Goal: Task Accomplishment & Management: Manage account settings

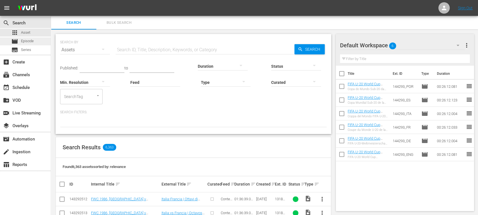
click at [28, 39] on span "Episode" at bounding box center [27, 41] width 13 height 6
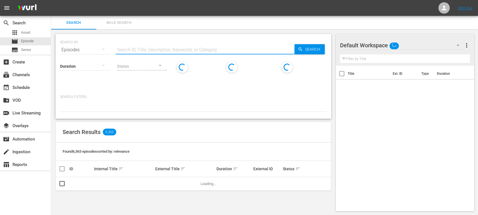
click at [161, 49] on input "text" at bounding box center [205, 50] width 179 height 14
paste input "[GEOGRAPHIC_DATA] v [GEOGRAPHIC_DATA]"
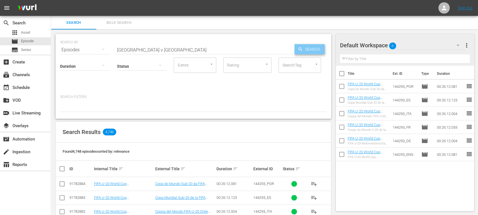
click at [305, 49] on span "Search" at bounding box center [314, 49] width 22 height 10
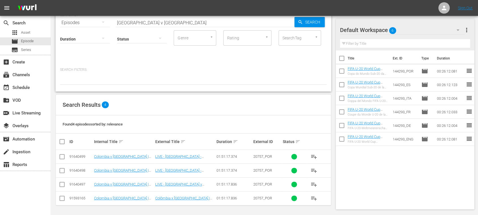
click at [32, 37] on div "apps Asset movie Episode subtitles Series" at bounding box center [25, 41] width 51 height 25
drag, startPoint x: 170, startPoint y: 24, endPoint x: 165, endPoint y: 16, distance: 9.8
click at [58, 16] on div "SEARCH BY Search By Episodes Search ID, Title, Description, Keywords, or Catego…" at bounding box center [194, 49] width 276 height 85
paste input "G_QWkjo2XUqxGkodicH4vA"
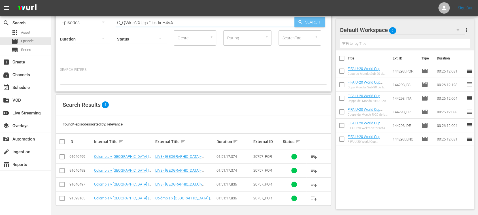
type input "G_QWkjo2XUqxGkodicH4vA"
click at [324, 20] on span "Search" at bounding box center [314, 22] width 22 height 10
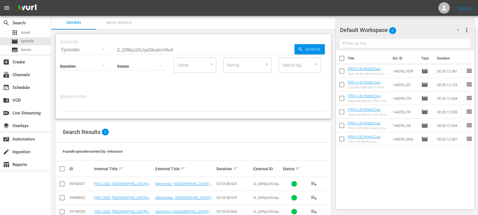
scroll to position [55, 0]
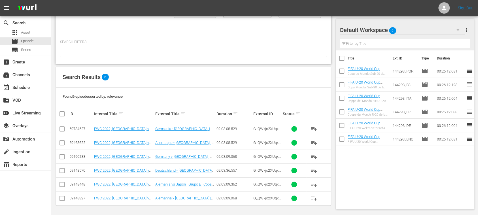
click at [63, 156] on input "checkbox" at bounding box center [62, 158] width 7 height 7
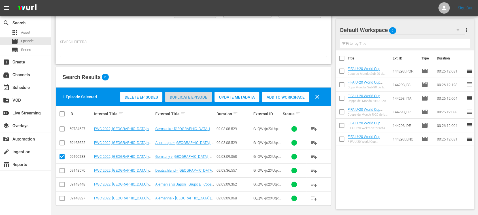
click at [183, 96] on span "Duplicate Episode" at bounding box center [188, 97] width 47 height 5
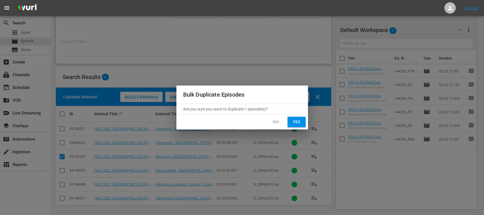
click at [297, 123] on span "Yes" at bounding box center [296, 122] width 9 height 7
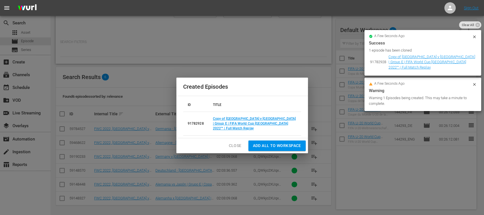
click at [63, 156] on div "Created Episodes ID TITLE 91782928 Copy of Germany v Japan | Group E | FIFA Wor…" at bounding box center [242, 107] width 484 height 215
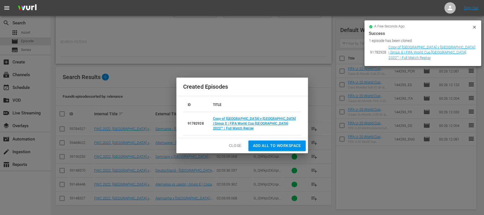
click at [271, 144] on span "Add all to Workspace" at bounding box center [277, 145] width 48 height 7
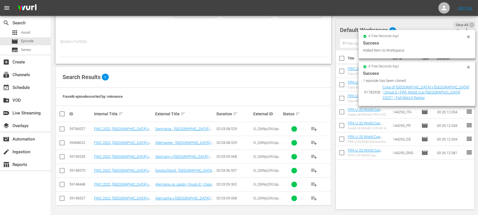
click at [63, 158] on input "checkbox" at bounding box center [62, 158] width 7 height 7
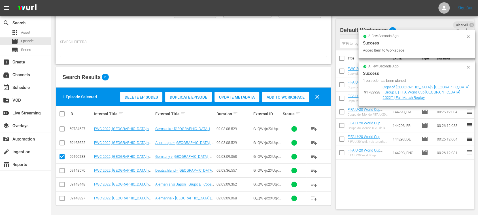
click at [188, 98] on span "Duplicate Episode" at bounding box center [188, 97] width 47 height 5
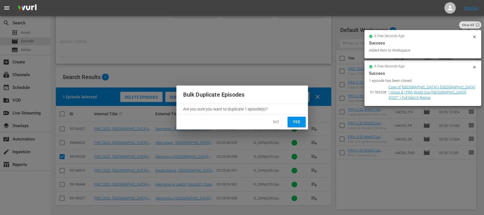
click at [296, 121] on span "Yes" at bounding box center [296, 122] width 9 height 7
checkbox input "false"
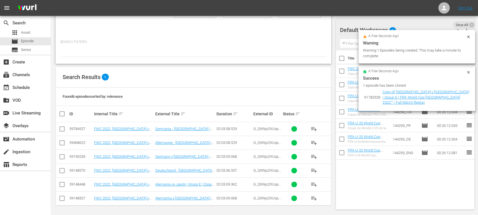
click at [468, 37] on icon at bounding box center [468, 36] width 3 height 3
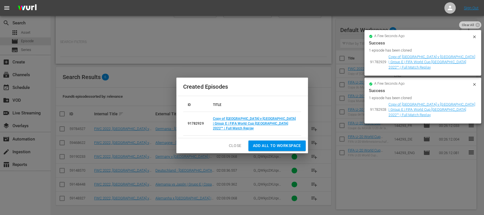
click at [469, 27] on span "Clear All" at bounding box center [468, 24] width 18 height 7
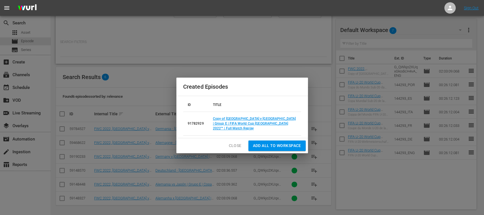
click at [267, 143] on span "Add all to Workspace" at bounding box center [277, 145] width 48 height 7
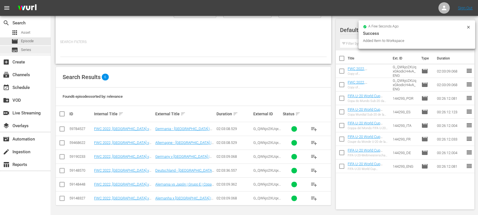
click at [31, 50] on span "Series" at bounding box center [26, 50] width 10 height 6
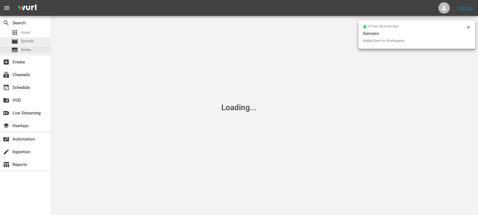
click at [33, 41] on span "Episode" at bounding box center [27, 41] width 13 height 6
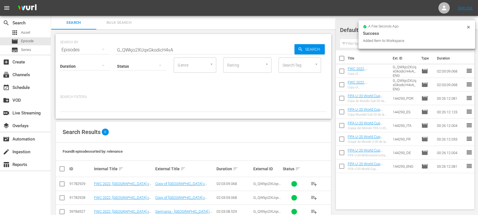
scroll to position [83, 0]
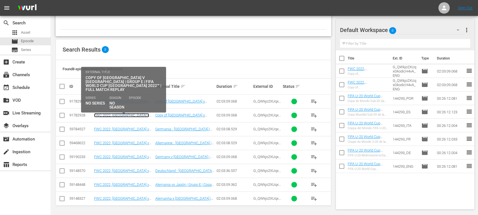
click at [140, 115] on link "FWC 2022, Germany v Japan (EN)" at bounding box center [121, 117] width 55 height 9
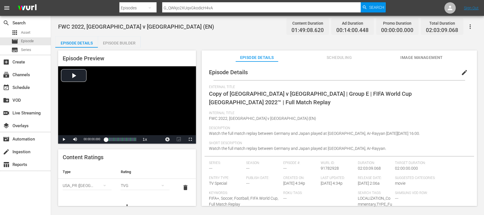
click at [461, 74] on span "edit" at bounding box center [464, 72] width 7 height 7
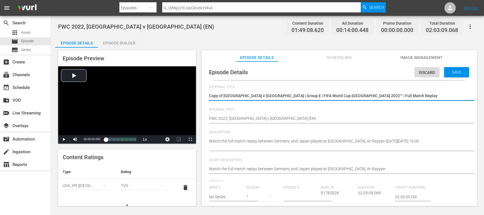
type input "No Series"
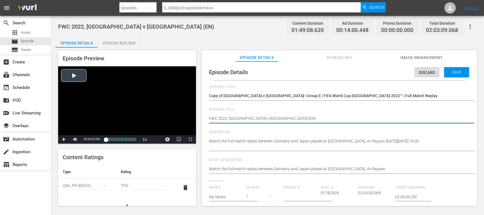
drag, startPoint x: 212, startPoint y: 115, endPoint x: 194, endPoint y: 114, distance: 17.6
paste textarea "https://dashboard.plus.fifa.com/content/381a9f78-d582-4b1a-9f4c-c472024a3227"
type textarea "https://dashboard.plus.fifa.com/content/381a9f78-d582-4b1a-9f4c-c472024a3227"
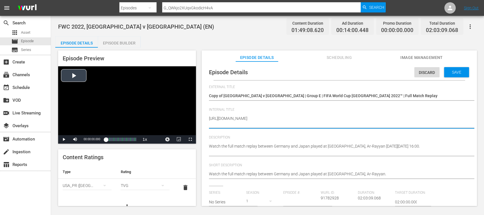
drag, startPoint x: 360, startPoint y: 118, endPoint x: 171, endPoint y: 117, distance: 188.3
click at [171, 117] on div "Episode Preview Video Player is loading. Play Video Play Mute Current Time 00:0…" at bounding box center [267, 129] width 424 height 163
paste textarea "Colombia v South Africa | Round of 16 | FIFA U-20 World Cup Chile 2025™"
type textarea "Colombia v South Africa | Round of 16 | FIFA U-20 World Cup Chile 2025™"
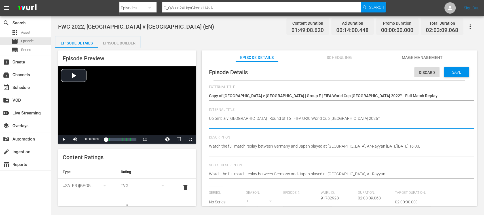
drag, startPoint x: 289, startPoint y: 127, endPoint x: 211, endPoint y: 115, distance: 79.2
click at [211, 115] on div "FWC 2022, Germany v Japan (EN) FWC 2022, Germany v Japan (EN)" at bounding box center [338, 121] width 258 height 19
click at [218, 124] on textarea "FWC 2022, Germany v Japan (EN)" at bounding box center [338, 122] width 258 height 12
drag, startPoint x: 218, startPoint y: 124, endPoint x: 190, endPoint y: 112, distance: 30.9
click at [190, 112] on div "Episode Preview Video Player is loading. Play Video Play Mute Current Time 00:0…" at bounding box center [267, 129] width 424 height 163
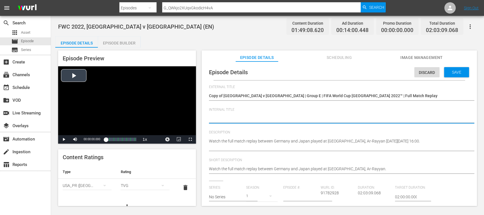
paste textarea "Colombia v South Africa | Round of 16 | FIFA U-20 World Cup Chile 2025™"
type textarea "Colombia v South Africa | Round of 16 | FIFA U-20 World Cup Chile 2025™"
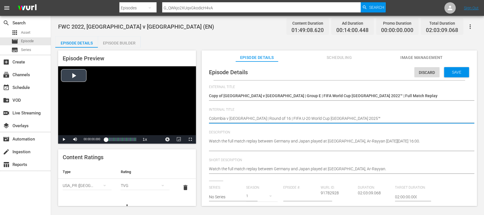
type textarea "Colombia v South Africa | Round of 16 | FIFA U-20 World Cup Chile 2025™ ("
type textarea "Colombia v South Africa | Round of 16 | FIFA U-20 World Cup Chile 2025™ (E"
type textarea "Colombia v South Africa | Round of 16 | FIFA U-20 World Cup Chile 2025™ (ES"
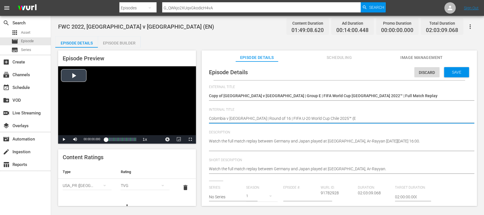
type textarea "Colombia v South Africa | Round of 16 | FIFA U-20 World Cup Chile 2025™ (ES"
type textarea "Colombia v South Africa | Round of 16 | FIFA U-20 World Cup Chile 2025™ (ES)"
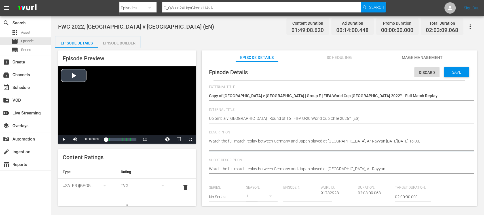
drag, startPoint x: 225, startPoint y: 148, endPoint x: 181, endPoint y: 130, distance: 48.0
paste textarea "Vea el partido entre Colombia y Sudáfrica jugado en el Estadio Fiscal, Talca el…"
type textarea "Vea el partido entre Colombia y Sudáfrica jugado en el Estadio Fiscal, Talca el…"
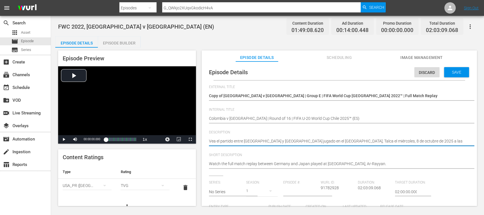
type textarea "Vea el partido entre Colombia y Sudáfrica jugado en el Estadio Fiscal, Talca el…"
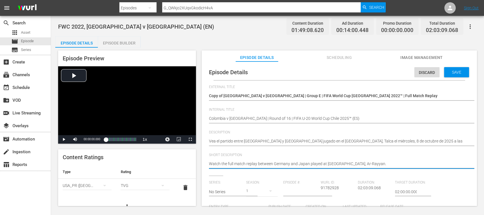
drag, startPoint x: 406, startPoint y: 166, endPoint x: 255, endPoint y: 168, distance: 150.6
paste textarea "Vea el partido entre Colombia y Sudáfrica jugado en el Estadio Fiscal, Talca el…"
type textarea "Vea el partido entre Colombia y Sudáfrica jugado en el Estadio Fiscal, Talca el…"
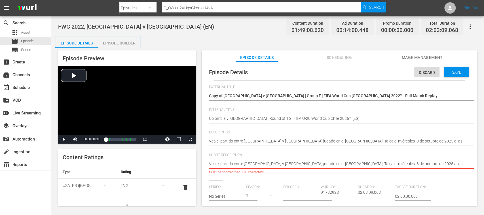
scroll to position [0, 7]
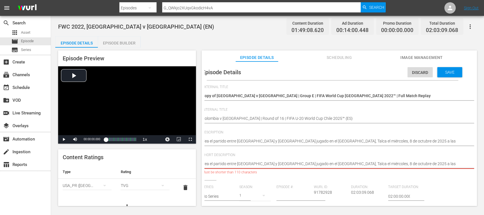
drag, startPoint x: 339, startPoint y: 166, endPoint x: 481, endPoint y: 170, distance: 142.7
click at [478, 170] on div "FWC 2022, Germany v Japan (EN) Content Duration 01:49:08.620 Ad Duration 00:14:…" at bounding box center [267, 111] width 433 height 191
type textarea "Vea el partido entre Colombia y Sudáfrica jugado en el Estadio Fiscal, Talca."
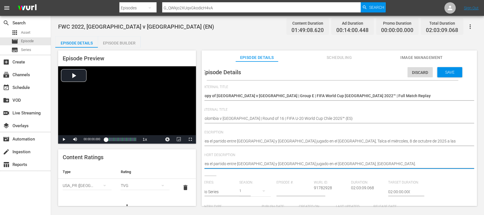
type textarea "Vea el partido entre Colombia y Sudáfrica jugado en el Estadio Fiscal, Talca."
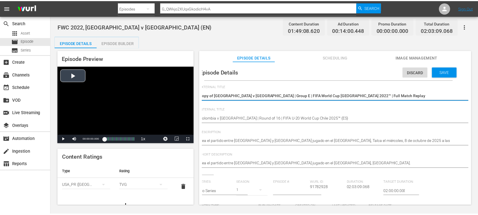
scroll to position [0, 0]
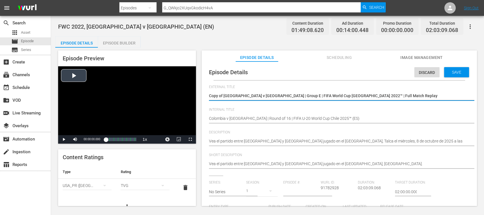
drag, startPoint x: 267, startPoint y: 94, endPoint x: 188, endPoint y: 92, distance: 79.7
paste textarea "lombia vs Sudáfrica | Octavos de final | Copa Mundial Sub-20 de la FIFA Chile 2…"
type textarea "Colombia vs Sudáfrica | Octavos de final | Copa Mundial Sub-20 de la FIFA Chile…"
click at [456, 71] on span "Save" at bounding box center [456, 72] width 18 height 5
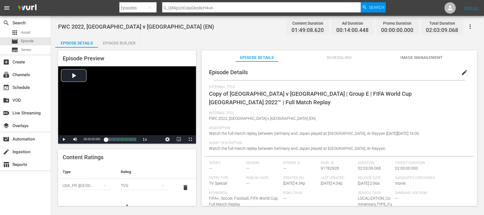
click at [182, 185] on span "delete" at bounding box center [185, 187] width 7 height 7
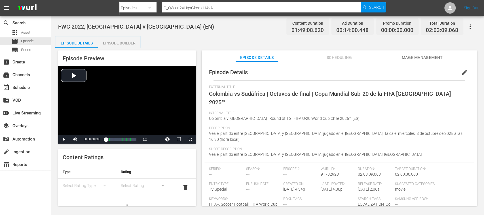
click at [104, 187] on icon "simple table" at bounding box center [104, 185] width 7 height 7
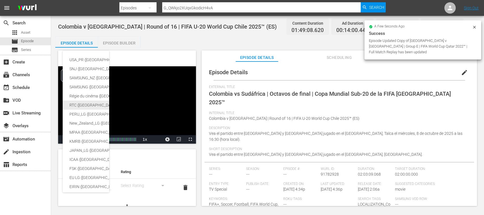
click at [81, 103] on div "RTC (Mexico)" at bounding box center [138, 105] width 139 height 9
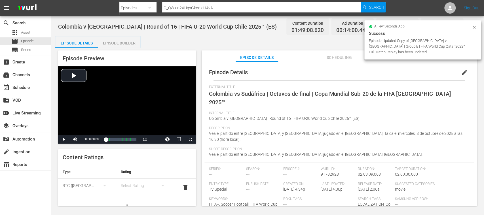
click at [124, 186] on div "simple table" at bounding box center [145, 186] width 49 height 16
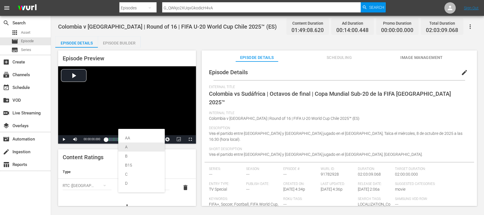
click at [129, 147] on div "A" at bounding box center [141, 147] width 33 height 9
click at [411, 57] on span "Image Management" at bounding box center [421, 57] width 43 height 7
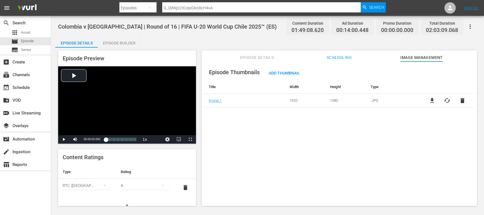
click at [446, 102] on span "cached" at bounding box center [447, 100] width 7 height 7
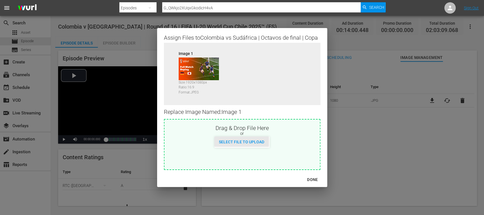
click at [231, 143] on span "Select File to Upload" at bounding box center [241, 142] width 54 height 5
type input "C:\fakepath\col v south africa.jpg"
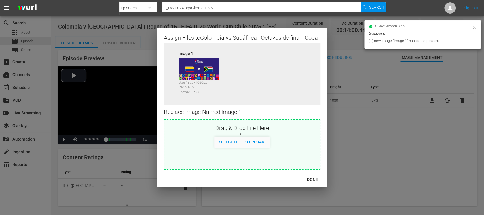
click at [314, 178] on div "DONE" at bounding box center [313, 179] width 20 height 7
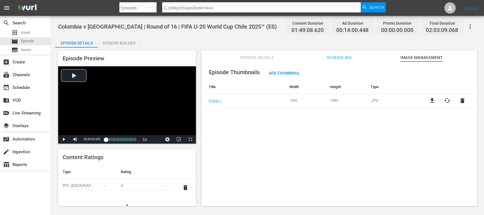
click at [124, 43] on div "Episode Builder" at bounding box center [119, 43] width 43 height 14
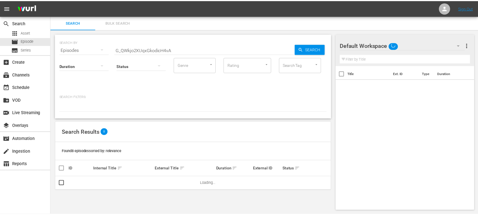
scroll to position [1, 0]
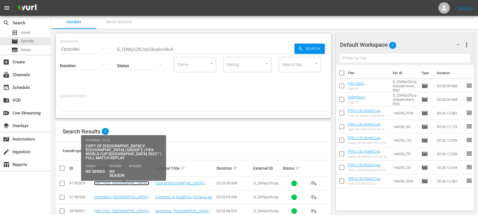
click at [133, 183] on link "FWC 2022, Germany v Japan (EN)" at bounding box center [121, 185] width 55 height 9
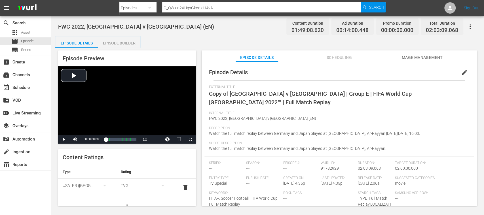
click at [461, 72] on span "edit" at bounding box center [464, 72] width 7 height 7
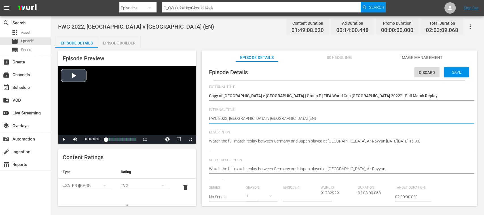
drag, startPoint x: 282, startPoint y: 117, endPoint x: 163, endPoint y: 115, distance: 119.7
paste textarea "Colombia v South Africa | Round of 16 | FIFA U-20 World Cup Chile 2025™"
type textarea "Colombia v South Africa | Round of 16 | FIFA U-20 World Cup Chile 2025™"
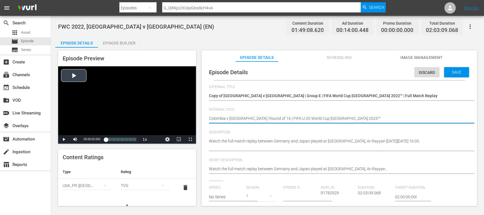
type textarea "Colombia v South Africa | Round of 16 | FIFA U-20 World Cup Chile 2025™"
type textarea "Colombia v South Africa | Round of 16 | FIFA U-20 World Cup Chile 2025™ ("
type textarea "Colombia v South Africa | Round of 16 | FIFA U-20 World Cup Chile 2025™ (D"
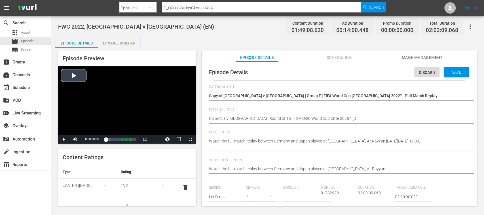
type textarea "Colombia v South Africa | Round of 16 | FIFA U-20 World Cup Chile 2025™ (DE"
type textarea "Colombia v South Africa | Round of 16 | FIFA U-20 World Cup Chile 2025™ (DE)"
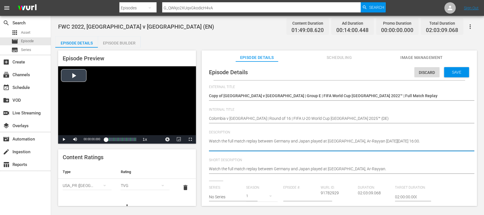
drag, startPoint x: 193, startPoint y: 132, endPoint x: 178, endPoint y: 117, distance: 20.9
paste textarea "Seht Euch das Spiel zwischen Kolumbien und Südafrika an. Estadio Fiscal, Talca,…"
type textarea "Seht Euch das Spiel zwischen Kolumbien und Südafrika an. Estadio Fiscal, Talca,…"
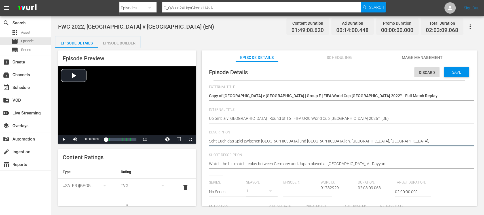
type textarea "Seht Euch das Spiel zwischen Kolumbien und Südafrika an. Estadio Fiscal, Talca,…"
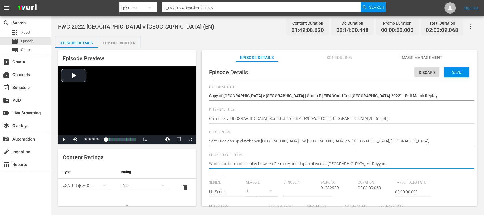
drag, startPoint x: 400, startPoint y: 164, endPoint x: 79, endPoint y: 151, distance: 321.5
paste textarea "Seht Euch das Spiel zwischen Kolumbien und Südafrika an. Estadio Fiscal, Talca,…"
type textarea "Seht Euch das Spiel zwischen Kolumbien und Südafrika an. Estadio Fiscal, Talca,…"
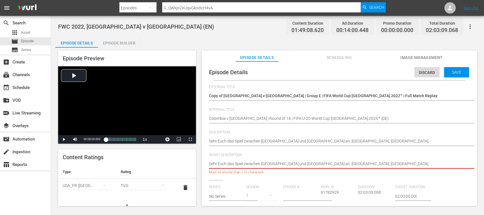
scroll to position [0, 7]
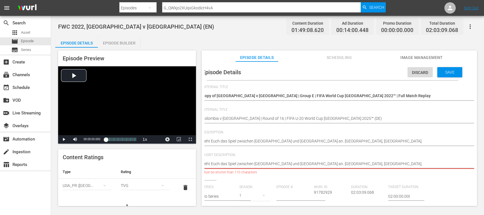
drag, startPoint x: 348, startPoint y: 165, endPoint x: 473, endPoint y: 164, distance: 124.8
click at [473, 164] on div "Episode Details Discard Save External Title Copy of Germany v Japan | Group E |…" at bounding box center [339, 137] width 275 height 150
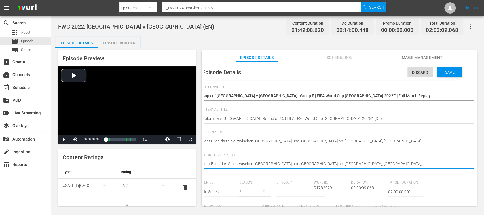
type textarea "Seht Euch das Spiel zwischen Kolumbien und Südafrika an. Estadio Fiscal, Talca,"
type textarea "Seht Euch das Spiel zwischen Kolumbien und Südafrika an. Estadio Fiscal, Talca"
type textarea "Seht Euch das Spiel zwischen Kolumbien und Südafrika an. Estadio Fiscal, Talca."
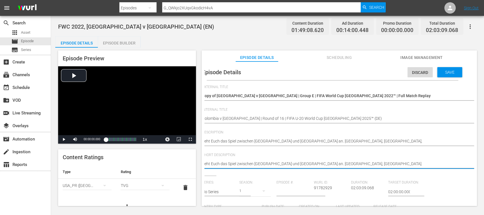
type textarea "Seht Euch das Spiel zwischen Kolumbien und Südafrika an. Estadio Fiscal, Talca."
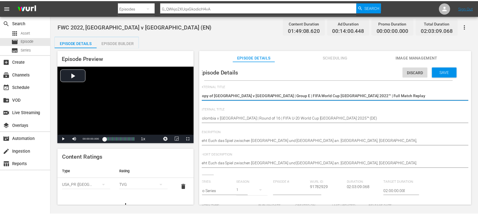
scroll to position [0, 0]
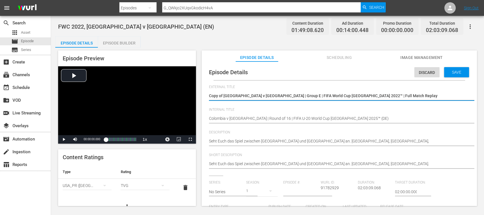
drag, startPoint x: 356, startPoint y: 98, endPoint x: 58, endPoint y: 85, distance: 298.3
paste textarea "Kolumbien - Südafrika | Achtelfinale | FIFA U-20-Weltmeisterschaft Chile 2025™"
type textarea "Kolumbien - Südafrika | Achtelfinale | FIFA U-20-Weltmeisterschaft Chile 2025™"
click at [455, 74] on span "Save" at bounding box center [456, 72] width 18 height 5
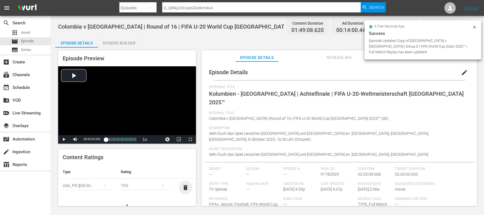
click at [182, 187] on span "delete" at bounding box center [185, 187] width 7 height 7
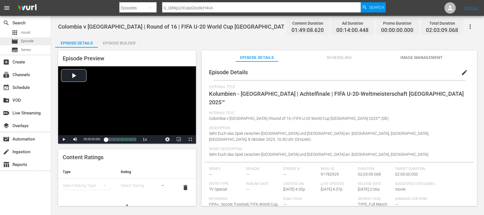
click at [32, 41] on span "Episode" at bounding box center [27, 41] width 13 height 6
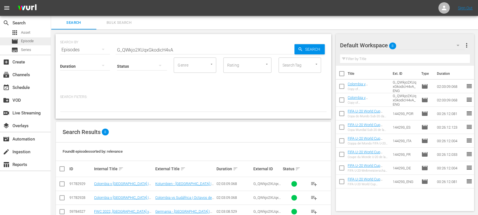
drag, startPoint x: 178, startPoint y: 52, endPoint x: 29, endPoint y: 44, distance: 149.4
click at [51, 0] on div "search Search apps Asset movie Episode subtitles Series add_box Create subscrip…" at bounding box center [264, 0] width 427 height 0
paste input "o0y6GPNiuk2-CoS772XpTw"
type input "o0y6GPNiuk2-CoS772XpTw"
click at [309, 49] on span "Search" at bounding box center [314, 49] width 22 height 10
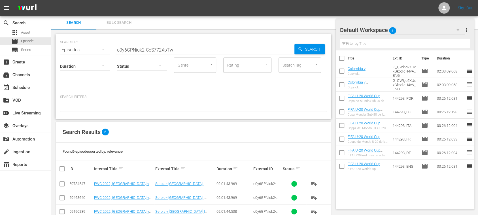
scroll to position [55, 0]
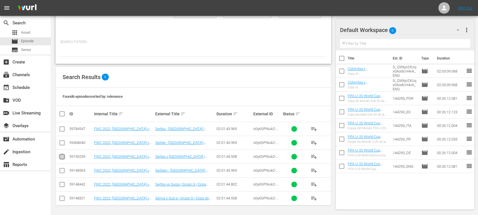
click at [62, 155] on input "checkbox" at bounding box center [62, 158] width 7 height 7
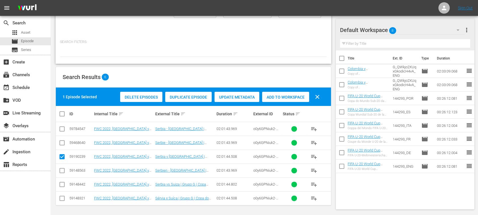
click at [179, 96] on span "Duplicate Episode" at bounding box center [188, 97] width 47 height 5
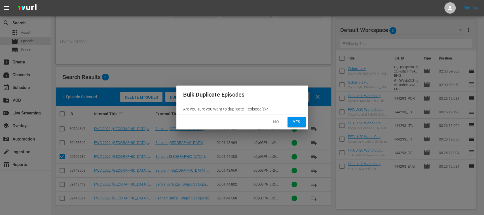
click at [295, 122] on span "Yes" at bounding box center [296, 122] width 9 height 7
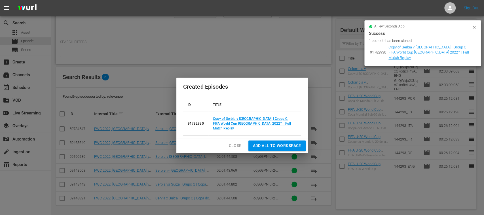
click at [271, 144] on span "Add all to Workspace" at bounding box center [277, 145] width 48 height 7
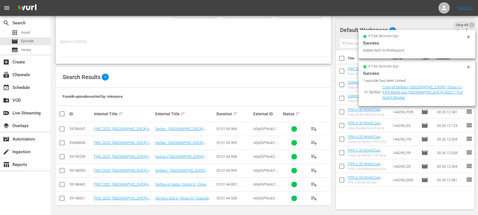
click at [64, 157] on input "checkbox" at bounding box center [62, 158] width 7 height 7
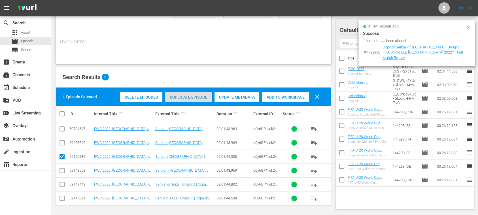
click at [183, 98] on span "Duplicate Episode" at bounding box center [188, 97] width 47 height 5
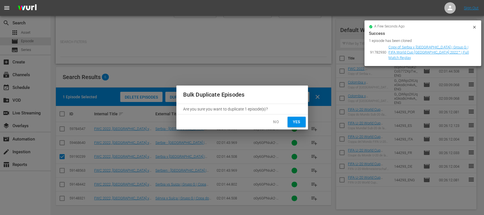
click at [296, 124] on span "Yes" at bounding box center [296, 122] width 9 height 7
checkbox input "false"
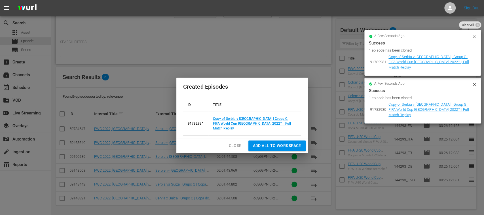
click at [274, 142] on span "Add all to Workspace" at bounding box center [277, 145] width 48 height 7
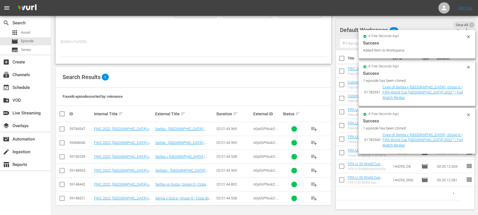
scroll to position [0, 0]
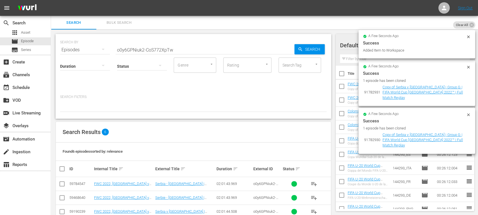
click at [128, 22] on span "Bulk Search" at bounding box center [119, 23] width 39 height 7
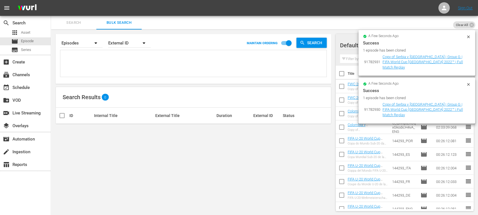
click at [469, 38] on icon at bounding box center [468, 37] width 5 height 5
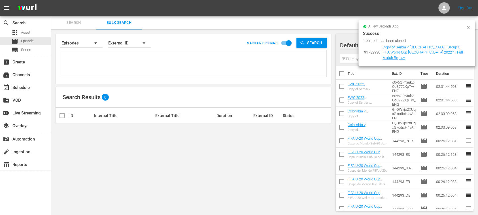
click at [470, 28] on icon at bounding box center [468, 27] width 5 height 5
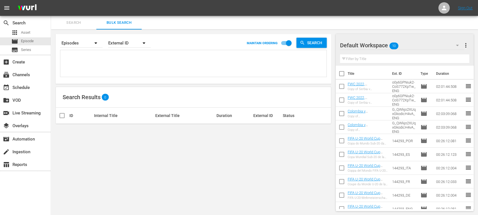
click at [137, 57] on textarea at bounding box center [194, 65] width 265 height 26
click at [23, 49] on span "Series" at bounding box center [26, 50] width 10 height 6
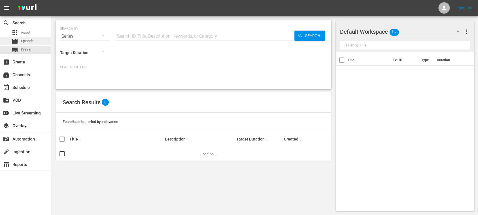
click at [27, 40] on span "Episode" at bounding box center [27, 41] width 13 height 6
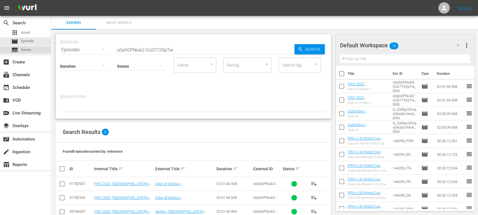
click at [21, 53] on div "subtitles Series" at bounding box center [21, 50] width 20 height 8
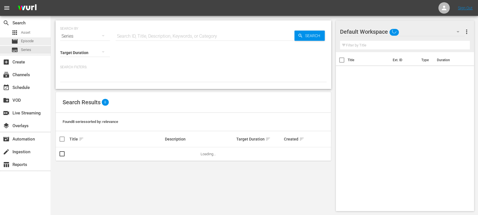
click at [26, 44] on span "Episode" at bounding box center [27, 41] width 13 height 6
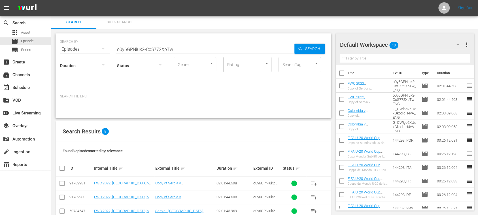
scroll to position [83, 0]
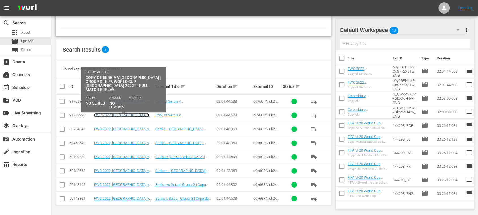
click at [139, 115] on link "FWC 2022, Serbia v Switzerland (EN)" at bounding box center [121, 117] width 55 height 9
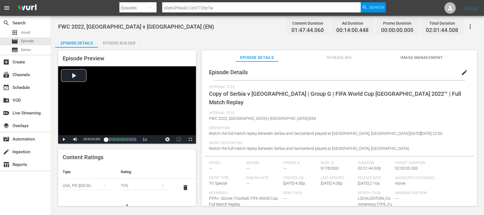
click at [461, 71] on span "edit" at bounding box center [464, 72] width 7 height 7
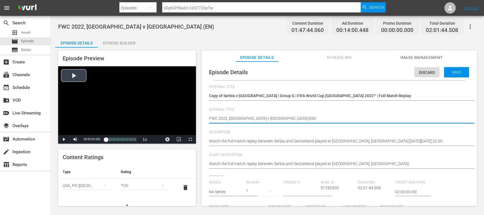
drag, startPoint x: 277, startPoint y: 119, endPoint x: 176, endPoint y: 115, distance: 101.6
paste textarea "Paraguay v Norway | Round of 16 | FIFA U-20 World Cup Chile 2025™"
type textarea "Paraguay v Norway | Round of 16 | FIFA U-20 World Cup Chile 2025™"
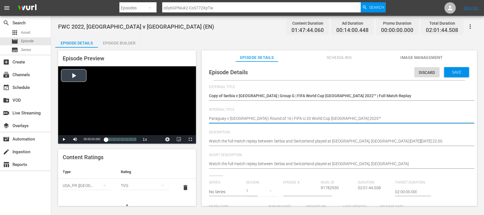
type textarea "Paraguay v Norway | Round of 16 | FIFA U-20 World Cup Chile 2025™"
type textarea "Paraguay v Norway | Round of 16 | FIFA U-20 World Cup Chile 2025™ ("
type textarea "Paraguay v Norway | Round of 16 | FIFA U-20 World Cup Chile 2025™ (E"
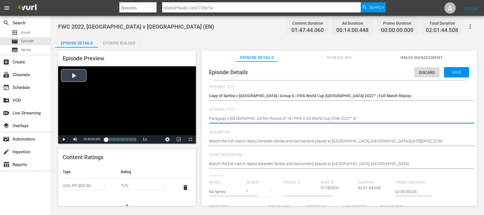
type textarea "Paraguay v Norway | Round of 16 | FIFA U-20 World Cup Chile 2025™ (ES"
type textarea "Paraguay v [GEOGRAPHIC_DATA] | Round of 16 | FIFA U-20 World Cup Chile 2025™ (E…"
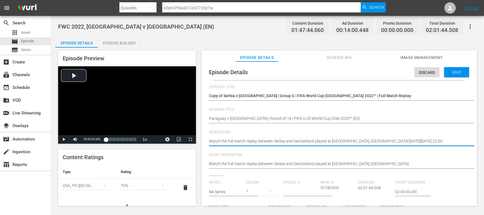
drag, startPoint x: 369, startPoint y: 141, endPoint x: 305, endPoint y: 161, distance: 67.8
paste textarea "Vea el partido entre Paraguay y Noruega jugado en el Estadio Fiscal, Talca el m…"
type textarea "Vea el partido entre Paraguay y Noruega jugado en el Estadio Fiscal, Talca el m…"
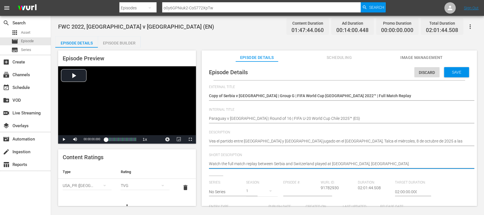
drag, startPoint x: 364, startPoint y: 165, endPoint x: 146, endPoint y: 164, distance: 217.2
paste textarea "Vea el partido entre Paraguay y Noruega jugado en el Estadio Fiscal, Talca el m…"
type textarea "Vea el partido entre Paraguay y Noruega jugado en el Estadio Fiscal, Talca el m…"
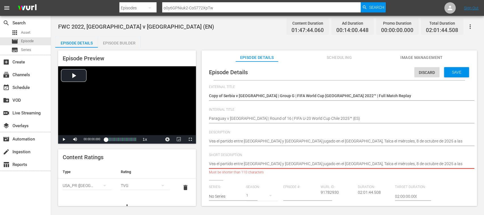
scroll to position [0, 7]
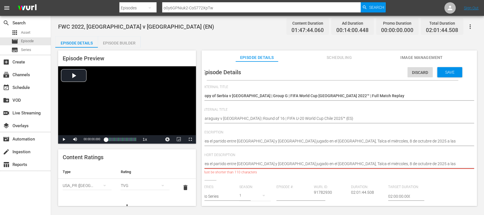
drag, startPoint x: 337, startPoint y: 166, endPoint x: 474, endPoint y: 166, distance: 137.8
click at [474, 166] on div "Episode Details Discard Save External Title Copy of Serbia v Switzerland | Grou…" at bounding box center [339, 137] width 275 height 150
type textarea "Vea el partido entre Paraguay y Noruega jugado en el Estadio Fiscal, Talca."
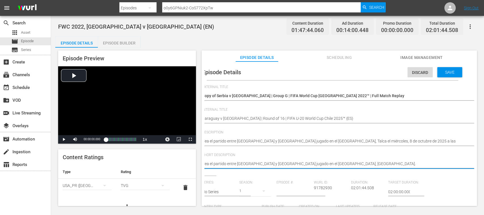
type textarea "Vea el partido entre Paraguay y Noruega jugado en el Estadio Fiscal, Talca."
click at [101, 186] on icon "simple table" at bounding box center [104, 185] width 7 height 7
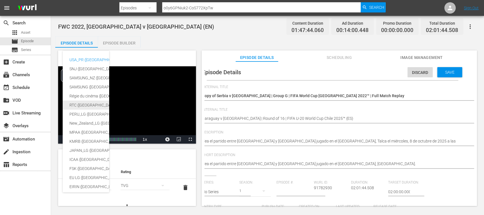
click at [83, 103] on div "RTC (Mexico)" at bounding box center [138, 105] width 139 height 9
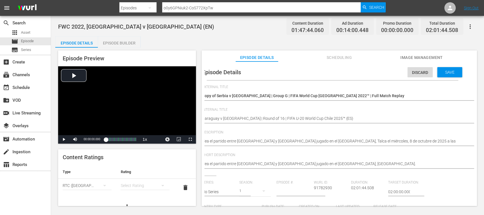
click at [127, 184] on div "simple table" at bounding box center [145, 186] width 49 height 16
click at [133, 148] on div "A" at bounding box center [141, 147] width 33 height 9
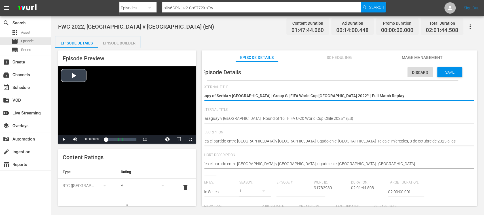
scroll to position [0, 0]
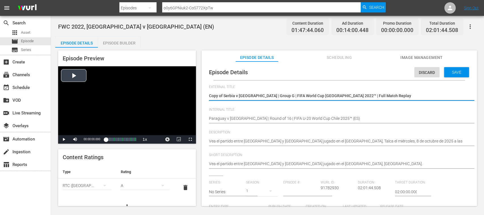
drag, startPoint x: 304, startPoint y: 95, endPoint x: 154, endPoint y: 94, distance: 149.7
paste textarea "Paraguay vs Noruega | Octavos de final | Copa Mundial Sub-20 de la FIFA Chile 2…"
type textarea "Paraguay vs Noruega | Octavos de final | Copa Mundial Sub-20 de la FIFA Chile 2…"
click at [455, 74] on span "Save" at bounding box center [456, 72] width 18 height 5
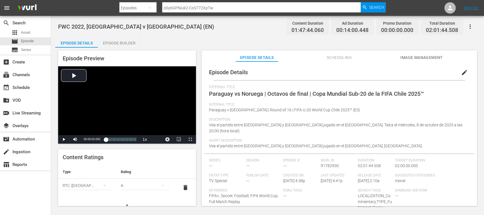
click at [132, 42] on div "Episode Builder" at bounding box center [119, 43] width 43 height 14
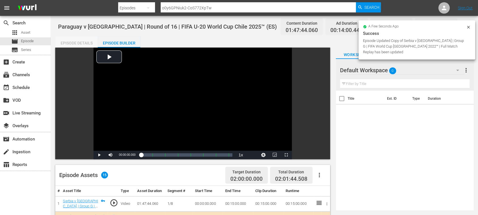
click at [64, 41] on div "Episode Details" at bounding box center [76, 43] width 43 height 14
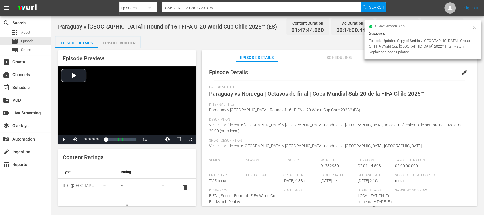
click at [426, 58] on span "Image Management" at bounding box center [421, 57] width 43 height 7
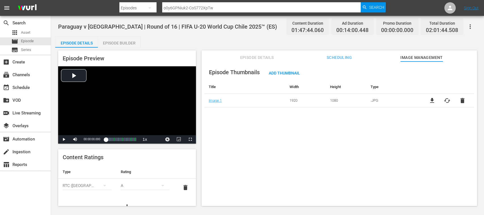
click at [445, 100] on span "cached" at bounding box center [447, 100] width 7 height 7
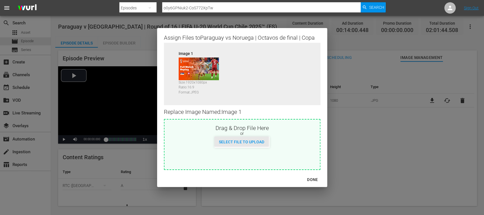
click at [231, 137] on div "Select File to Upload" at bounding box center [241, 142] width 54 height 10
type input "C:\fakepath\Paraguay v Norway.jpg"
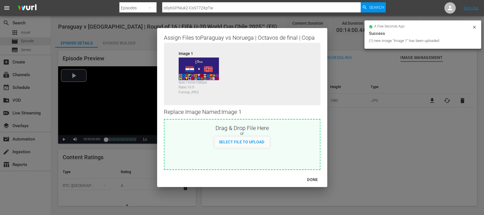
click at [313, 180] on div "DONE" at bounding box center [313, 179] width 20 height 7
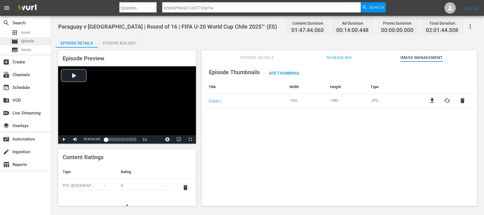
click at [29, 41] on span "Episode" at bounding box center [27, 41] width 13 height 6
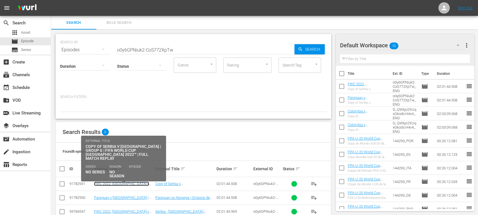
click at [136, 185] on link "FWC 2022, Serbia v Switzerland (EN)" at bounding box center [121, 186] width 55 height 9
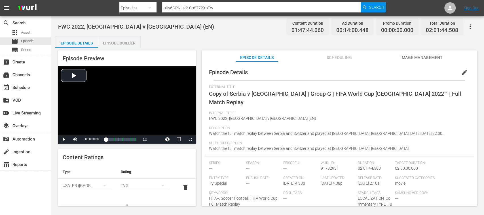
click at [461, 72] on span "edit" at bounding box center [464, 72] width 7 height 7
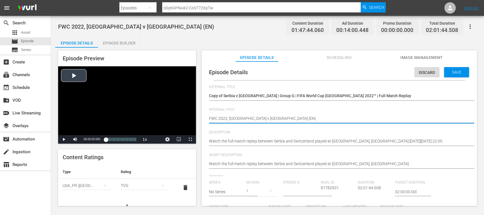
drag, startPoint x: 288, startPoint y: 117, endPoint x: 179, endPoint y: 117, distance: 108.6
paste textarea "Paraguay v Norway | Round of 16 | FIFA U-20 World Cup Chile 2025™"
type textarea "Paraguay v Norway | Round of 16 | FIFA U-20 World Cup Chile 2025™"
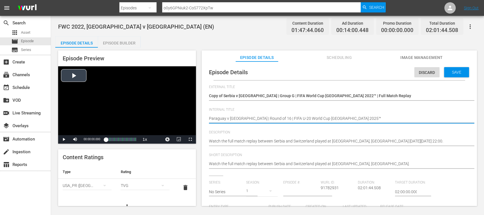
type textarea "Paraguay v Norway | Round of 16 | FIFA U-20 World Cup Chile 2025™"
type textarea "Paraguay v Norway | Round of 16 | FIFA U-20 World Cup Chile 2025™ ("
type textarea "Paraguay v Norway | Round of 16 | FIFA U-20 World Cup Chile 2025™ (D"
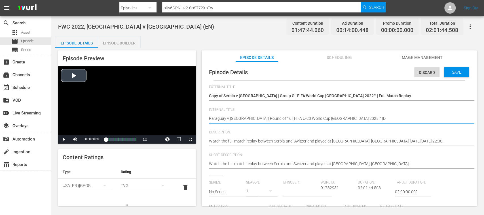
type textarea "Paraguay v Norway | Round of 16 | FIFA U-20 World Cup Chile 2025™ (DE"
type textarea "Paraguay v Norway | Round of 16 | FIFA U-20 World Cup Chile 2025™ (DE)"
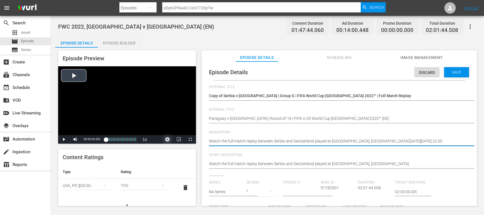
drag, startPoint x: 294, startPoint y: 139, endPoint x: 171, endPoint y: 140, distance: 123.1
paste textarea "Seht Euch das Spiel zwischen Paraguay und Norwegen an. Estadio Fiscal, Talca, M…"
type textarea "Seht Euch das Spiel zwischen Paraguay und Norwegen an. Estadio Fiscal, Talca, M…"
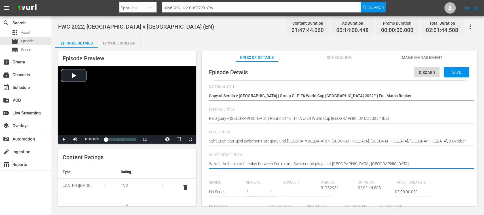
drag, startPoint x: 372, startPoint y: 166, endPoint x: 163, endPoint y: 158, distance: 209.7
paste textarea "Seht Euch das Spiel zwischen Paraguay und Norwegen an. Estadio Fiscal, Talca, M…"
type textarea "Seht Euch das Spiel zwischen Paraguay und Norwegen an. Estadio Fiscal, Talca, M…"
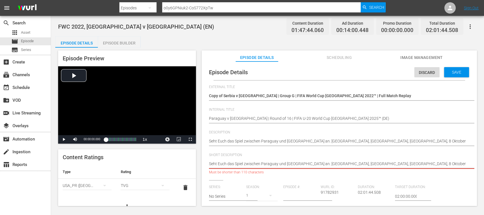
drag, startPoint x: 346, startPoint y: 165, endPoint x: 455, endPoint y: 171, distance: 109.0
click at [455, 171] on div "Watch the full match replay between Serbia and Switzerland played at Stadium 97…" at bounding box center [338, 165] width 258 height 14
type textarea "Seht Euch das Spiel zwischen Paraguay und Norwegen an. Estadio Fiscal, Talca."
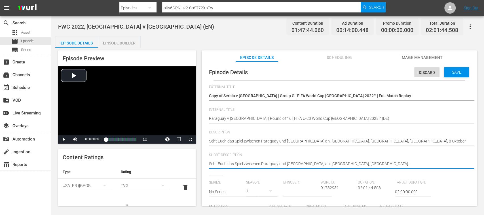
type textarea "Seht Euch das Spiel zwischen Paraguay und Norwegen an. Estadio Fiscal, Talca."
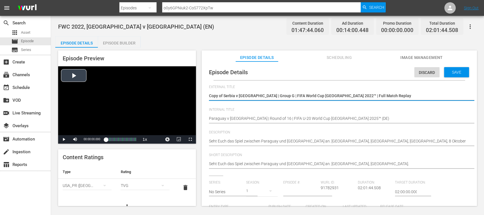
drag, startPoint x: 373, startPoint y: 97, endPoint x: 173, endPoint y: 97, distance: 200.5
paste textarea "Paraguay - Norwegen | Achtelfinale | FIFA U-20-Weltmeisterschaft Chile 2025™"
type textarea "Paraguay - Norwegen | Achtelfinale | FIFA U-20-Weltmeisterschaft Chile 2025™"
click at [454, 72] on span "Save" at bounding box center [456, 72] width 18 height 5
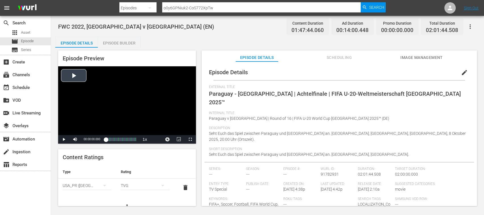
click at [182, 188] on span "delete" at bounding box center [185, 187] width 7 height 7
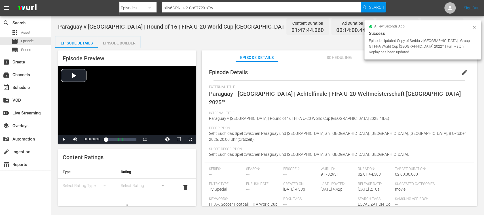
click at [434, 59] on span "Image Management" at bounding box center [421, 57] width 43 height 7
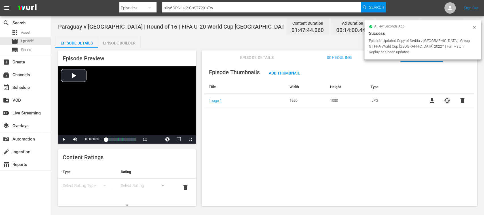
click at [445, 101] on span "cached" at bounding box center [447, 100] width 7 height 7
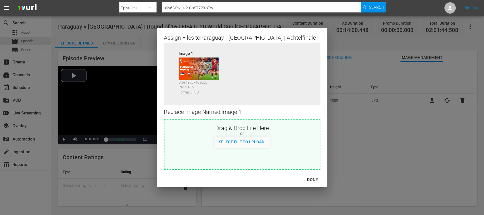
click at [247, 135] on div "or" at bounding box center [241, 134] width 155 height 6
type input "C:\fakepath\Paraguay v Norway.jpg"
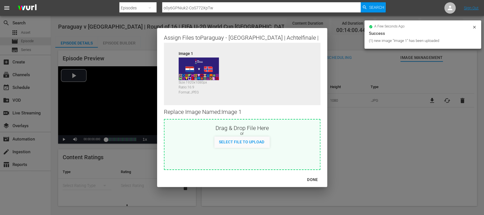
click at [314, 179] on div "DONE" at bounding box center [313, 179] width 20 height 7
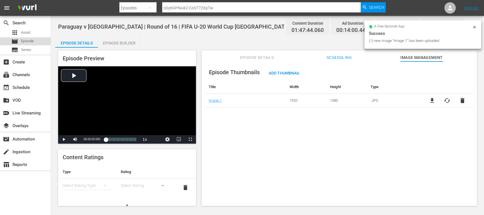
click at [30, 41] on span "Episode" at bounding box center [27, 41] width 13 height 6
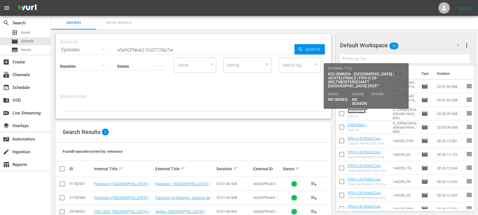
click at [371, 113] on link "Colombia v South Africa | Round of 16 | FIFA U-20 World Cup Chile 2025™ (DE)" at bounding box center [366, 122] width 37 height 26
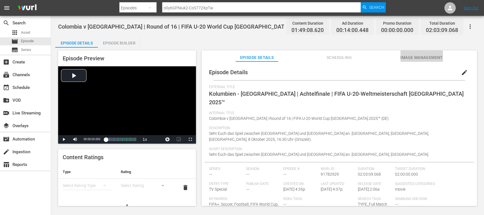
click at [413, 58] on span "Image Management" at bounding box center [421, 57] width 43 height 7
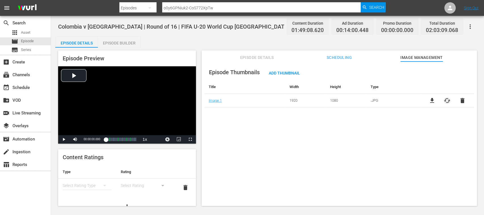
click at [445, 100] on span "cached" at bounding box center [447, 100] width 7 height 7
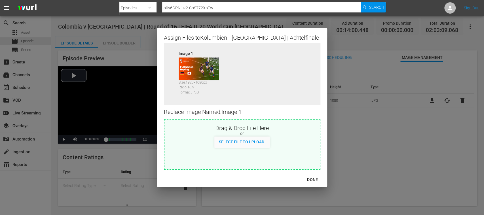
click at [259, 145] on div "Select File to Upload" at bounding box center [241, 142] width 54 height 10
type input "C:\fakepath\col v south africa.jpg"
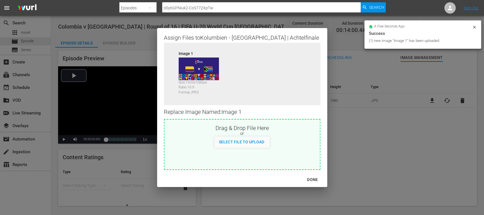
click at [313, 177] on div "DONE" at bounding box center [313, 179] width 20 height 7
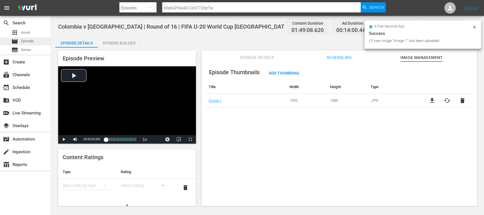
click at [27, 41] on span "Episode" at bounding box center [27, 41] width 13 height 6
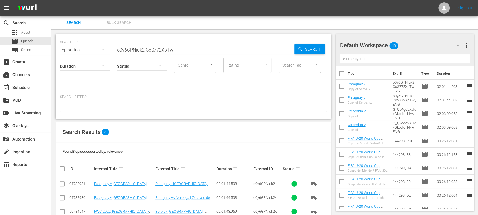
click at [342, 85] on input "checkbox" at bounding box center [342, 88] width 12 height 12
checkbox input "true"
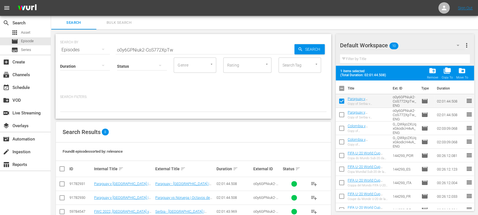
click at [341, 116] on input "checkbox" at bounding box center [342, 116] width 12 height 12
checkbox input "true"
click at [342, 127] on input "checkbox" at bounding box center [342, 130] width 12 height 12
checkbox input "true"
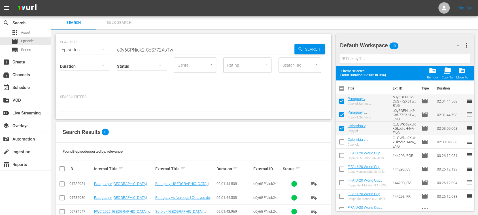
click at [342, 141] on input "checkbox" at bounding box center [342, 143] width 12 height 12
checkbox input "true"
click at [466, 45] on span "more_vert" at bounding box center [466, 45] width 7 height 7
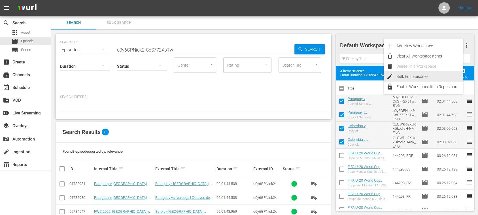
click at [425, 76] on div "Bulk Edit Episodes" at bounding box center [430, 76] width 67 height 10
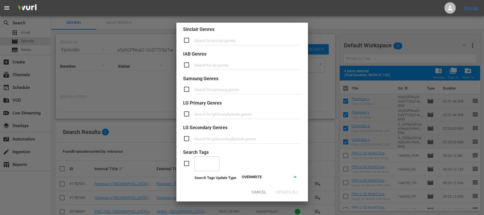
scroll to position [233, 0]
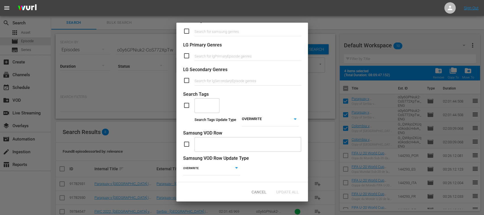
click at [186, 102] on input "checkbox" at bounding box center [188, 105] width 11 height 7
checkbox input "true"
click at [203, 100] on input "text" at bounding box center [202, 105] width 11 height 10
type input "LIVE"
click at [204, 116] on span "TYPE_Live" at bounding box center [208, 116] width 18 height 6
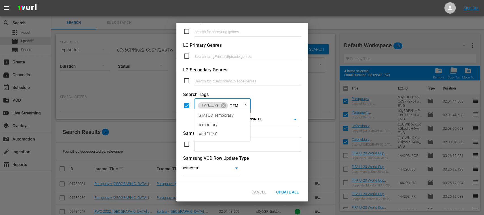
type input "TEMP"
click at [204, 116] on span "STATUS_Temporary" at bounding box center [216, 116] width 35 height 6
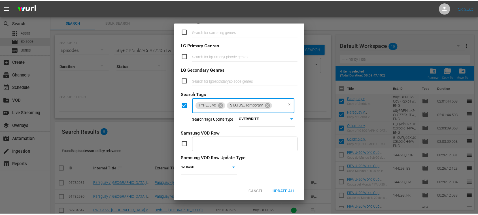
scroll to position [0, 0]
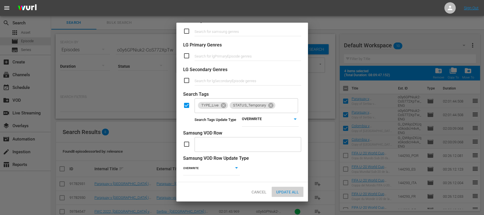
click at [286, 191] on span "Update All" at bounding box center [288, 192] width 32 height 5
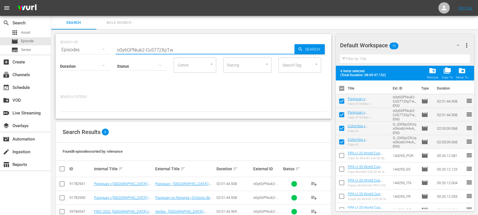
drag, startPoint x: 177, startPoint y: 50, endPoint x: 130, endPoint y: 54, distance: 46.7
click at [51, 0] on div "search Search apps Asset movie Episode subtitles Series add_box Create subscrip…" at bounding box center [264, 0] width 427 height 0
paste input "144293"
type input "144293"
click at [316, 50] on span "Search" at bounding box center [314, 49] width 22 height 10
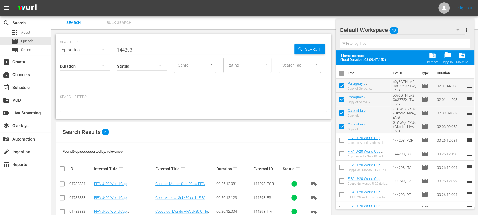
scroll to position [55, 0]
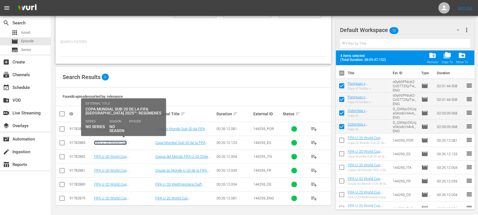
click at [137, 143] on link "FIFA U-20 World Cup [GEOGRAPHIC_DATA] 2025™ - Highlights Bundle MD 7+8+9 (ES)" at bounding box center [120, 147] width 53 height 13
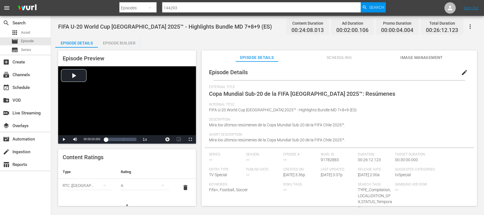
click at [423, 56] on span "Image Management" at bounding box center [421, 57] width 43 height 7
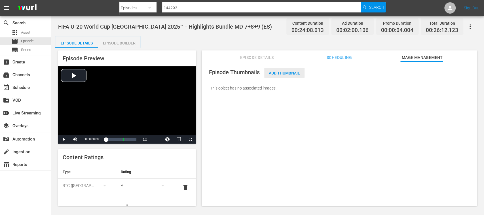
click at [286, 75] on div "Add Thumbnail" at bounding box center [284, 73] width 40 height 10
click at [287, 75] on span "Add Thumbnail" at bounding box center [284, 73] width 40 height 5
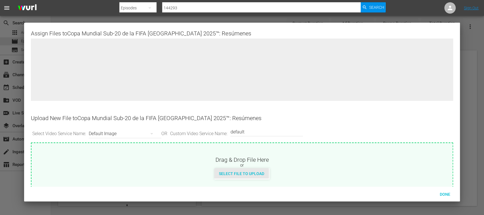
click at [256, 172] on span "Select File to Upload" at bounding box center [241, 174] width 54 height 5
type input "C:\fakepath\U20 HL_MD879_ES.png"
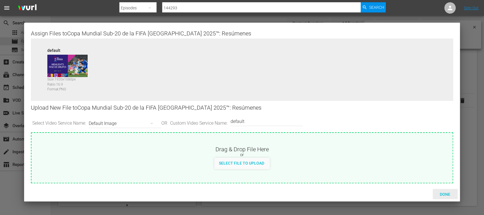
click at [447, 193] on span "Done" at bounding box center [445, 194] width 20 height 5
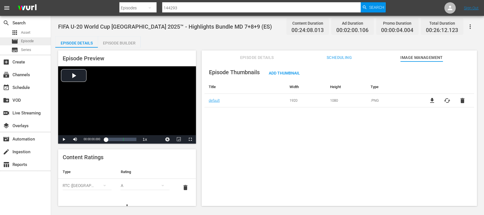
click at [36, 39] on div "movie Episode" at bounding box center [25, 41] width 51 height 8
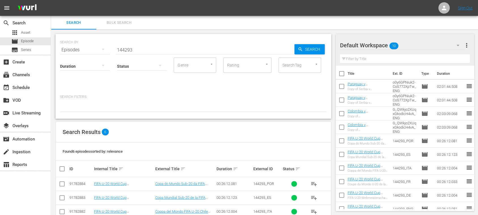
scroll to position [55, 0]
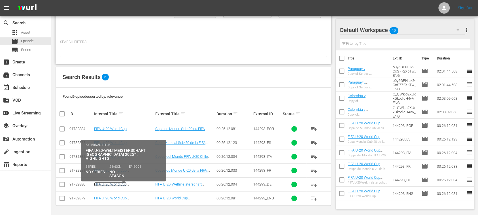
click at [143, 184] on link "FIFA U-20 World Cup [GEOGRAPHIC_DATA] 2025™ - Highlights Bundle MD 7+8+9 (DE)" at bounding box center [120, 188] width 53 height 13
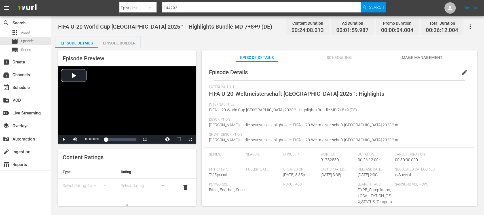
click at [434, 60] on span "Image Management" at bounding box center [421, 57] width 43 height 7
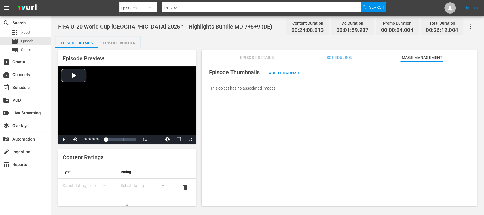
click at [284, 74] on span "Add Thumbnail" at bounding box center [284, 73] width 40 height 5
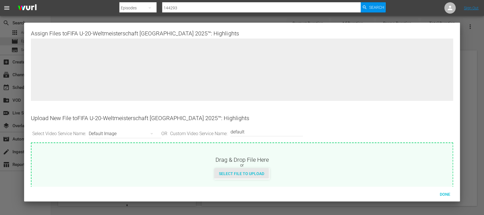
click at [256, 172] on span "Select File to Upload" at bounding box center [241, 174] width 54 height 5
type input "C:\fakepath\U20 HL_MD879_DE.png"
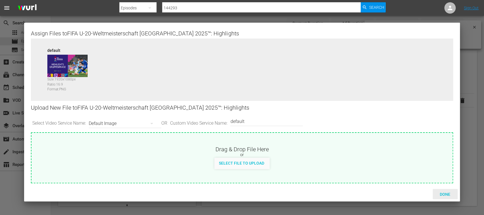
click at [449, 194] on span "Done" at bounding box center [445, 194] width 20 height 5
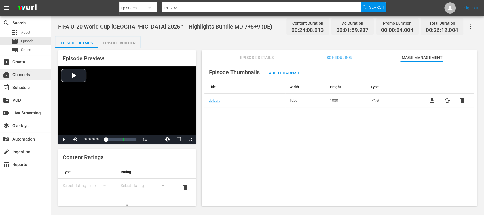
click at [23, 75] on div "subscriptions Channels" at bounding box center [16, 73] width 32 height 5
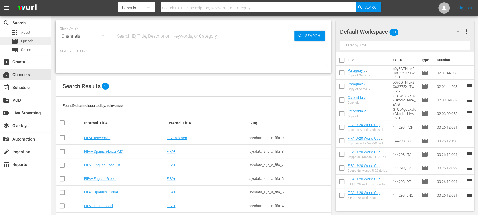
click at [33, 41] on span "Episode" at bounding box center [27, 41] width 13 height 6
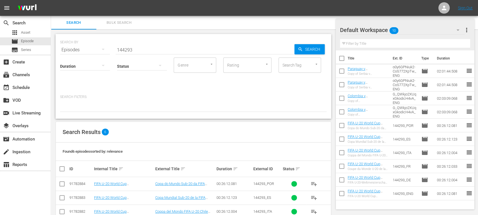
scroll to position [55, 0]
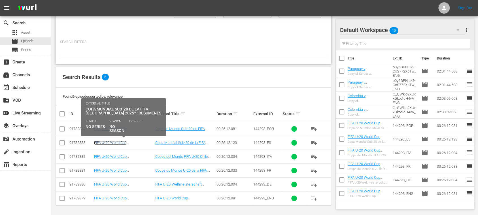
click at [132, 142] on link "FIFA U-20 World Cup [GEOGRAPHIC_DATA] 2025™ - Highlights Bundle MD 7+8+9 (ES)" at bounding box center [120, 147] width 53 height 13
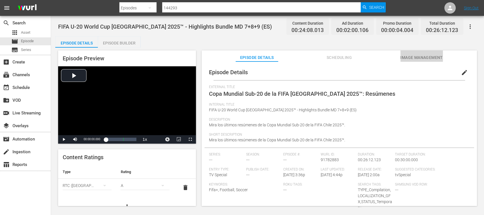
click at [418, 56] on span "Image Management" at bounding box center [421, 57] width 43 height 7
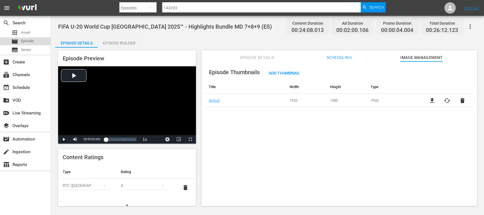
click at [30, 41] on span "Episode" at bounding box center [27, 41] width 13 height 6
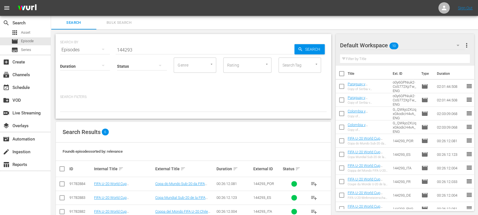
scroll to position [55, 0]
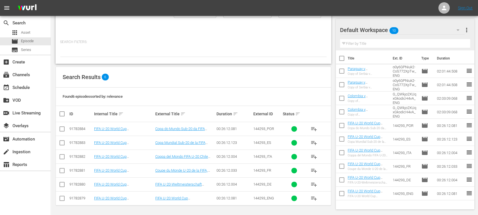
click at [467, 28] on span "more_vert" at bounding box center [467, 30] width 7 height 7
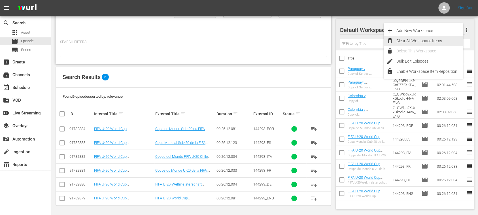
click at [426, 40] on div "Clear All Workspace Items" at bounding box center [430, 41] width 67 height 10
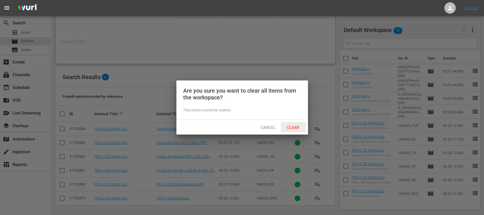
click at [293, 127] on span "Clear" at bounding box center [292, 127] width 21 height 5
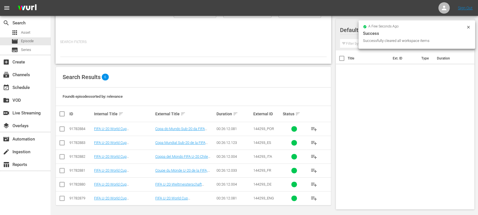
click at [311, 141] on span "playlist_add" at bounding box center [314, 143] width 7 height 7
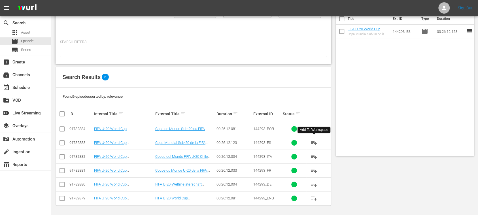
scroll to position [0, 0]
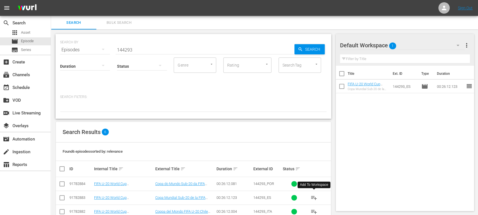
click at [126, 22] on span "Bulk Search" at bounding box center [119, 23] width 39 height 7
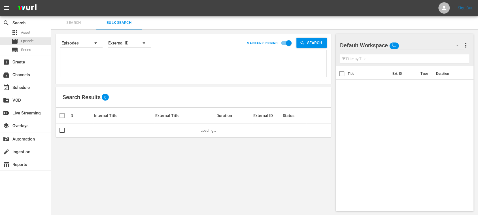
click at [88, 60] on textarea at bounding box center [194, 65] width 265 height 26
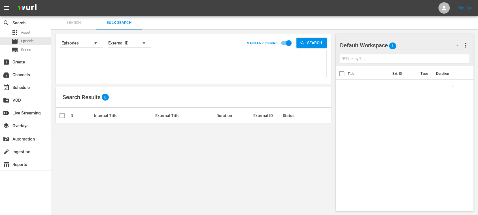
paste textarea "64543_ES 133465_ES AIndwGv4SkWkLkIM8hTULg_ES 144077_ES 3vSK8QhIxaWtnB3oWTCEiG_E…"
type textarea "64543_ES 133465_ES AIndwGv4SkWkLkIM8hTULg_ES 144077_ES 3vSK8QhIxaWtnB3oWTCEiG_E…"
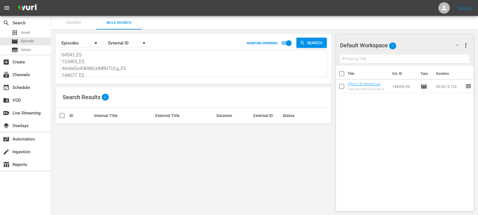
scroll to position [0, 0]
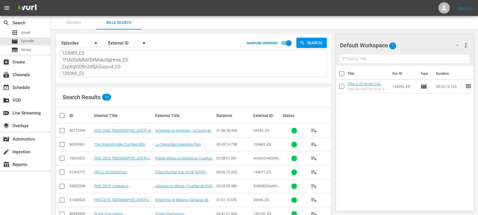
type textarea "64543_ES 133465_ES AIndwGv4SkWkLkIM8hTULg_ES 144077_ES 3vSK8QhIxaWtnB3oWTCEiG_E…"
click at [63, 117] on input "checkbox" at bounding box center [64, 115] width 11 height 7
checkbox input "true"
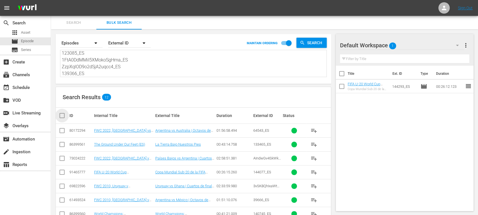
checkbox input "true"
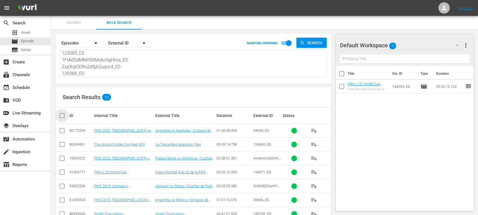
checkbox input "true"
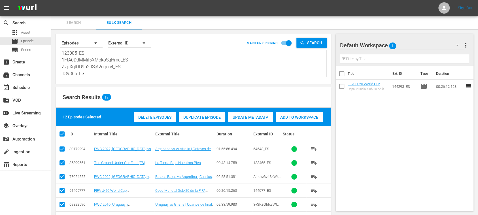
click at [305, 119] on span "Add to Workspace" at bounding box center [299, 117] width 47 height 5
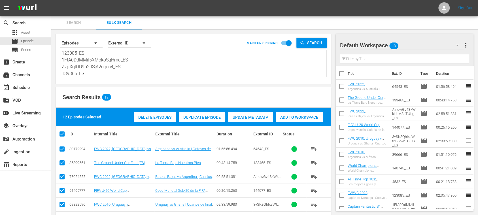
scroll to position [0, 0]
drag, startPoint x: 51, startPoint y: 34, endPoint x: 18, endPoint y: 0, distance: 47.1
click at [18, 0] on html "menu Sign Out search Search apps Asset movie Episode subtitles Series add_box C…" at bounding box center [239, 107] width 478 height 215
paste textarea "PAOoqgytZ02NZRgiHUA0gg_ES 4244_ES 134760_ES 144077_ES 41NJZmgcHzCSyj8jxmeTCX_ES…"
type textarea "PAOoqgytZ02NZRgiHUA0gg_ES 4244_ES 134760_ES 144077_ES 41NJZmgcHzCSyj8jxmeTCX_ES…"
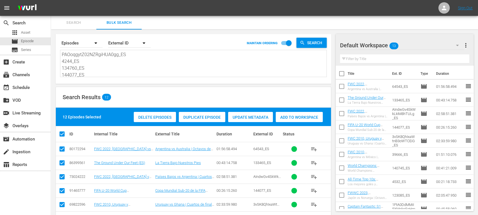
type textarea "PAOoqgytZ02NZRgiHUA0gg_ES 4244_ES 134760_ES 144077_ES 41NJZmgcHzCSyj8jxmeTCX_ES…"
click at [467, 46] on span "more_vert" at bounding box center [466, 45] width 7 height 7
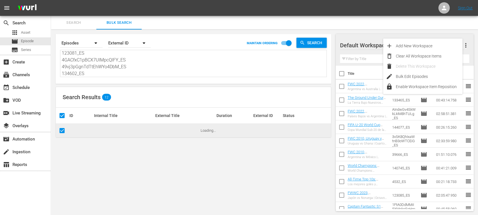
click at [433, 58] on div "Clear All Workspace Items" at bounding box center [429, 56] width 67 height 10
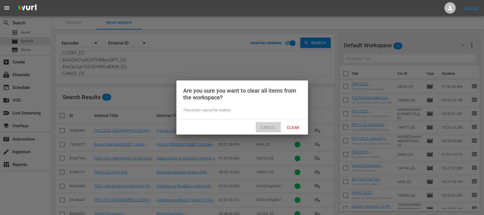
click at [268, 125] on span "Cancel" at bounding box center [268, 127] width 24 height 5
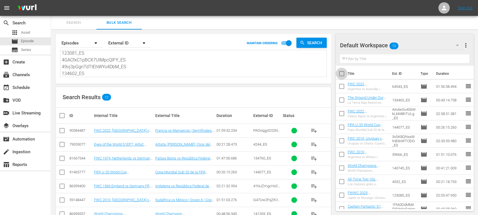
click at [341, 74] on input "checkbox" at bounding box center [342, 75] width 12 height 12
checkbox input "true"
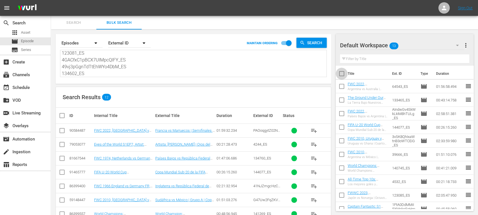
checkbox input "true"
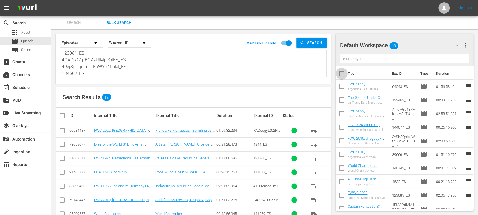
checkbox input "true"
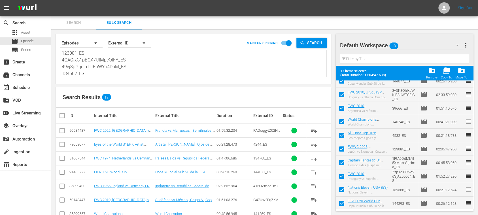
scroll to position [62, 0]
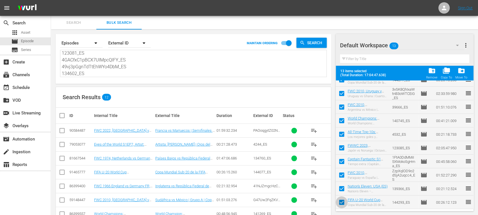
click at [342, 202] on input "checkbox" at bounding box center [342, 204] width 12 height 12
checkbox input "false"
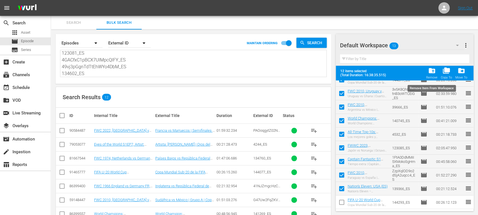
click at [436, 74] on span "folder_delete" at bounding box center [432, 71] width 8 height 8
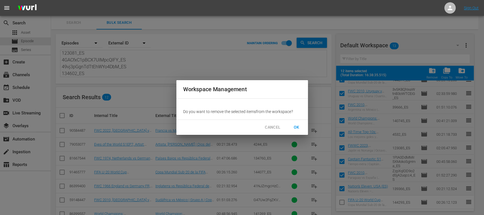
click at [300, 127] on span "OK" at bounding box center [296, 127] width 9 height 7
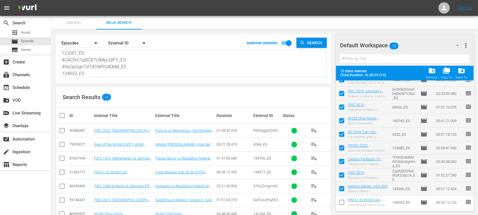
checkbox input "false"
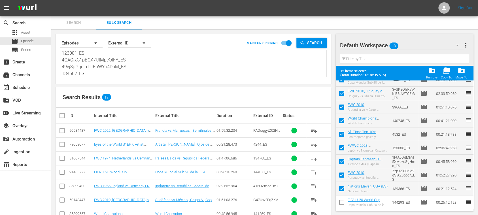
checkbox input "false"
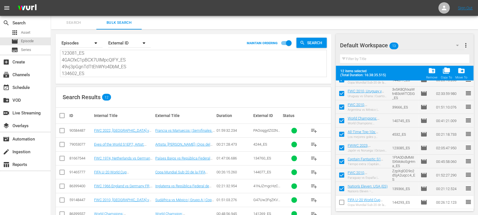
checkbox input "false"
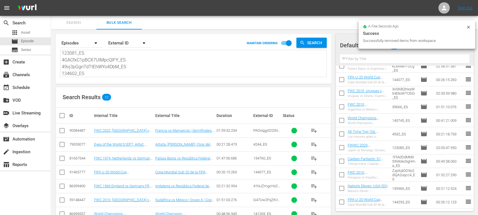
scroll to position [47, 0]
click at [61, 115] on input "checkbox" at bounding box center [64, 115] width 11 height 7
checkbox input "true"
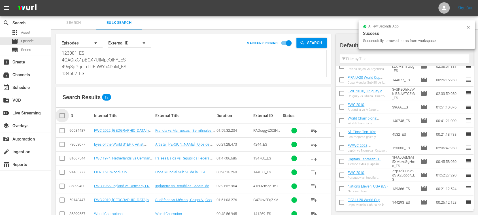
checkbox input "true"
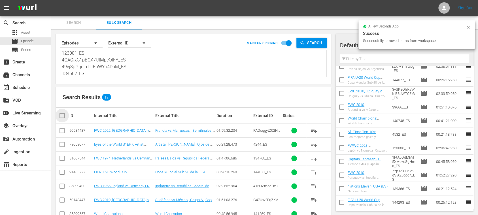
checkbox input "true"
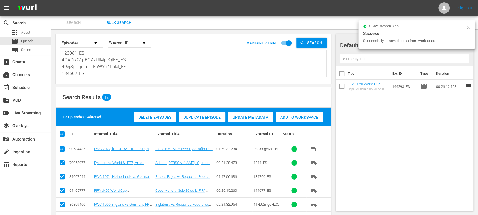
scroll to position [0, 0]
click at [298, 116] on span "Add to Workspace" at bounding box center [299, 117] width 47 height 5
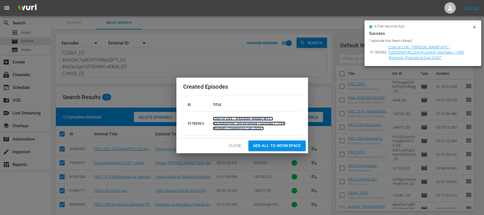
click at [239, 124] on link "Copy of LIVE - Wuhan Jiangda WFC - Auckland United | Giornata 1 | FIFA Women’s …" at bounding box center [249, 124] width 73 height 14
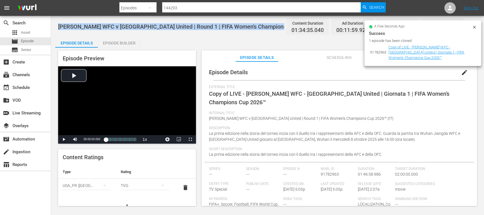
drag, startPoint x: 91, startPoint y: 26, endPoint x: 279, endPoint y: 26, distance: 188.3
click at [279, 26] on span "Wuhan Jiangda WFC v Auckland United | Round 1 | FIFA Women's Champions Cup 2026…" at bounding box center [192, 26] width 268 height 7
copy span "Wuhan Jiangda WFC v Auckland United | Round 1 | FIFA Women's Champions Cup 2026"
click at [461, 72] on span "edit" at bounding box center [464, 72] width 7 height 7
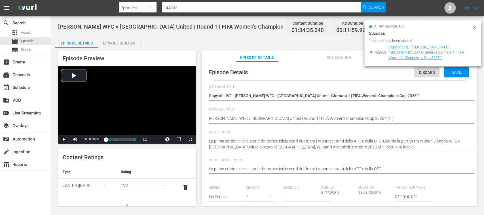
type textarea "Wuhan Jiangda WFC v Auckland United | Round 1 | FIFA Women's Champions Cup 2026…"
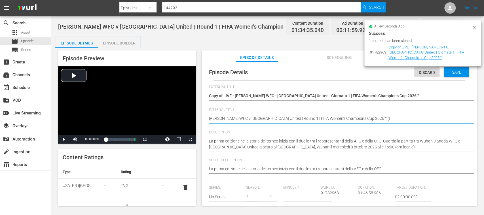
type textarea "Wuhan Jiangda WFC v Auckland United | Round 1 | FIFA Women's Champions Cup 2026…"
type textarea "[PERSON_NAME] WFC v [GEOGRAPHIC_DATA] United | Round 1 | FIFA Women's Champions…"
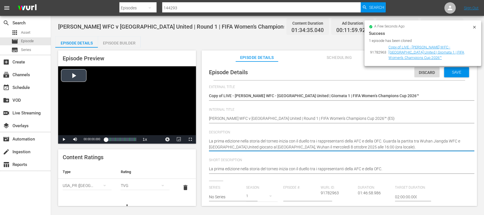
drag, startPoint x: 434, startPoint y: 147, endPoint x: 158, endPoint y: 122, distance: 277.1
paste textarea "era edición en la historia del torneo comienza con el duelo entre representante…"
type textarea "La primera edición en la historia del torneo comienza con el duelo entre repres…"
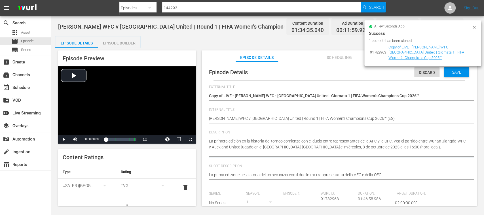
type textarea "La primera edición en la historia del torneo comienza con el duelo entre repres…"
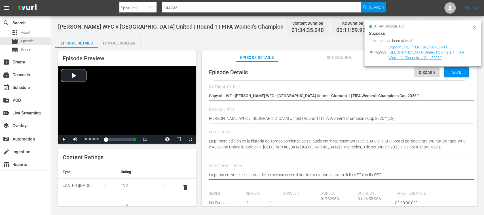
drag, startPoint x: 389, startPoint y: 173, endPoint x: 152, endPoint y: 164, distance: 236.7
paste textarea "era edición en la historia del torneo comienza con el duelo entre representante…"
type textarea "La primera edición en la historia del torneo comienza con el duelo entre repres…"
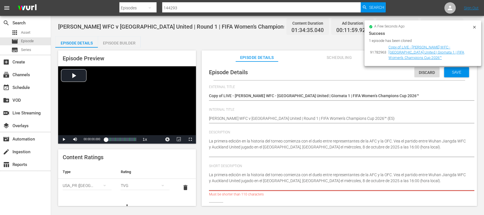
drag, startPoint x: 394, startPoint y: 174, endPoint x: 193, endPoint y: 171, distance: 201.3
click at [193, 171] on div "Episode Preview Video Player is loading. Play Video Play Mute Current Time 00:0…" at bounding box center [267, 129] width 424 height 163
type textarea "Vea el partido entre Wuhan Jiangda WFC y Auckland United jugado en el Estadio d…"
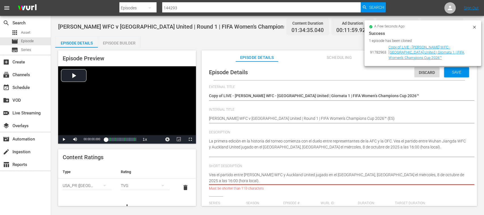
drag, startPoint x: 430, startPoint y: 177, endPoint x: 430, endPoint y: 180, distance: 3.4
click at [430, 180] on textarea "La prima edizione nella storia del torneo inizia con il duello tra i rappresent…" at bounding box center [338, 178] width 258 height 12
type textarea "Vea el partido entre Wuhan Jiangda WFC y Auckland United jugado en el Estadio d…"
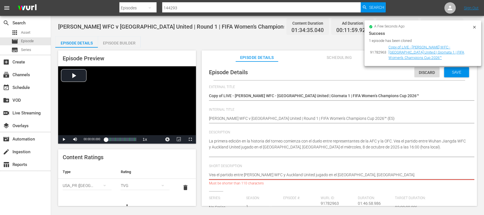
drag, startPoint x: 346, startPoint y: 174, endPoint x: 417, endPoint y: 174, distance: 70.6
click at [417, 174] on textarea "La prima edizione nella storia del torneo inizia con il duello tra i rappresent…" at bounding box center [338, 175] width 258 height 7
type textarea "Vea el partido entre Wuhan Jiangda WFC y Auckland United jugado en Wuhan."
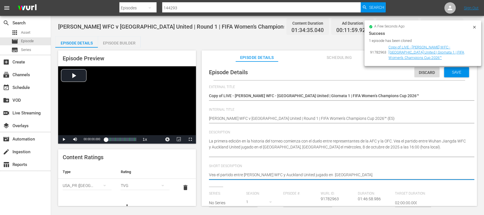
type textarea "Vea el partido entre Wuhan Jiangda WFC y Auckland United jugado en Wuhan."
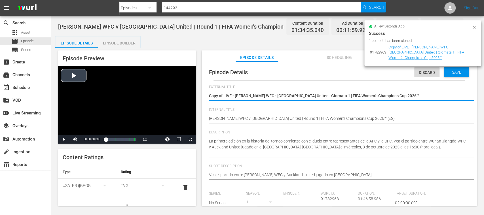
drag, startPoint x: 399, startPoint y: 96, endPoint x: 189, endPoint y: 96, distance: 209.8
paste textarea "Wuhan Jiangda WFC vs Auckland United | Jornada 1 | Copa de Campeones Femenina d…"
type textarea "Wuhan Jiangda WFC vs Auckland United | Jornada 1 | Copa de Campeones Femenina d…"
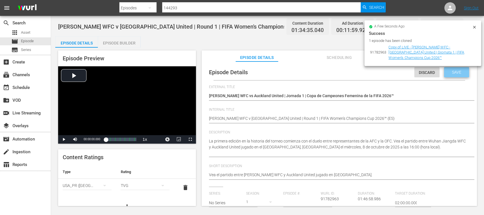
click at [454, 73] on span "Save" at bounding box center [456, 72] width 18 height 5
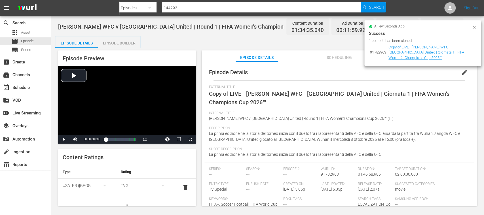
click at [101, 186] on icon "simple table" at bounding box center [104, 185] width 7 height 7
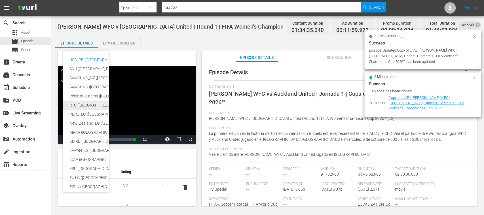
click at [82, 105] on div "RTC (Mexico)" at bounding box center [138, 105] width 139 height 9
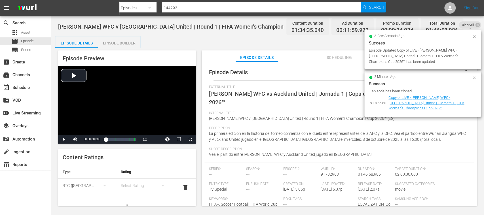
click at [132, 186] on div "simple table" at bounding box center [145, 186] width 49 height 16
click at [133, 146] on div "A" at bounding box center [141, 147] width 33 height 9
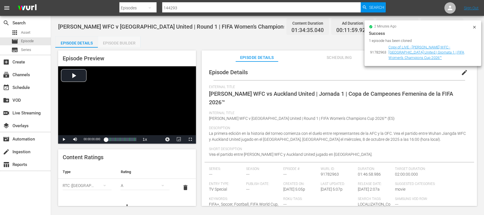
click at [125, 45] on div "Episode Builder" at bounding box center [119, 43] width 43 height 14
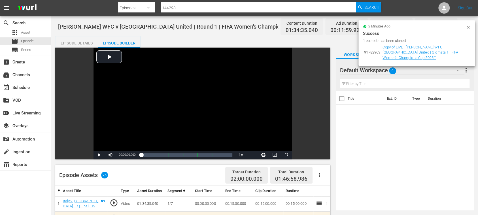
click at [65, 40] on div "Episode Details" at bounding box center [76, 43] width 43 height 14
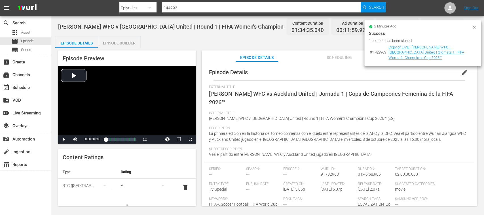
click at [474, 26] on icon at bounding box center [474, 27] width 5 height 5
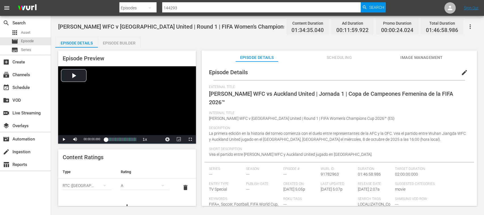
click at [420, 60] on span "Image Management" at bounding box center [421, 57] width 43 height 7
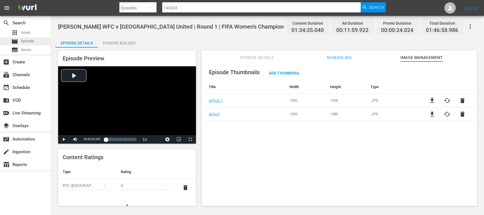
click at [25, 41] on span "Episode" at bounding box center [27, 41] width 13 height 6
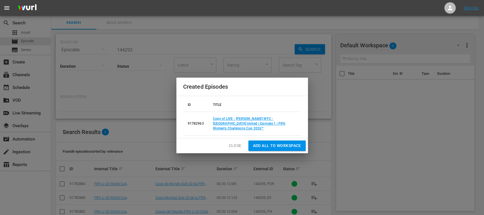
click at [236, 143] on span "Close" at bounding box center [235, 145] width 13 height 7
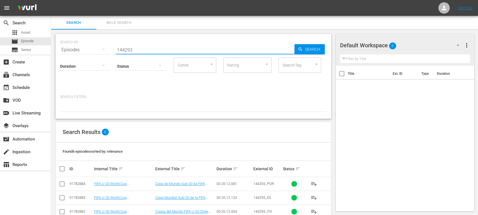
drag, startPoint x: 140, startPoint y: 48, endPoint x: 105, endPoint y: 48, distance: 35.2
click at [105, 48] on div "SEARCH BY Search By Episodes Search ID, Title, Description, Keywords, or Catego…" at bounding box center [193, 46] width 267 height 20
paste input "Wuhan Jiangda WFC vs Auckland United | Jornada 1 | Copa de Campeones Femenina d…"
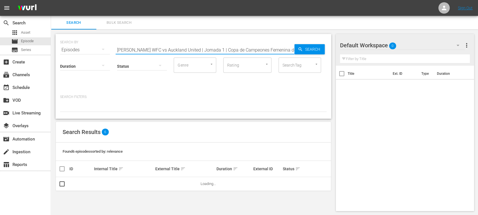
drag, startPoint x: 151, startPoint y: 48, endPoint x: 82, endPoint y: 49, distance: 68.9
click at [82, 49] on div "SEARCH BY Search By Episodes Search ID, Title, Description, Keywords, or Catego…" at bounding box center [193, 46] width 267 height 20
click at [212, 52] on input "Wuhan Jiangda WFC vs Auckland United | Jornada 1 | Copa de Campeones Femenina d…" at bounding box center [205, 50] width 179 height 14
drag, startPoint x: 221, startPoint y: 50, endPoint x: 471, endPoint y: 65, distance: 250.0
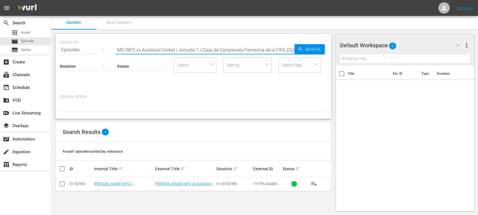
click at [471, 65] on div "Search Bulk Search SEARCH BY Search By Episodes Search ID, Title, Description, …" at bounding box center [264, 116] width 427 height 200
drag, startPoint x: 198, startPoint y: 52, endPoint x: 303, endPoint y: 49, distance: 104.4
click at [302, 49] on div "SEARCH BY Search By Episodes Search ID, Title, Description, Keywords, or Catego…" at bounding box center [193, 46] width 267 height 20
click at [164, 50] on input "Wuhan Jiangda WFC vs Auckland United" at bounding box center [205, 50] width 179 height 14
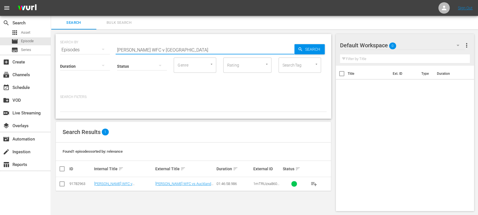
type input "Wuhan Jiangda WFC v Auckland United"
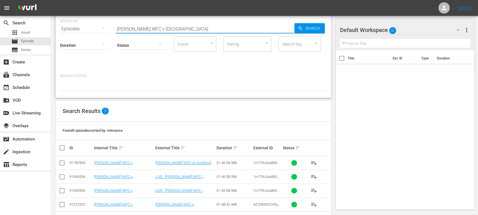
scroll to position [41, 0]
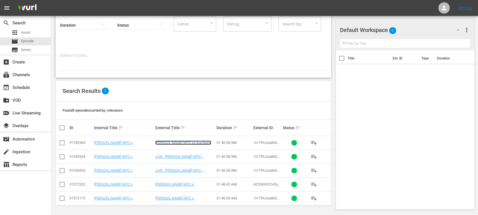
click at [200, 143] on link "Wuhan Jiangda WFC vs Auckland United | Jornada 1 | Copa de Campeones Femenina d…" at bounding box center [183, 149] width 56 height 17
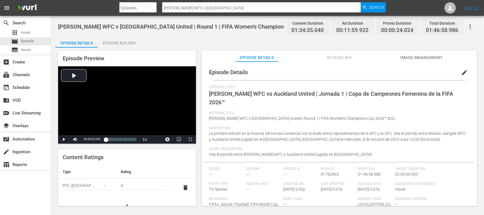
click at [461, 73] on span "edit" at bounding box center [464, 72] width 7 height 7
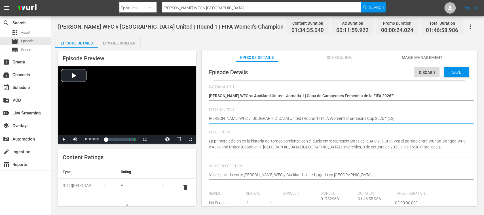
type textarea "LWuhan Jiangda WFC v Auckland United | Round 1 | FIFA Women's Champions Cup 202…"
type textarea "LIWuhan Jiangda WFC v Auckland United | Round 1 | FIFA Women's Champions Cup 20…"
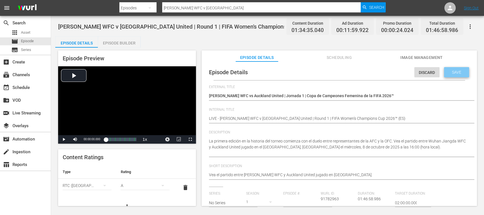
click at [453, 72] on span "Save" at bounding box center [456, 72] width 18 height 5
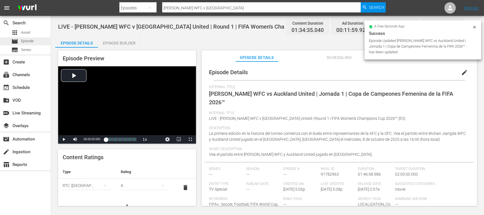
click at [33, 40] on span "Episode" at bounding box center [27, 41] width 13 height 6
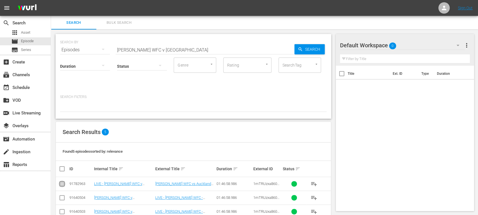
click at [60, 184] on input "checkbox" at bounding box center [62, 185] width 7 height 7
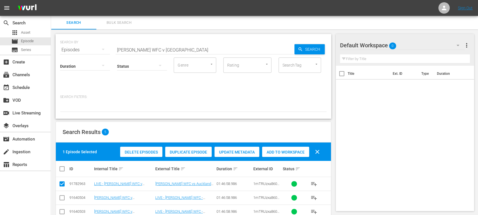
click at [192, 155] on div "Duplicate Episode" at bounding box center [188, 152] width 47 height 11
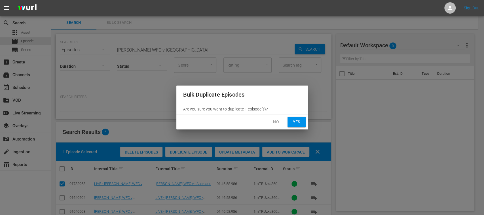
click at [301, 122] on span "Yes" at bounding box center [296, 122] width 9 height 7
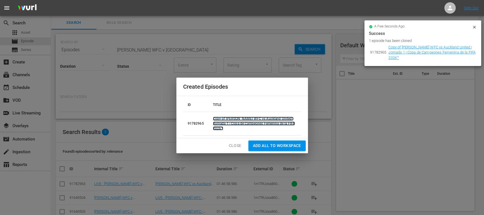
click at [262, 122] on link "Copy of Wuhan Jiangda WFC vs Auckland United | Jornada 1 | Copa de Campeones Fe…" at bounding box center [254, 124] width 82 height 14
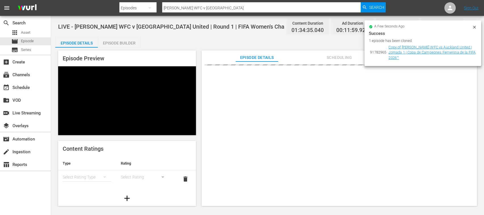
click at [474, 28] on icon at bounding box center [474, 27] width 5 height 5
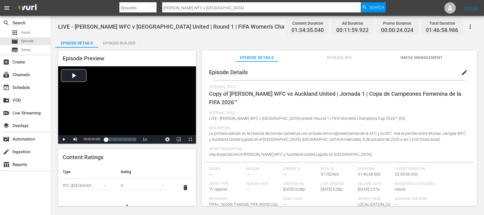
click at [461, 73] on span "edit" at bounding box center [464, 72] width 7 height 7
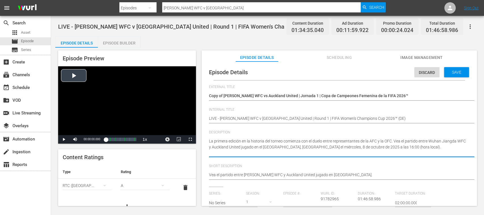
drag, startPoint x: 198, startPoint y: 141, endPoint x: 177, endPoint y: 125, distance: 26.3
paste textarea "Die erste Ausgabe in der Geschichte des Turniers beginnt mit dem Duell zwischen…"
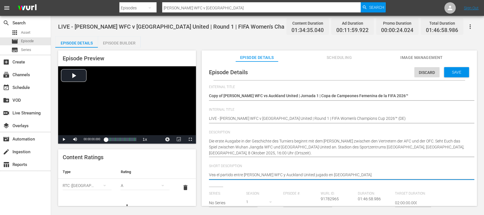
drag, startPoint x: 351, startPoint y: 173, endPoint x: 151, endPoint y: 163, distance: 199.8
paste textarea "Die erste Ausgabe in der Geschichte des Turniers beginnt mit dem Duell zwischen…"
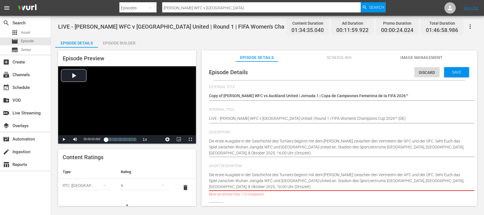
drag, startPoint x: 416, startPoint y: 175, endPoint x: 141, endPoint y: 168, distance: 274.6
click at [141, 168] on div "Episode Preview Video Player is loading. Play Video Play Mute Current Time 00:0…" at bounding box center [267, 129] width 424 height 163
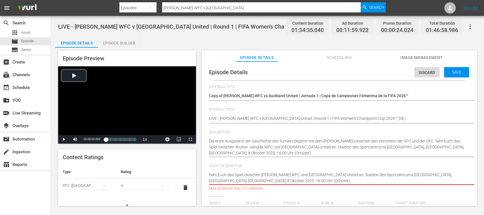
drag, startPoint x: 297, startPoint y: 183, endPoint x: 177, endPoint y: 171, distance: 121.4
click at [177, 171] on div "Episode Preview Video Player is loading. Play Video Play Mute Current Time 00:0…" at bounding box center [267, 129] width 424 height 163
click at [338, 180] on textarea "Vea el partido entre Wuhan Jiangda WFC y Auckland United jugado en Wuhan." at bounding box center [338, 178] width 258 height 12
drag, startPoint x: 341, startPoint y: 176, endPoint x: 422, endPoint y: 174, distance: 80.5
click at [422, 174] on textarea "Vea el partido entre Wuhan Jiangda WFC y Auckland United jugado en Wuhan." at bounding box center [338, 178] width 258 height 12
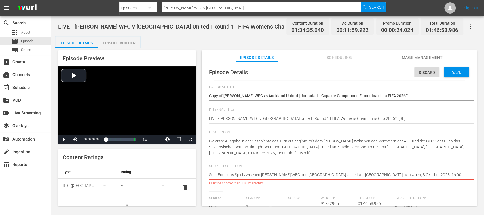
drag, startPoint x: 374, startPoint y: 175, endPoint x: 464, endPoint y: 175, distance: 89.6
click at [464, 175] on div "Short Description Vea el partido entre Wuhan Jiangda WFC y Auckland United juga…" at bounding box center [339, 177] width 261 height 27
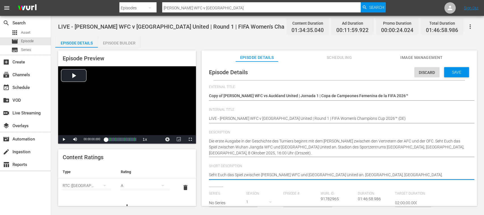
drag, startPoint x: 383, startPoint y: 174, endPoint x: 206, endPoint y: 172, distance: 177.5
click at [206, 172] on div "Episode Details Discard Save External Title Copy of Wuhan Jiangda WFC vs Auckla…" at bounding box center [339, 203] width 270 height 279
click at [406, 176] on textarea "Vea el partido entre Wuhan Jiangda WFC y Auckland United jugado en Wuhan." at bounding box center [338, 175] width 258 height 7
drag, startPoint x: 371, startPoint y: 176, endPoint x: 407, endPoint y: 175, distance: 36.0
click at [406, 175] on textarea "Vea el partido entre Wuhan Jiangda WFC y Auckland United jugado en Wuhan." at bounding box center [338, 175] width 258 height 7
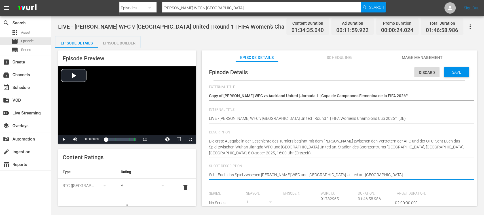
drag, startPoint x: 390, startPoint y: 176, endPoint x: 173, endPoint y: 174, distance: 216.9
click at [173, 174] on div "Episode Preview Video Player is loading. Play Video Play Mute Current Time 00:0…" at bounding box center [267, 129] width 424 height 163
paste textarea "und Auckland United"
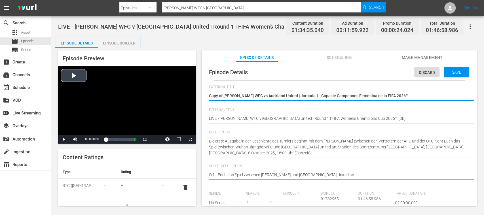
drag, startPoint x: 412, startPoint y: 93, endPoint x: 190, endPoint y: 92, distance: 222.3
paste textarea "Wuhan Jiangda WFC - Auckland United | Runde 1 | FIFA-Meisterpokal der Frauen"
click at [460, 73] on span "Save" at bounding box center [456, 72] width 18 height 5
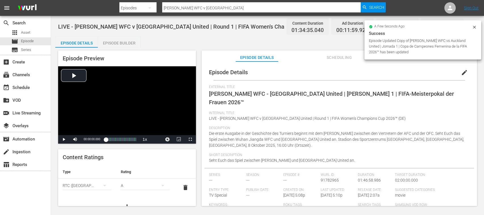
click at [182, 187] on span "delete" at bounding box center [185, 187] width 7 height 7
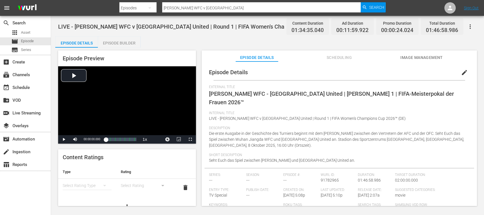
click at [141, 42] on div "Episode Details Episode Builder Episode Preview Video Player is loading. Play V…" at bounding box center [267, 123] width 424 height 174
click at [129, 44] on div "Episode Builder" at bounding box center [119, 43] width 43 height 14
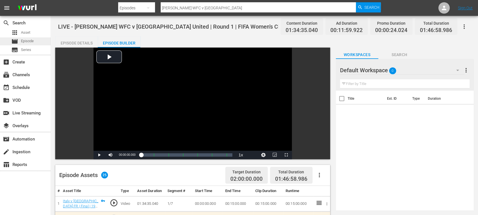
click at [33, 41] on span "Episode" at bounding box center [27, 41] width 13 height 6
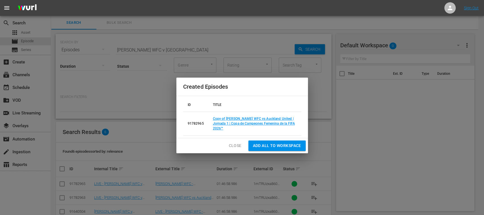
click at [236, 141] on button "Close" at bounding box center [235, 146] width 22 height 10
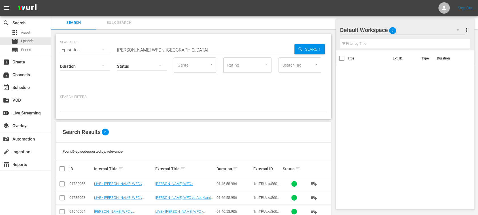
scroll to position [55, 0]
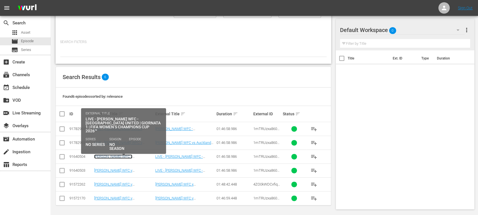
click at [136, 155] on link "Wuhan Jiangda WFC v Auckland United | Round 1 | FIFA Women's Champions Cup 2026…" at bounding box center [123, 163] width 58 height 17
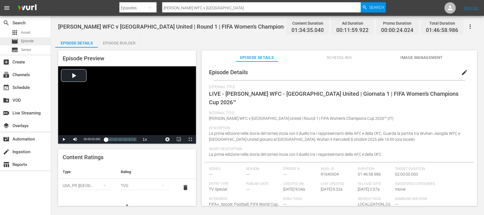
click at [31, 41] on span "Episode" at bounding box center [27, 41] width 13 height 6
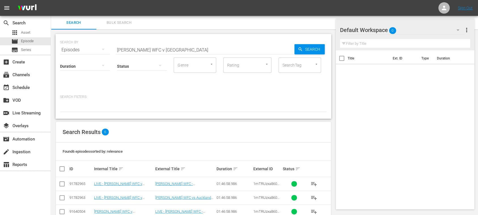
scroll to position [55, 0]
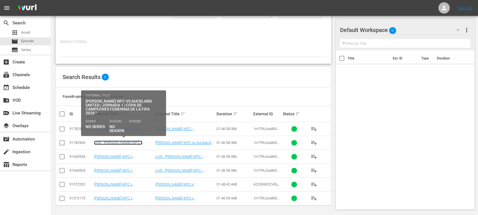
click at [128, 141] on link "LIVE - Wuhan Jiangda WFC v Auckland United | Round 1 | FIFA Women's Champions C…" at bounding box center [123, 149] width 58 height 17
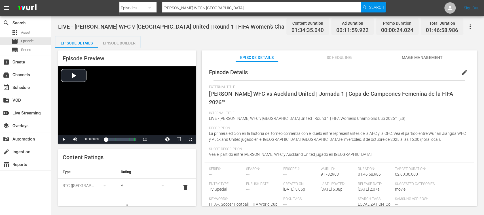
click at [461, 74] on span "edit" at bounding box center [464, 72] width 7 height 7
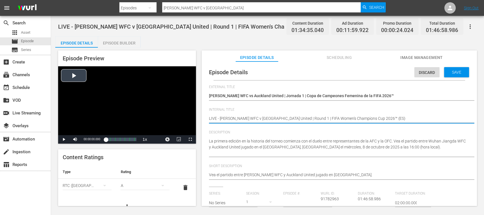
drag, startPoint x: 221, startPoint y: 120, endPoint x: 191, endPoint y: 119, distance: 30.1
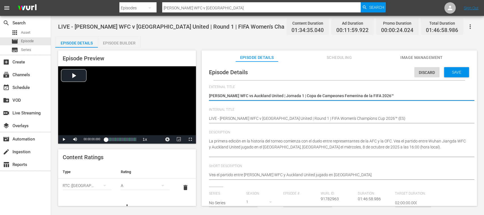
paste textarea "LIVE -"
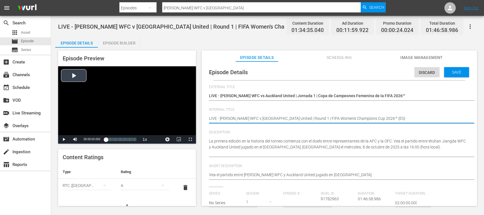
drag, startPoint x: 221, startPoint y: 118, endPoint x: 177, endPoint y: 117, distance: 43.7
click at [459, 74] on span "Save" at bounding box center [456, 72] width 18 height 5
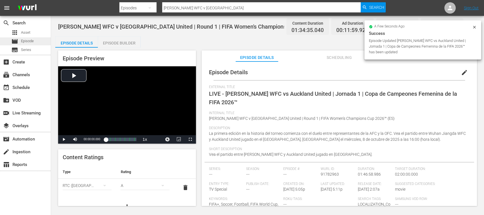
click at [34, 41] on span "Episode" at bounding box center [27, 41] width 13 height 6
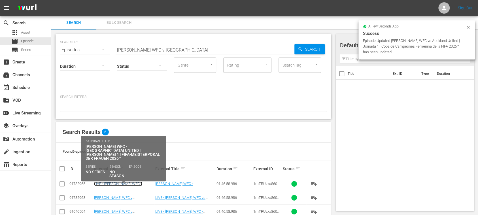
click at [137, 183] on link "LIVE - Wuhan Jiangda WFC v Auckland United | Round 1 | FIFA Women's Champions C…" at bounding box center [123, 190] width 58 height 17
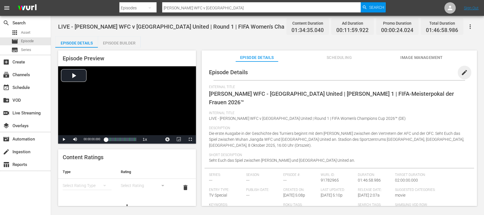
click at [463, 74] on span "edit" at bounding box center [464, 72] width 7 height 7
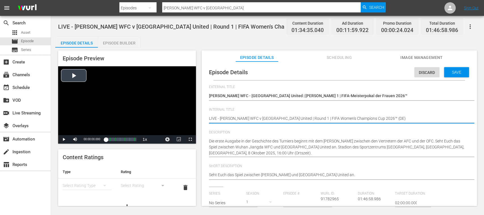
drag, startPoint x: 220, startPoint y: 118, endPoint x: 178, endPoint y: 118, distance: 42.0
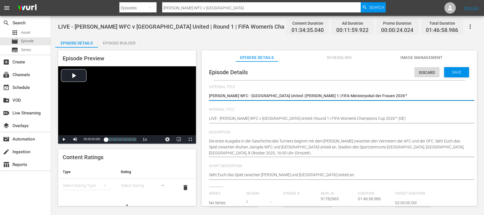
paste textarea "LIVE -"
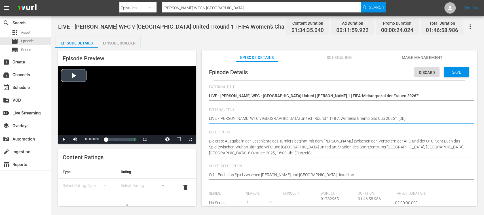
drag, startPoint x: 219, startPoint y: 120, endPoint x: 164, endPoint y: 121, distance: 55.0
click at [460, 72] on span "Save" at bounding box center [456, 72] width 18 height 5
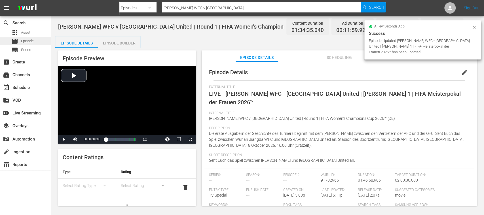
click at [23, 41] on span "Episode" at bounding box center [27, 41] width 13 height 6
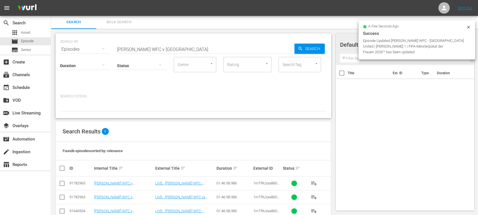
scroll to position [55, 0]
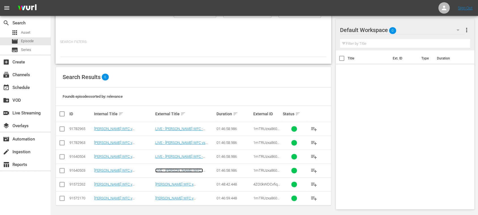
click at [187, 168] on link "LIVE - Wuhan Jiangda WFC - Auckland United | Tour 1 | Coupe des Champions Fémin…" at bounding box center [184, 176] width 59 height 17
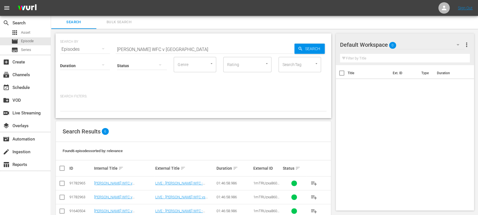
scroll to position [55, 0]
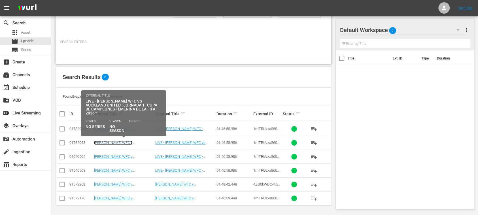
click at [141, 141] on link "Wuhan Jiangda WFC v Auckland United | Round 1 | FIFA Women's Champions Cup 2026…" at bounding box center [123, 149] width 58 height 17
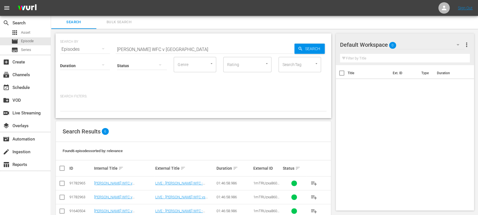
scroll to position [55, 0]
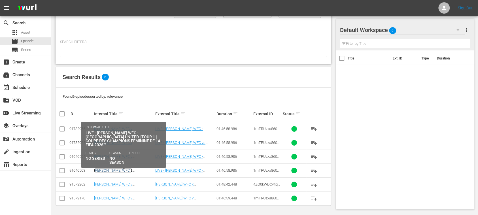
click at [135, 169] on link "Wuhan Jiangda WFC v Auckland United | Round 1 | FIFA Women's Champions Cup 2026…" at bounding box center [123, 176] width 58 height 17
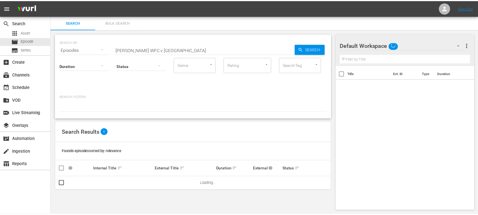
scroll to position [1, 0]
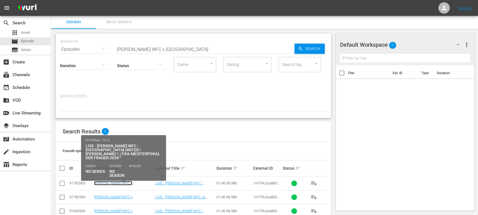
click at [127, 182] on link "[PERSON_NAME] WFC v [GEOGRAPHIC_DATA] United | Round 1 | FIFA Women's Champions…" at bounding box center [123, 189] width 58 height 17
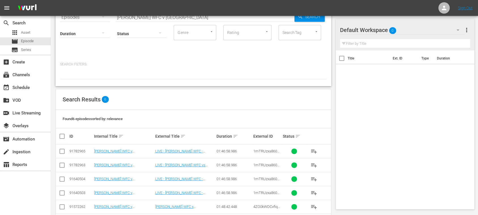
scroll to position [55, 0]
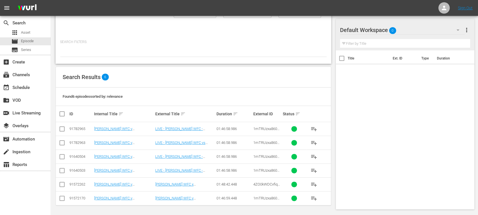
click at [313, 126] on span "playlist_add" at bounding box center [314, 129] width 7 height 7
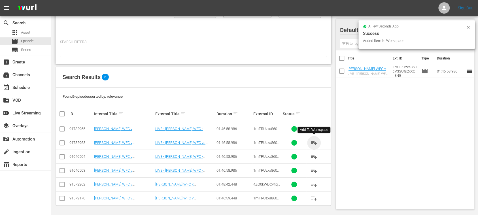
click at [315, 143] on span "playlist_add" at bounding box center [314, 143] width 7 height 7
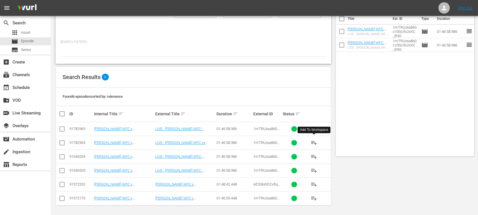
scroll to position [0, 0]
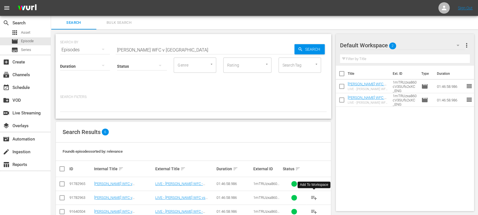
click at [125, 22] on span "Bulk Search" at bounding box center [119, 23] width 39 height 7
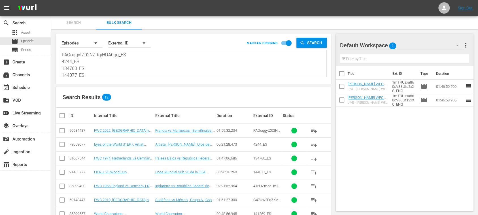
drag, startPoint x: 64, startPoint y: 54, endPoint x: 227, endPoint y: 120, distance: 176.2
click at [227, 120] on div "Search By Episodes Order By External ID MAINTAIN ORDERING Search PAOoqgytZ02NZR…" at bounding box center [193, 165] width 285 height 272
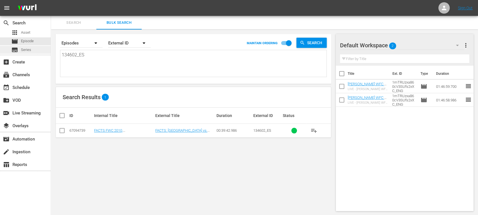
drag, startPoint x: 109, startPoint y: 63, endPoint x: 27, endPoint y: 49, distance: 83.5
click at [51, 0] on div "search Search apps Asset movie Episode subtitles Series add_box Create subscrip…" at bounding box center [264, 0] width 427 height 0
paste textarea "CVtsakZgQEu0vHj8A8mcUw_ES 3BQi9smXewHapsSUEwW9Tm_ES 26552_ES 144077_ES 1PWVyYB9…"
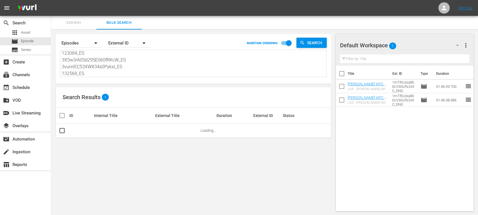
click at [467, 47] on span "more_vert" at bounding box center [466, 45] width 7 height 7
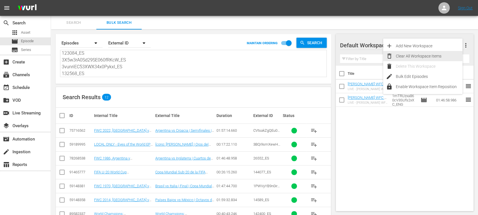
click at [434, 55] on div "Clear All Workspace Items" at bounding box center [429, 56] width 67 height 10
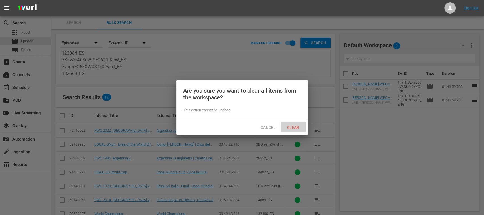
click at [297, 127] on span "Clear" at bounding box center [292, 127] width 21 height 5
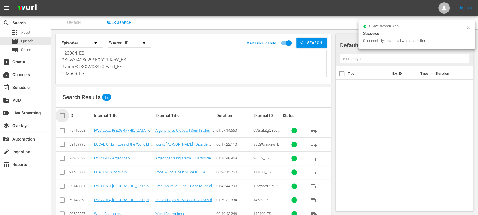
click at [63, 117] on input "checkbox" at bounding box center [64, 115] width 11 height 7
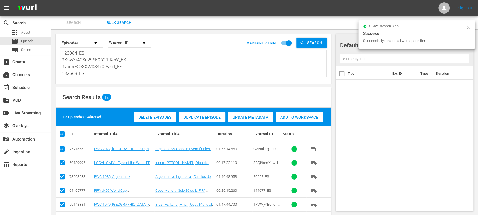
click at [307, 117] on span "Add to Workspace" at bounding box center [299, 117] width 47 height 5
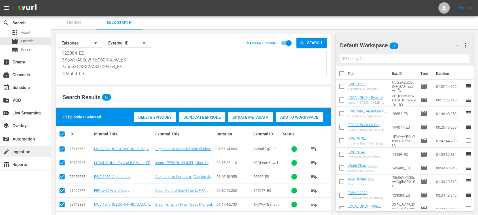
click at [30, 151] on div "create Ingestion" at bounding box center [16, 151] width 32 height 5
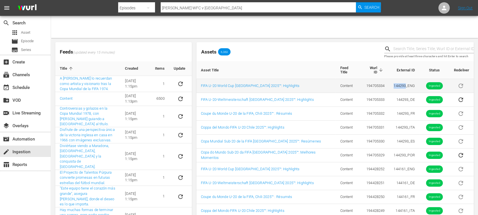
drag, startPoint x: 388, startPoint y: 83, endPoint x: 401, endPoint y: 83, distance: 12.5
click at [401, 83] on td "144293_ENG" at bounding box center [404, 86] width 30 height 14
copy td "144293"
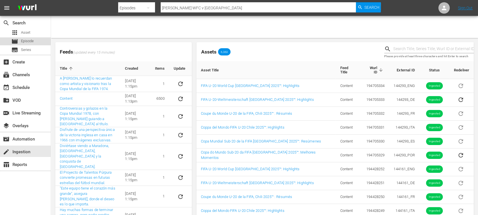
click at [35, 42] on div "movie Episode" at bounding box center [25, 41] width 51 height 8
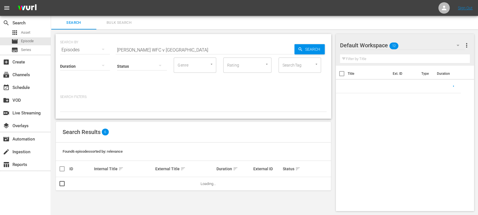
click at [116, 23] on span "Bulk Search" at bounding box center [119, 23] width 39 height 7
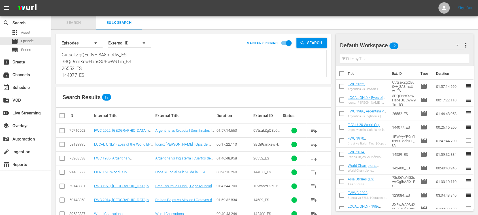
click at [81, 23] on span "Search" at bounding box center [73, 23] width 39 height 7
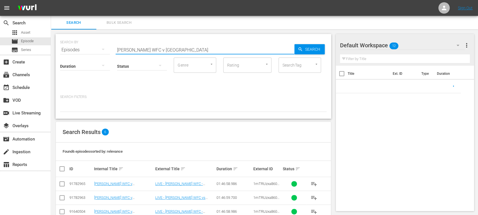
drag, startPoint x: 81, startPoint y: 49, endPoint x: 69, endPoint y: 49, distance: 12.5
click at [60, 49] on div "SEARCH BY Search By Episodes Search ID, Title, Description, Keywords, or Catego…" at bounding box center [194, 76] width 276 height 85
paste input "144293"
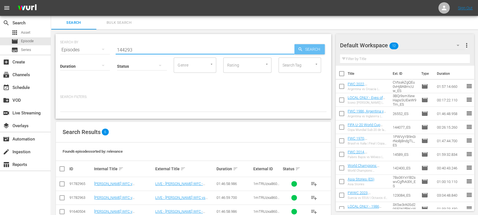
click at [311, 49] on span "Search" at bounding box center [314, 49] width 22 height 10
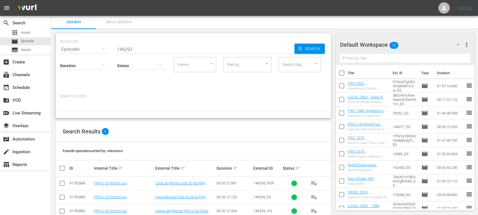
scroll to position [55, 0]
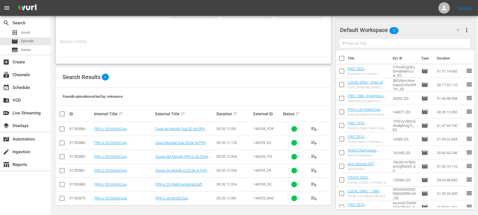
click at [316, 141] on span "playlist_add" at bounding box center [314, 143] width 7 height 7
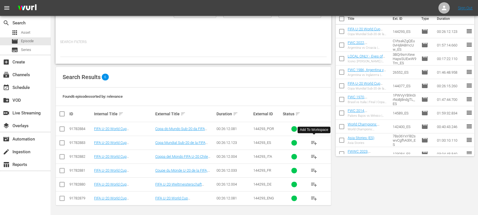
scroll to position [0, 0]
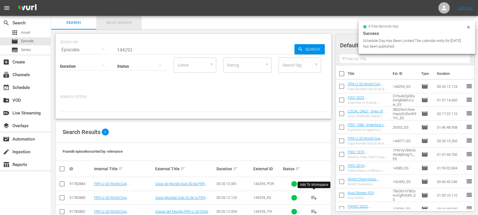
click at [123, 24] on span "Bulk Search" at bounding box center [119, 23] width 39 height 7
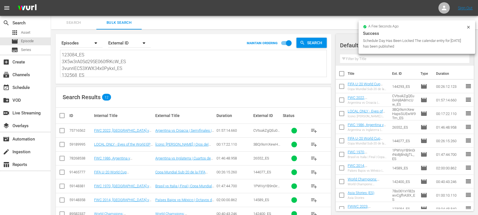
scroll to position [76, 0]
drag, startPoint x: 63, startPoint y: 54, endPoint x: 407, endPoint y: 139, distance: 354.2
click at [395, 139] on div "Search Bulk Search Search By Episodes Order By External ID MAINTAIN ORDERING Se…" at bounding box center [264, 158] width 427 height 285
paste textarea "FIM101244-M00_ES 2638_ES 24449_ES 142628_ES 134613_ES 4KAXdiM6yHCDARLFNHfGQi_ES…"
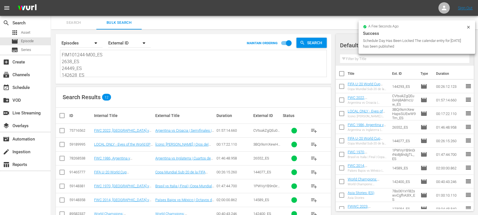
scroll to position [0, 0]
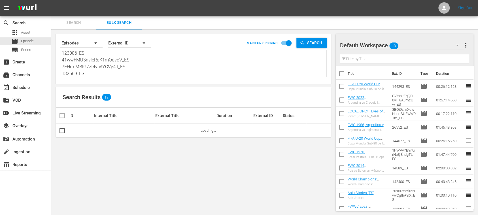
click at [466, 47] on span "more_vert" at bounding box center [466, 45] width 7 height 7
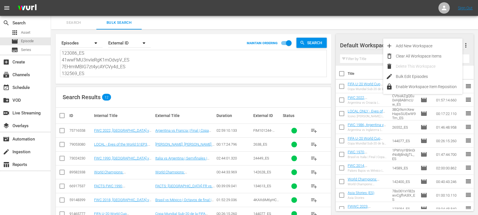
click at [341, 73] on input "checkbox" at bounding box center [342, 75] width 12 height 12
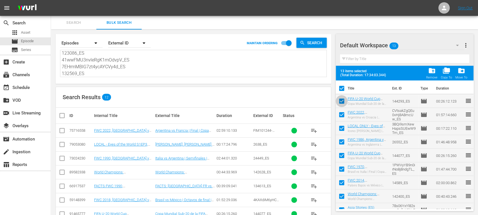
click at [341, 100] on input "checkbox" at bounding box center [342, 102] width 12 height 12
click at [433, 77] on div "Remove" at bounding box center [431, 78] width 11 height 4
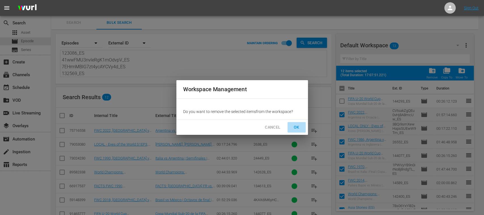
click at [295, 127] on span "OK" at bounding box center [296, 127] width 9 height 7
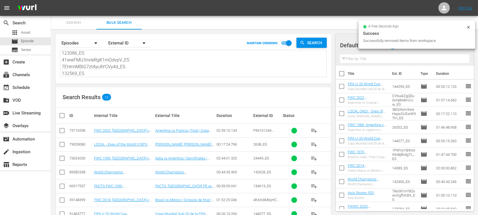
click at [60, 114] on input "checkbox" at bounding box center [64, 115] width 11 height 7
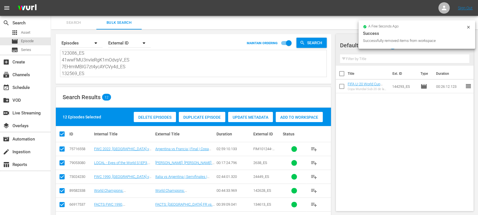
click at [304, 117] on span "Add to Workspace" at bounding box center [299, 117] width 47 height 5
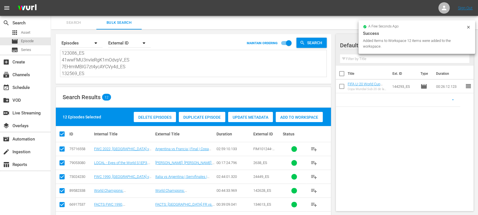
click at [310, 119] on span "Add to Workspace" at bounding box center [299, 117] width 47 height 5
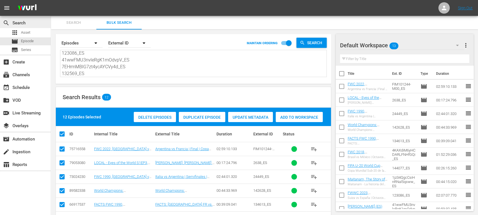
scroll to position [0, 0]
drag, startPoint x: 64, startPoint y: 57, endPoint x: 29, endPoint y: 17, distance: 52.8
click at [51, 0] on div "search Search apps Asset movie Episode subtitles Series add_box Create subscrip…" at bounding box center [264, 0] width 427 height 0
paste textarea "13255_ES 6L9OzNkEe4XBLkjqio8cGs_ES 38527_ES #N/D 144293_ES 41NJZmgcHzCSyj8jxmeT…"
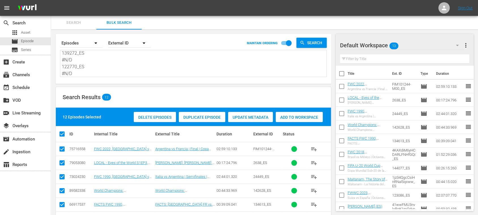
click at [466, 43] on span "more_vert" at bounding box center [466, 45] width 7 height 7
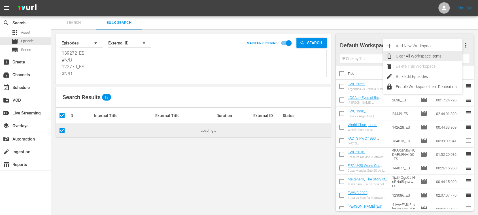
click at [439, 53] on div "Clear All Workspace Items" at bounding box center [429, 56] width 67 height 10
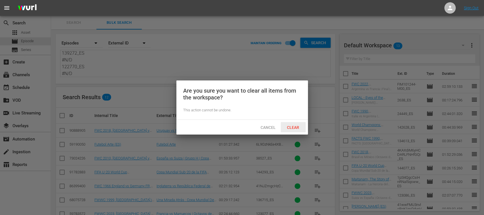
click at [296, 126] on span "Clear" at bounding box center [292, 127] width 21 height 5
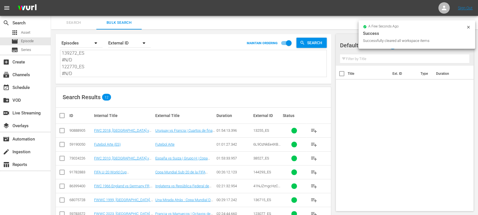
click at [61, 116] on input "checkbox" at bounding box center [64, 115] width 11 height 7
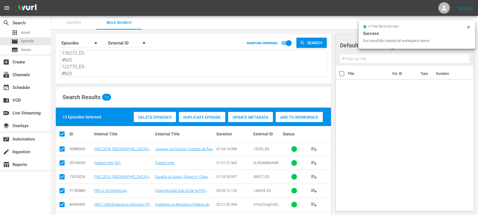
click at [295, 113] on div "Add to Workspace" at bounding box center [299, 117] width 47 height 11
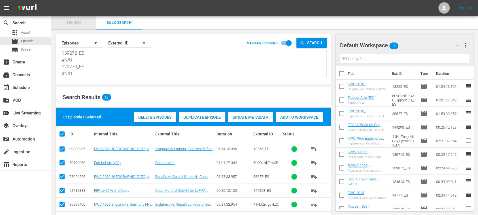
click at [75, 24] on span "Search" at bounding box center [73, 23] width 39 height 7
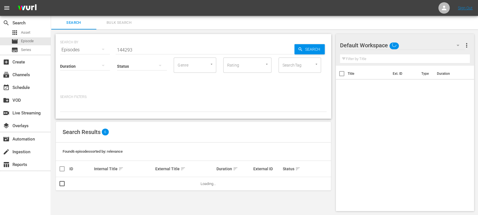
drag, startPoint x: 158, startPoint y: 50, endPoint x: 72, endPoint y: 46, distance: 85.7
click at [72, 46] on div "SEARCH BY Search By Episodes Search ID, Title, Description, Keywords, or Catego…" at bounding box center [193, 46] width 267 height 20
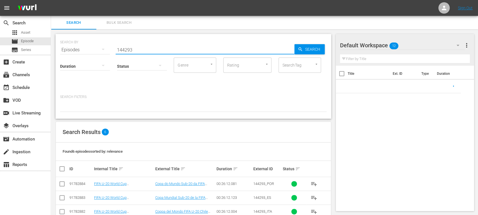
paste input "Wuhan Jiangda WFC vs Auckland United FC"
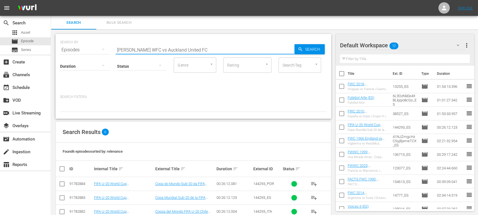
drag, startPoint x: 329, startPoint y: 47, endPoint x: 322, endPoint y: 48, distance: 7.6
click at [329, 47] on div "SEARCH BY Search By Episodes Search ID, Title, Description, Keywords, or Catego…" at bounding box center [194, 76] width 276 height 85
click at [319, 48] on span "Search" at bounding box center [314, 49] width 22 height 10
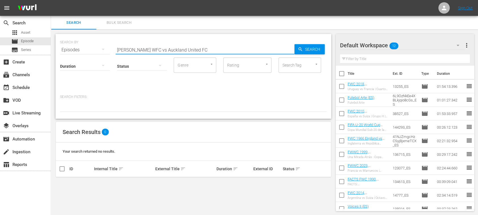
drag, startPoint x: 229, startPoint y: 53, endPoint x: 331, endPoint y: 53, distance: 101.5
click at [330, 53] on div "SEARCH BY Search By Episodes Search ID, Title, Description, Keywords, or Catego…" at bounding box center [194, 76] width 276 height 85
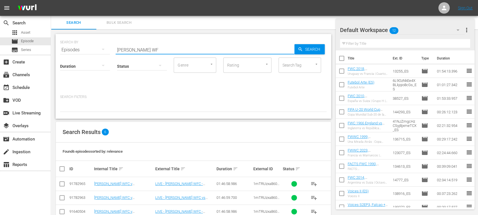
scroll to position [55, 0]
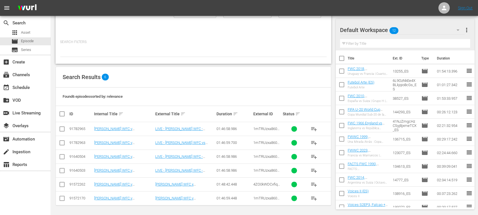
click at [316, 142] on span "playlist_add" at bounding box center [314, 143] width 7 height 7
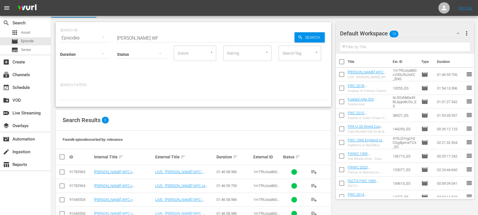
scroll to position [0, 0]
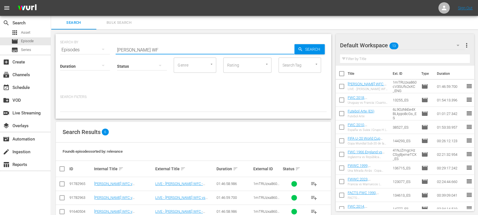
drag, startPoint x: 140, startPoint y: 51, endPoint x: 68, endPoint y: 46, distance: 72.2
click at [66, 46] on div "SEARCH BY Search By Episodes Search ID, Title, Description, Keywords, or Catego…" at bounding box center [193, 46] width 267 height 20
paste input "Colombia v South Africa"
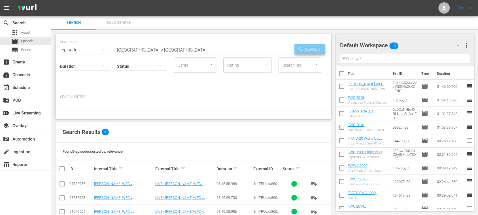
drag, startPoint x: 322, startPoint y: 49, endPoint x: 318, endPoint y: 49, distance: 3.7
click at [320, 49] on span "Search" at bounding box center [314, 49] width 22 height 10
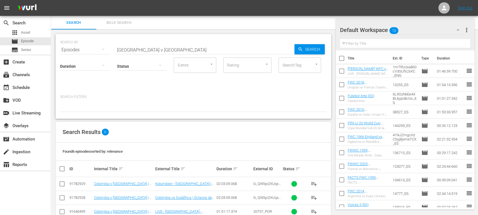
scroll to position [55, 0]
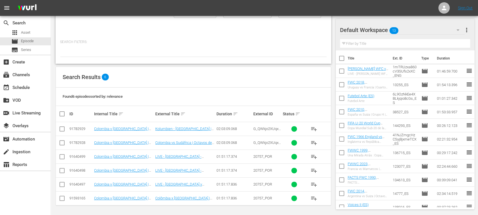
click at [314, 142] on span "playlist_add" at bounding box center [314, 143] width 7 height 7
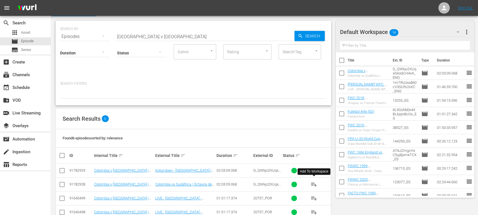
scroll to position [0, 0]
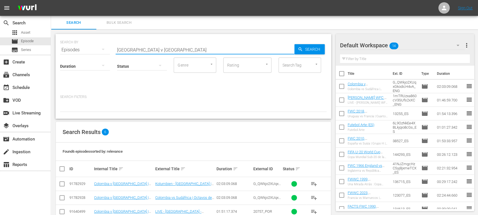
drag, startPoint x: 169, startPoint y: 52, endPoint x: 185, endPoint y: 56, distance: 16.0
click at [57, 47] on div "SEARCH BY Search By Episodes Search ID, Title, Description, Keywords, or Catego…" at bounding box center [194, 76] width 276 height 85
paste input "Paraguay v Norway"
click at [313, 49] on span "Search" at bounding box center [314, 49] width 22 height 10
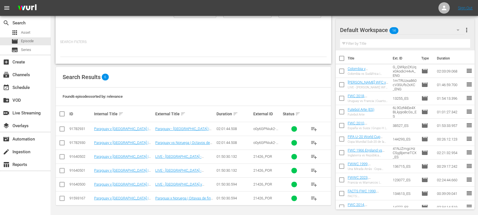
click at [314, 142] on span "playlist_add" at bounding box center [314, 143] width 7 height 7
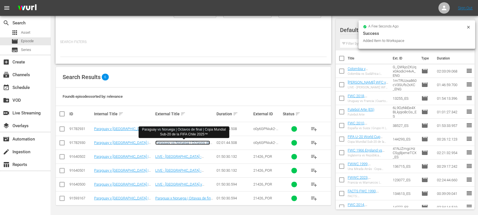
click at [199, 143] on link "Paraguay vs Noruega | Octavos de final | Copa Mundial Sub-20 de la FIFA Chile 2…" at bounding box center [185, 147] width 60 height 13
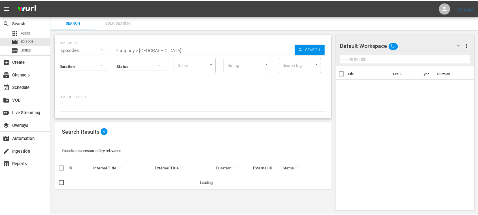
scroll to position [1, 0]
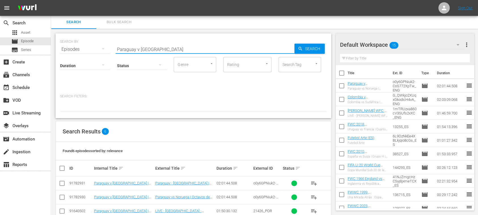
drag, startPoint x: 167, startPoint y: 50, endPoint x: 94, endPoint y: 47, distance: 72.3
click at [94, 47] on div "SEARCH BY Search By Episodes Search ID, Title, Description, Keywords, or Catego…" at bounding box center [193, 46] width 267 height 20
paste input "Colombia vs South Africa"
drag, startPoint x: 170, startPoint y: 49, endPoint x: 89, endPoint y: 38, distance: 81.5
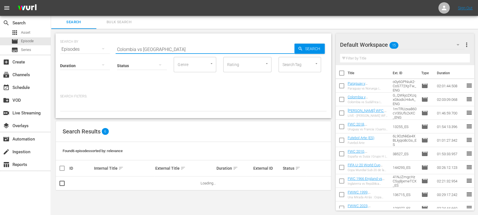
click at [141, 49] on input "Colombia vs South Africa" at bounding box center [205, 50] width 179 height 14
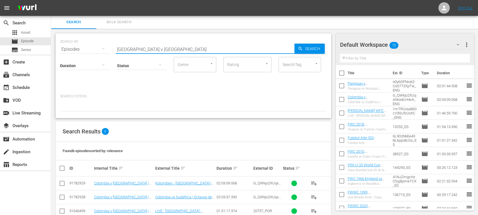
click at [467, 43] on span "more_vert" at bounding box center [466, 44] width 7 height 7
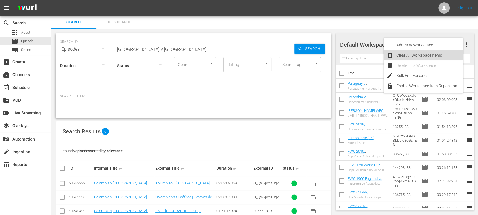
click at [412, 54] on div "Clear All Workspace Items" at bounding box center [430, 55] width 67 height 10
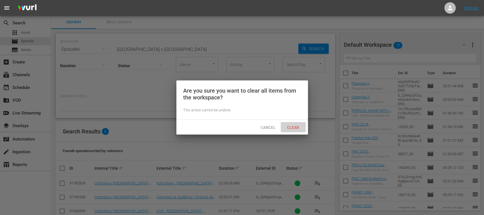
drag, startPoint x: 294, startPoint y: 124, endPoint x: 259, endPoint y: 129, distance: 35.5
click at [294, 124] on div "Clear" at bounding box center [293, 127] width 25 height 10
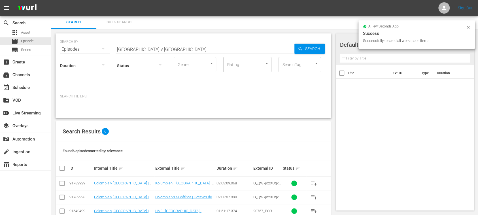
click at [315, 183] on span "playlist_add" at bounding box center [314, 183] width 7 height 7
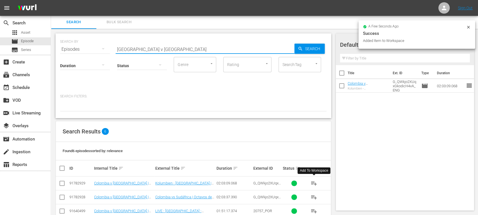
drag, startPoint x: 167, startPoint y: 48, endPoint x: 72, endPoint y: 45, distance: 94.4
click at [72, 45] on div "SEARCH BY Search By Episodes Search ID, Title, Description, Keywords, or Catego…" at bounding box center [193, 46] width 267 height 20
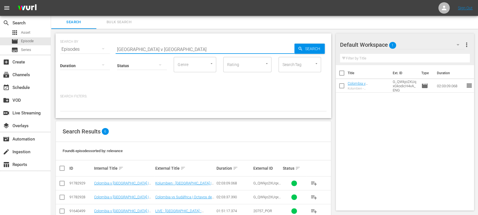
paste input "Paraguay vs Norway"
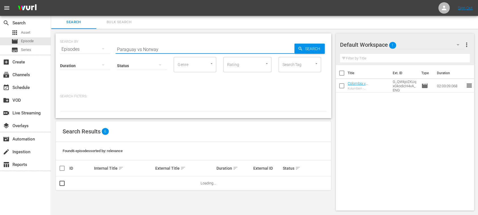
click at [141, 48] on input "Paraguay vs Norway" at bounding box center [205, 50] width 179 height 14
click at [300, 50] on icon "button" at bounding box center [300, 48] width 5 height 5
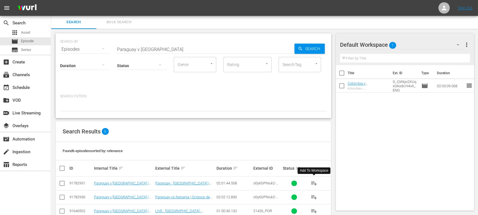
click at [316, 183] on span "playlist_add" at bounding box center [314, 183] width 7 height 7
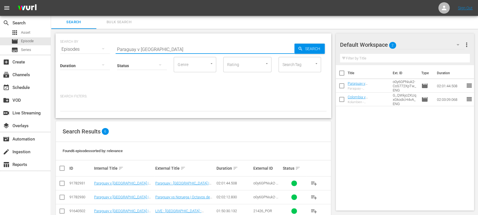
drag, startPoint x: 161, startPoint y: 50, endPoint x: 124, endPoint y: 53, distance: 37.8
click at [77, 50] on div "SEARCH BY Search By Episodes Search ID, Title, Description, Keywords, or Catego…" at bounding box center [193, 46] width 267 height 20
paste input "Wuhan Jiangda WFC v Auckland United"
drag, startPoint x: 302, startPoint y: 50, endPoint x: 270, endPoint y: 71, distance: 38.3
click at [302, 50] on icon "button" at bounding box center [300, 48] width 5 height 5
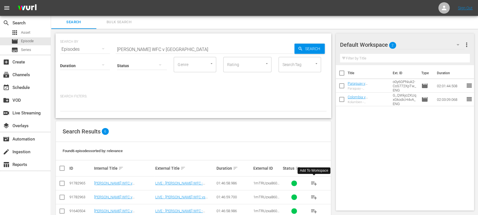
click at [314, 182] on span "playlist_add" at bounding box center [314, 183] width 7 height 7
click at [370, 100] on div "Paraguay v Norway | Round of 16 | FIFA U-20 World Cup Chile 2025™ (DE) Paraguay…" at bounding box center [368, 99] width 41 height 9
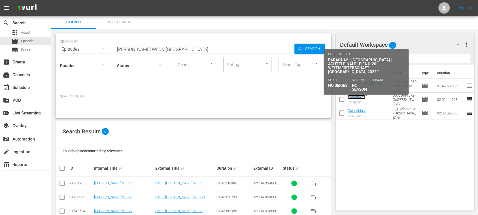
click at [371, 97] on link "Paraguay v [GEOGRAPHIC_DATA] | Round of 16 | FIFA U-20 World Cup [GEOGRAPHIC_DA…" at bounding box center [366, 108] width 37 height 26
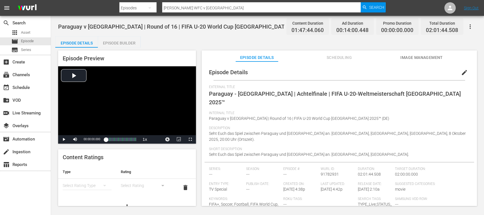
click at [461, 73] on span "edit" at bounding box center [464, 72] width 7 height 7
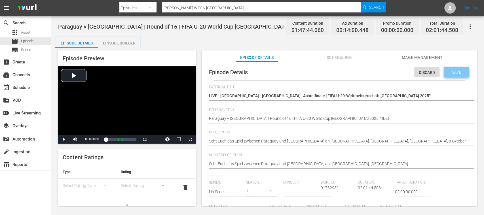
click at [452, 72] on span "Save" at bounding box center [456, 72] width 18 height 5
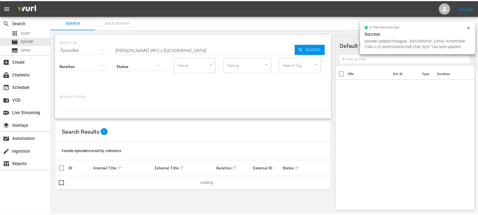
scroll to position [1, 0]
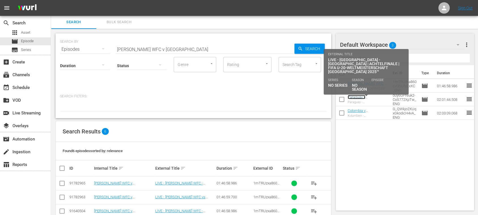
click at [369, 97] on link "Paraguay v [GEOGRAPHIC_DATA] | Round of 16 | FIFA U-20 World Cup [GEOGRAPHIC_DA…" at bounding box center [366, 108] width 37 height 26
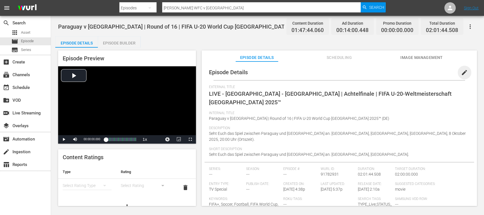
click at [461, 72] on span "edit" at bounding box center [464, 72] width 7 height 7
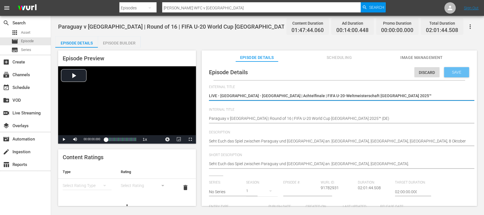
click at [449, 73] on span "Save" at bounding box center [456, 72] width 18 height 5
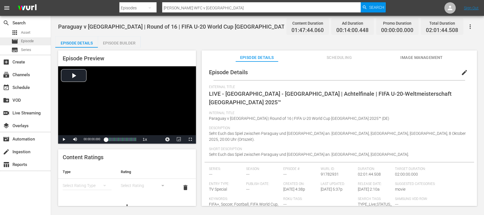
click at [27, 40] on span "Episode" at bounding box center [27, 41] width 13 height 6
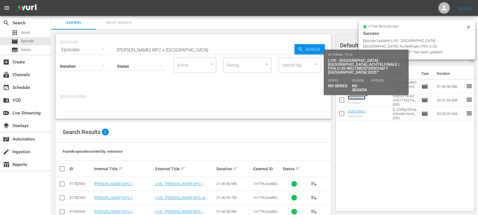
click at [368, 98] on link "Paraguay v [GEOGRAPHIC_DATA] | Round of 16 | FIFA U-20 World Cup [GEOGRAPHIC_DA…" at bounding box center [366, 109] width 37 height 26
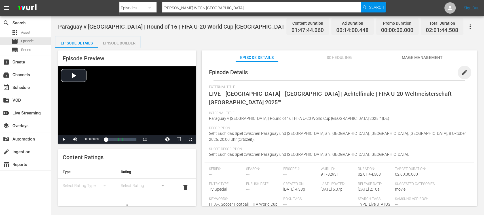
click at [462, 73] on span "edit" at bounding box center [464, 72] width 7 height 7
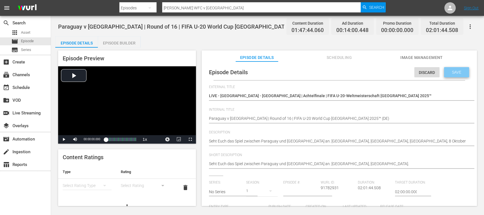
click at [458, 71] on span "Save" at bounding box center [456, 72] width 18 height 5
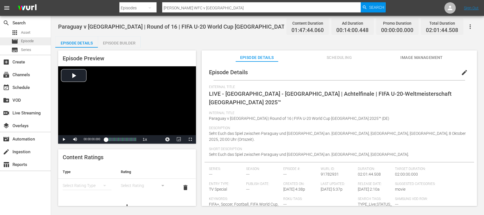
click at [28, 42] on span "Episode" at bounding box center [27, 41] width 13 height 6
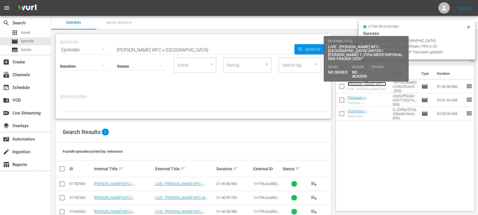
click at [375, 85] on link "[PERSON_NAME] WFC v [GEOGRAPHIC_DATA] United | Round 1 | FIFA Women's Champions…" at bounding box center [367, 92] width 38 height 21
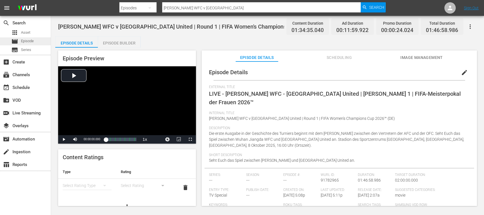
click at [29, 41] on span "Episode" at bounding box center [27, 41] width 13 height 6
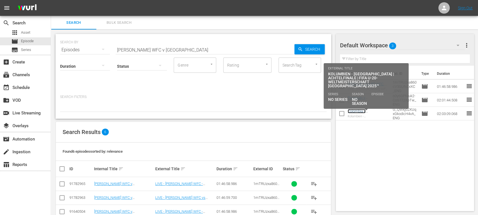
click at [374, 111] on link "Colombia v [GEOGRAPHIC_DATA] | Round of 16 | FIFA U-20 World Cup [GEOGRAPHIC_DA…" at bounding box center [366, 122] width 37 height 26
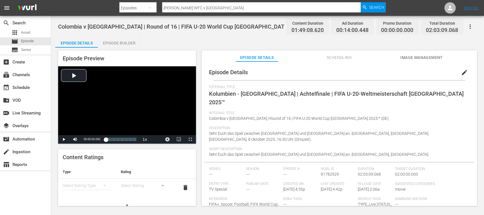
click at [461, 72] on span "edit" at bounding box center [464, 72] width 7 height 7
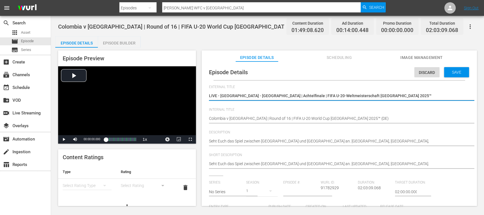
click at [466, 70] on div "Discard Save" at bounding box center [442, 70] width 57 height 13
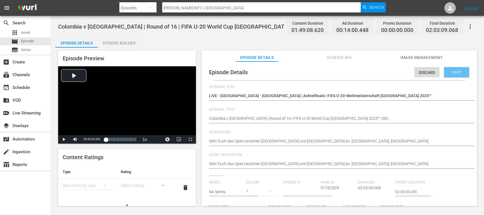
click at [464, 71] on div "Save" at bounding box center [456, 72] width 25 height 10
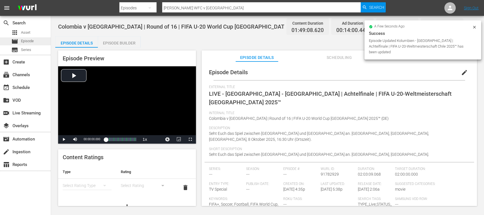
click at [26, 41] on span "Episode" at bounding box center [27, 41] width 13 height 6
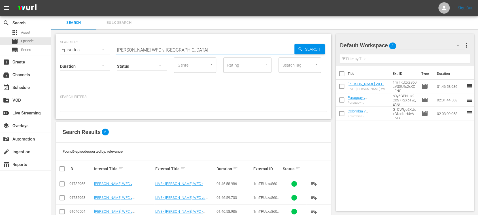
drag, startPoint x: 183, startPoint y: 52, endPoint x: 180, endPoint y: 54, distance: 3.6
click at [73, 52] on div "SEARCH BY Search By Episodes Search ID, Title, Description, Keywords, or Catego…" at bounding box center [193, 46] width 267 height 20
paste input "Colombia v South Africa"
click at [319, 56] on div "SEARCH BY Search By Episodes Search ID, Title, Description, Keywords, or Catego…" at bounding box center [193, 46] width 267 height 20
click at [317, 53] on span "Search" at bounding box center [314, 49] width 22 height 10
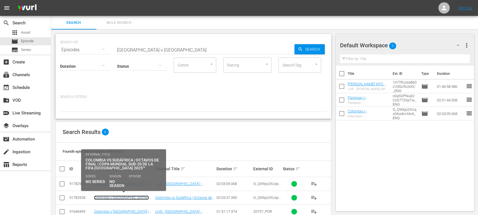
click at [134, 196] on link "Colombia v South Africa | Round of 16 | FIFA U-20 World Cup Chile 2025™ (ES)" at bounding box center [121, 202] width 55 height 13
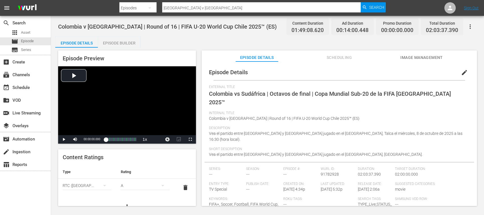
click at [461, 74] on span "edit" at bounding box center [464, 72] width 7 height 7
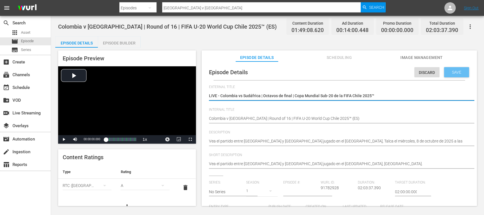
click at [462, 71] on div "Save" at bounding box center [456, 72] width 25 height 10
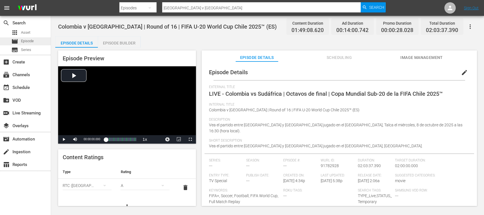
click at [22, 42] on span "Episode" at bounding box center [27, 41] width 13 height 6
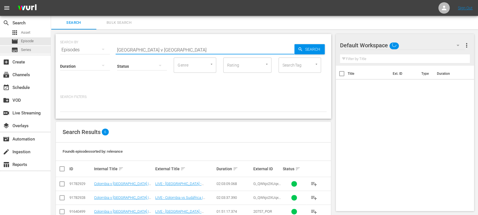
drag, startPoint x: 164, startPoint y: 50, endPoint x: 17, endPoint y: 49, distance: 146.9
click at [51, 0] on div "search Search apps Asset movie Episode subtitles Series add_box Create subscrip…" at bounding box center [264, 0] width 427 height 0
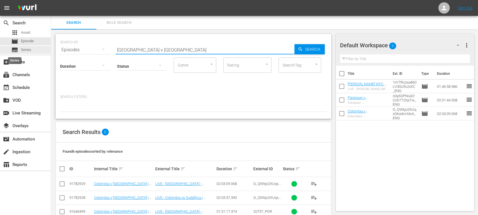
paste input "Paraguay v Norway"
click at [318, 51] on span "Search" at bounding box center [314, 49] width 22 height 10
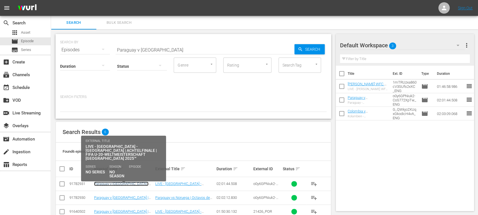
click at [136, 183] on link "Paraguay v [GEOGRAPHIC_DATA] | Round of 16 | FIFA U-20 World Cup [GEOGRAPHIC_DA…" at bounding box center [121, 188] width 54 height 13
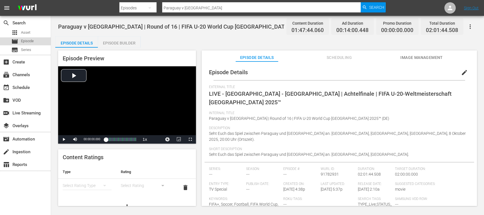
click at [28, 40] on span "Episode" at bounding box center [27, 41] width 13 height 6
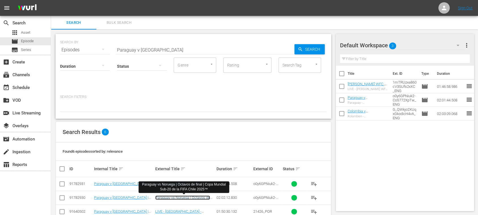
click at [168, 198] on link "Paraguay vs Noruega | Octavos de final | Copa Mundial Sub-20 de la FIFA Chile 2…" at bounding box center [185, 202] width 60 height 13
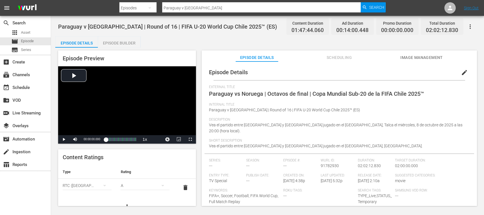
click at [461, 69] on button "edit" at bounding box center [465, 73] width 14 height 14
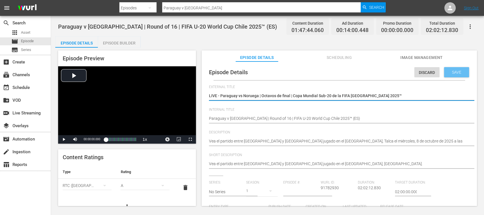
click at [453, 72] on span "Save" at bounding box center [456, 72] width 18 height 5
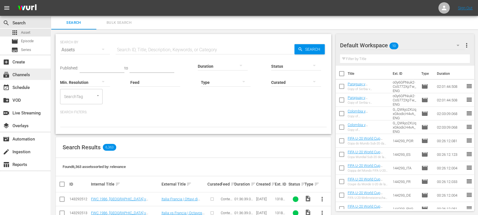
click at [29, 75] on div "subscriptions Channels" at bounding box center [16, 73] width 32 height 5
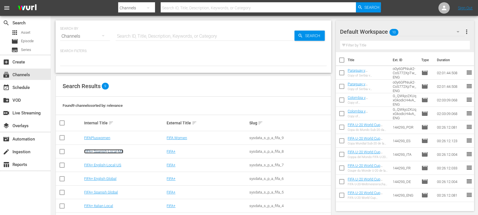
click at [113, 153] on link "FIFA+ Spanish-Local-MX" at bounding box center [103, 151] width 39 height 4
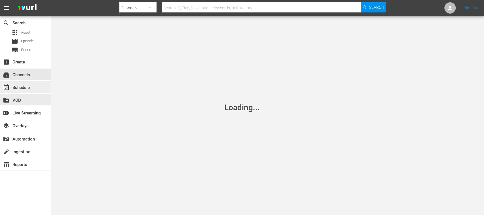
click at [27, 87] on div "event_available Schedule" at bounding box center [16, 86] width 32 height 5
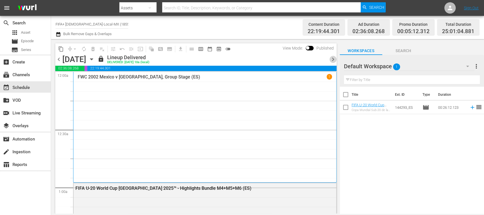
click at [333, 60] on span "chevron_right" at bounding box center [332, 59] width 7 height 7
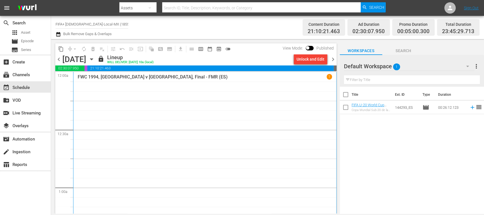
click at [319, 61] on div "Unlock and Edit" at bounding box center [311, 59] width 28 height 10
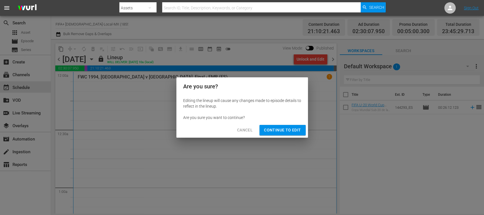
click at [282, 130] on span "Continue to Edit" at bounding box center [282, 130] width 37 height 7
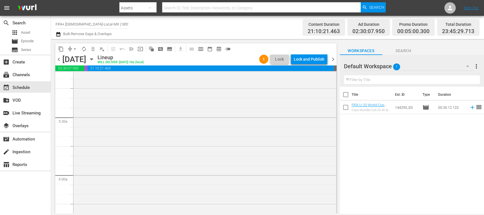
scroll to position [763, 0]
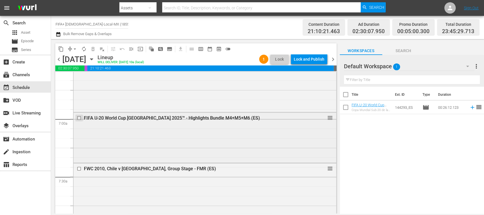
click at [79, 117] on input "checkbox" at bounding box center [80, 118] width 6 height 5
click at [93, 50] on span "delete_forever_outlined" at bounding box center [93, 49] width 6 height 6
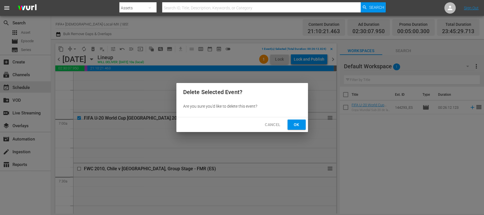
click at [295, 127] on span "Ok" at bounding box center [296, 124] width 9 height 7
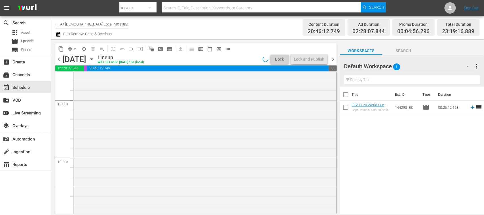
scroll to position [1711, 0]
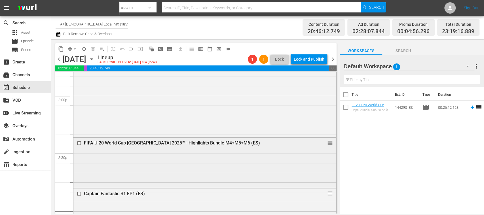
click at [80, 142] on input "checkbox" at bounding box center [80, 143] width 6 height 5
click at [92, 48] on span "delete_forever_outlined" at bounding box center [93, 49] width 6 height 6
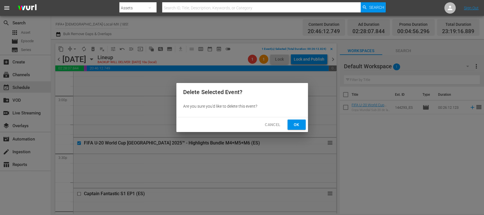
click at [297, 122] on span "Ok" at bounding box center [296, 124] width 9 height 7
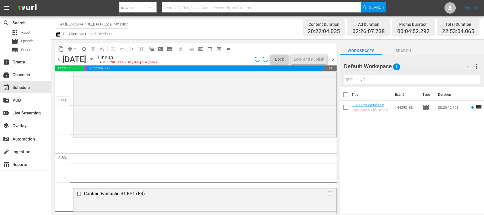
scroll to position [2070, 0]
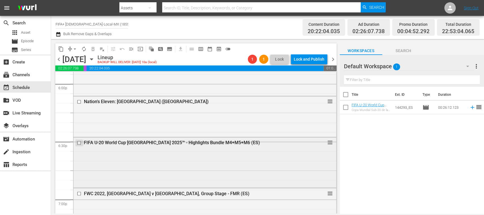
click at [79, 142] on input "checkbox" at bounding box center [80, 143] width 6 height 5
click at [94, 49] on span "delete_forever_outlined" at bounding box center [93, 49] width 6 height 6
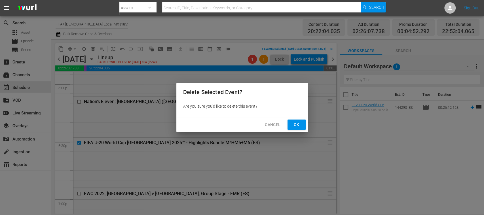
click at [299, 126] on span "Ok" at bounding box center [296, 124] width 9 height 7
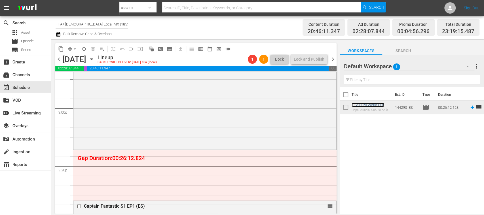
scroll to position [1765, 0]
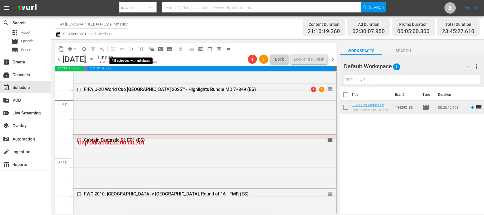
click at [130, 49] on span "menu_open" at bounding box center [131, 49] width 6 height 6
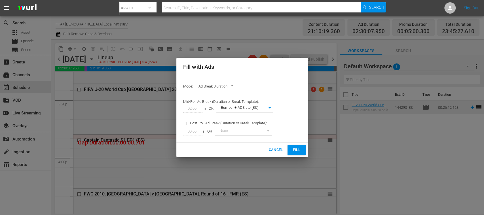
click at [289, 148] on button "Fill" at bounding box center [297, 150] width 18 height 10
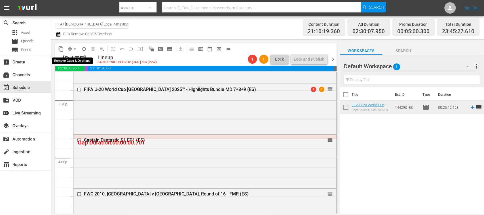
click at [75, 48] on span "arrow_drop_down" at bounding box center [75, 49] width 6 height 6
click at [94, 81] on li "Align to End of Previous Day" at bounding box center [75, 79] width 60 height 9
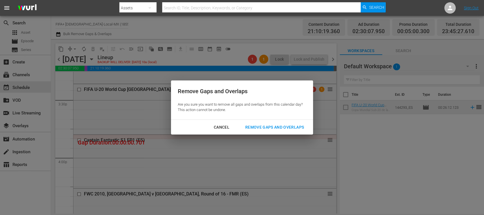
click at [265, 127] on div "Remove Gaps and Overlaps" at bounding box center [275, 127] width 68 height 7
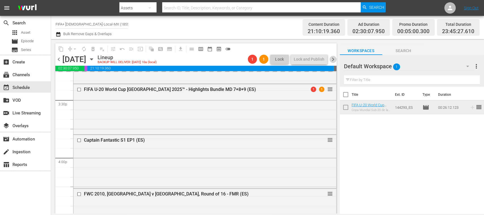
click at [334, 59] on span "chevron_right" at bounding box center [332, 59] width 7 height 7
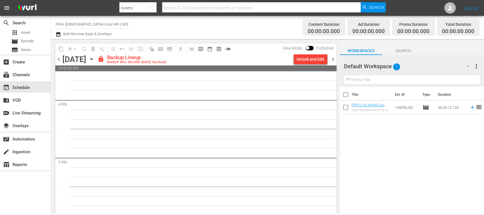
scroll to position [1813, 0]
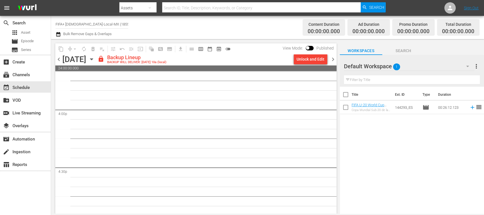
click at [315, 61] on div "Unlock and Edit" at bounding box center [311, 59] width 28 height 10
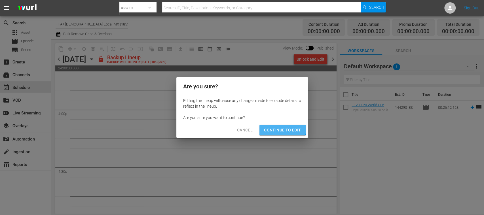
click at [280, 129] on span "Continue to Edit" at bounding box center [282, 130] width 37 height 7
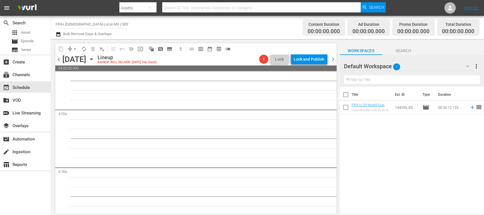
click at [59, 58] on span "chevron_left" at bounding box center [58, 59] width 7 height 7
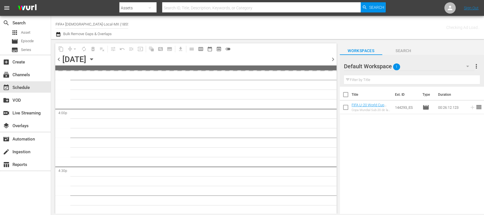
scroll to position [1823, 0]
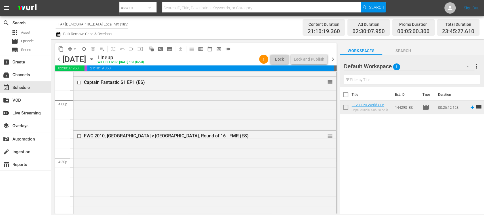
click at [334, 58] on span "chevron_right" at bounding box center [332, 59] width 7 height 7
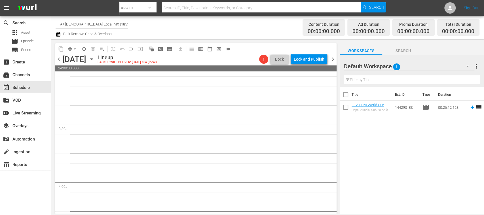
scroll to position [340, 0]
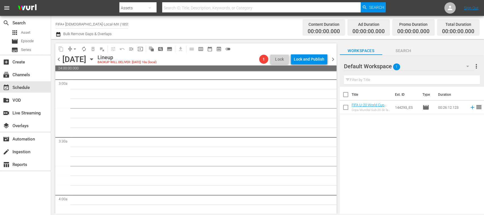
click at [333, 59] on span "chevron_right" at bounding box center [332, 59] width 7 height 7
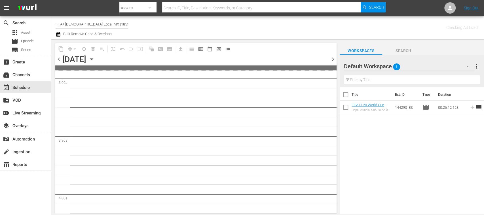
scroll to position [349, 0]
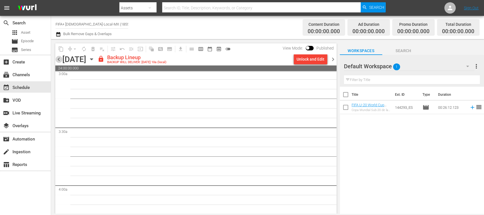
click at [60, 60] on span "chevron_left" at bounding box center [58, 59] width 7 height 7
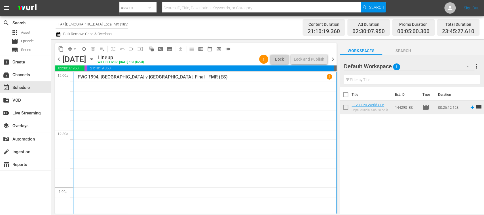
click at [333, 58] on span "chevron_right" at bounding box center [332, 59] width 7 height 7
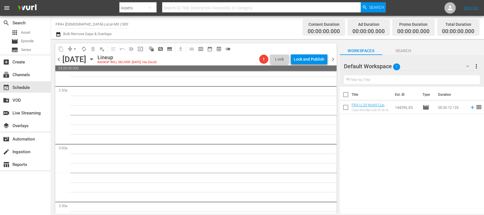
scroll to position [279, 0]
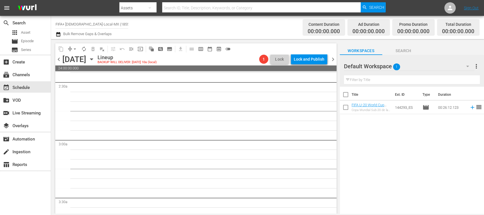
click at [60, 61] on span "chevron_left" at bounding box center [58, 59] width 7 height 7
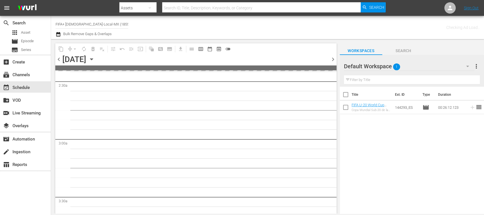
scroll to position [289, 0]
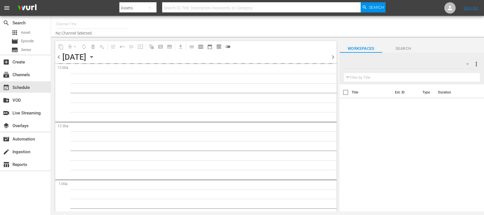
type input "FIFA+ [DEMOGRAPHIC_DATA]-Local-MX (1855)"
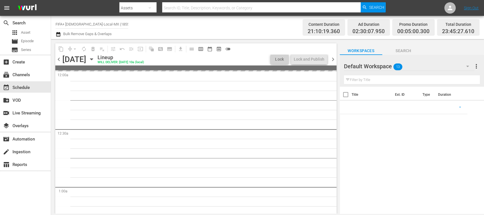
click at [333, 58] on span "chevron_right" at bounding box center [332, 59] width 7 height 7
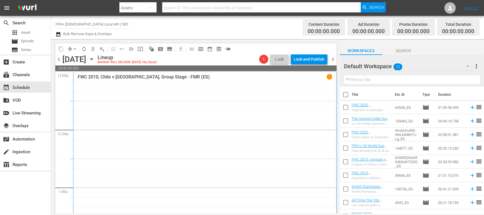
click at [346, 95] on input "checkbox" at bounding box center [346, 96] width 12 height 12
checkbox input "true"
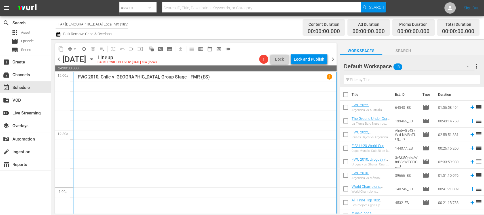
checkbox input "true"
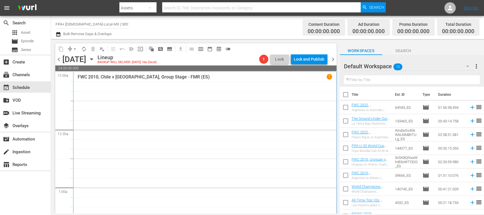
checkbox input "true"
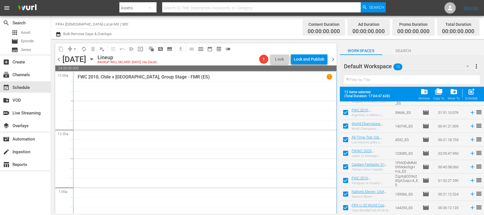
scroll to position [101, 0]
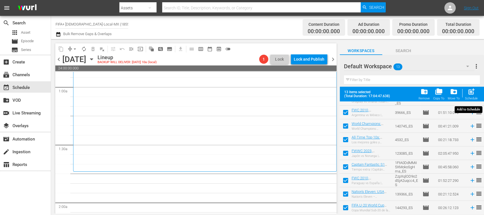
click at [474, 94] on span "post_add" at bounding box center [472, 92] width 8 height 8
checkbox input "false"
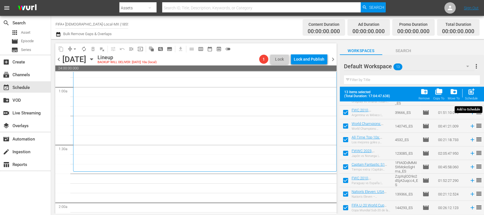
checkbox input "false"
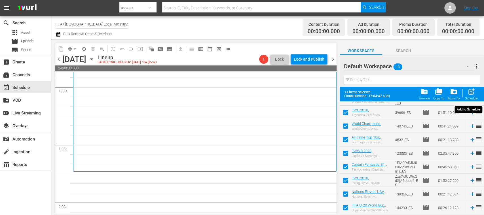
checkbox input "false"
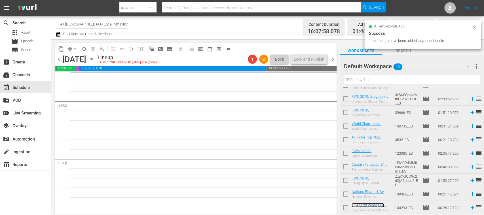
scroll to position [0, 0]
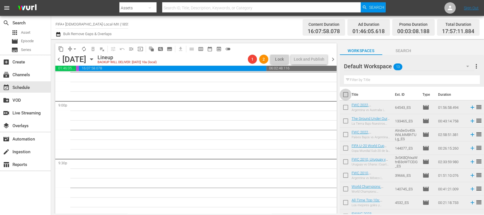
click at [347, 95] on input "checkbox" at bounding box center [346, 96] width 12 height 12
checkbox input "true"
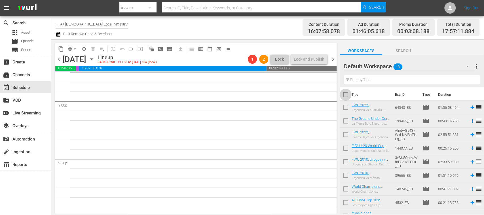
checkbox input "true"
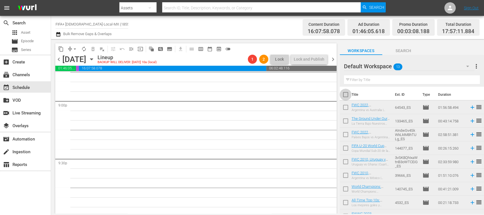
checkbox input "true"
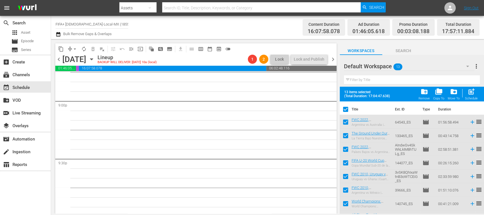
click at [474, 95] on span "post_add" at bounding box center [472, 92] width 8 height 8
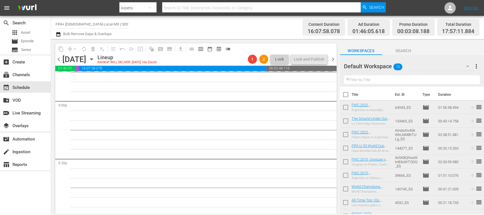
checkbox input "false"
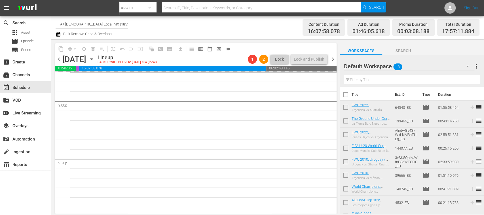
checkbox input "false"
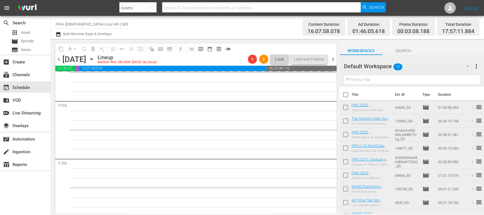
checkbox input "false"
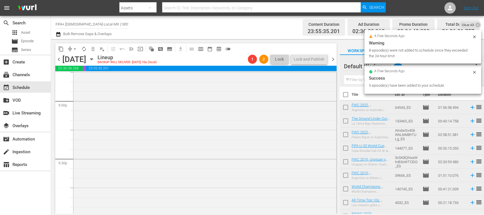
scroll to position [2381, 0]
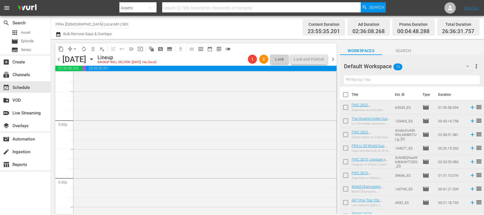
click at [133, 48] on span "menu_open" at bounding box center [131, 49] width 6 height 6
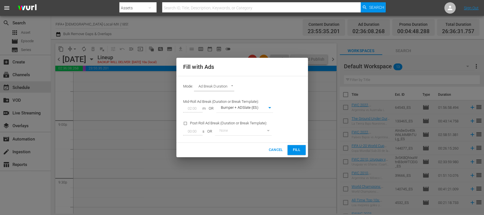
click at [294, 148] on span "Fill" at bounding box center [296, 150] width 9 height 7
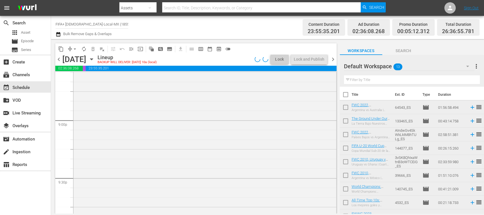
click at [74, 48] on span "arrow_drop_down" at bounding box center [75, 49] width 6 height 6
click at [91, 79] on li "Align to End of Previous Day" at bounding box center [75, 79] width 60 height 9
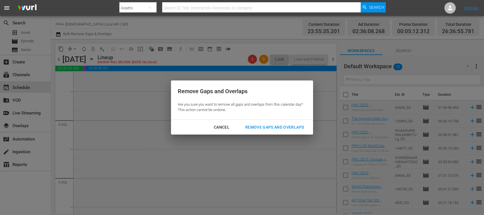
click at [278, 126] on div "Remove Gaps and Overlaps" at bounding box center [275, 127] width 68 height 7
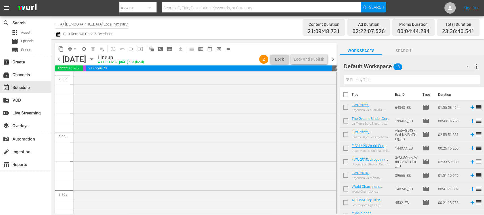
scroll to position [0, 0]
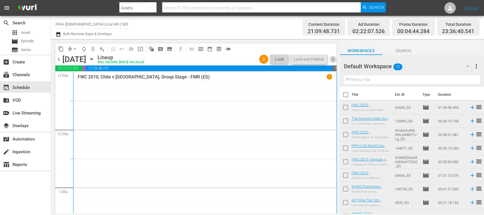
click at [332, 59] on span "chevron_right" at bounding box center [332, 59] width 7 height 7
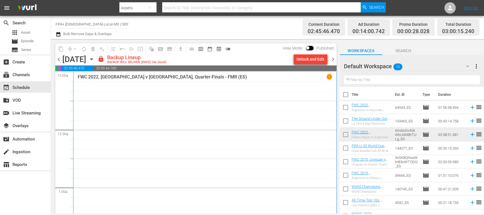
click at [316, 60] on div "Unlock and Edit" at bounding box center [311, 59] width 28 height 10
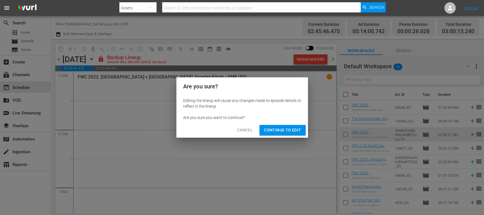
click at [288, 131] on span "Continue to Edit" at bounding box center [282, 130] width 37 height 7
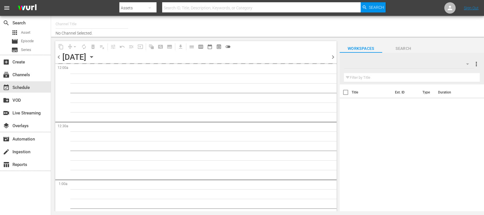
type input "FIFA+ [DEMOGRAPHIC_DATA]-Local-MX (1855)"
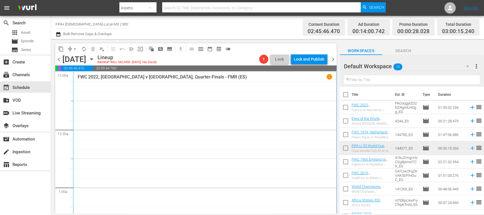
click at [346, 98] on input "checkbox" at bounding box center [346, 96] width 12 height 12
checkbox input "true"
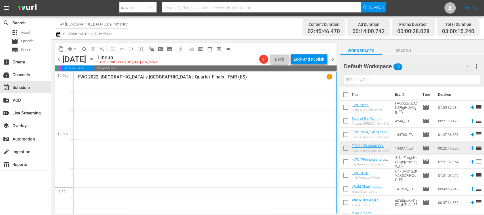
checkbox input "true"
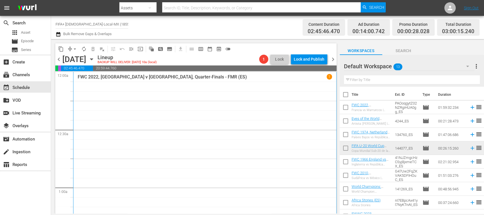
checkbox input "true"
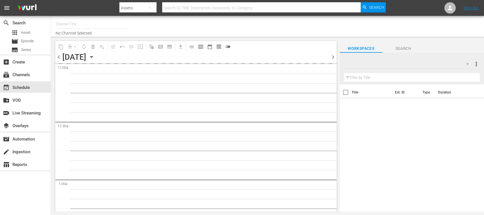
type input "FIFA+ [DEMOGRAPHIC_DATA]-Local-MX (1855)"
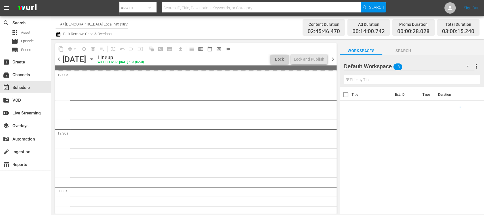
scroll to position [101, 0]
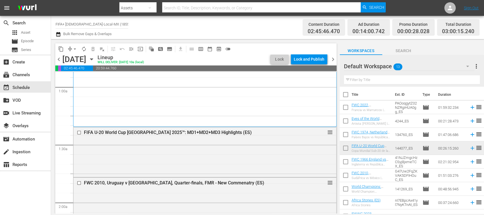
click at [248, 29] on div "Channel Title FIFA+ Spanish-Local-MX (1855) Bulk Remove Gaps & Overlaps" at bounding box center [171, 27] width 231 height 20
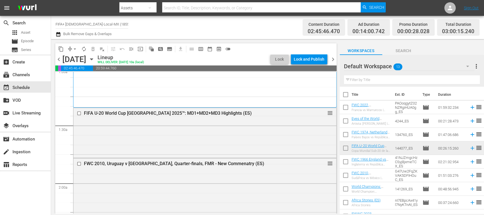
scroll to position [0, 0]
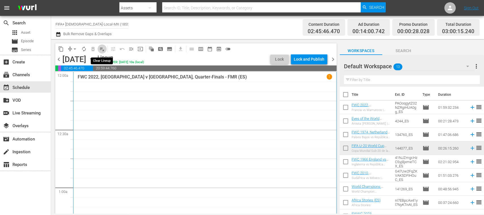
click at [105, 47] on span "playlist_remove_outlined" at bounding box center [102, 49] width 6 height 6
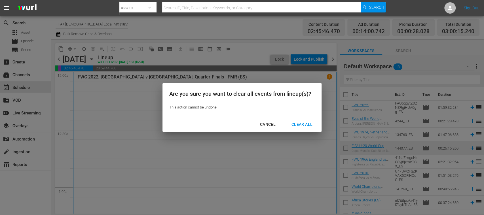
click at [303, 122] on div "Clear All" at bounding box center [302, 124] width 30 height 7
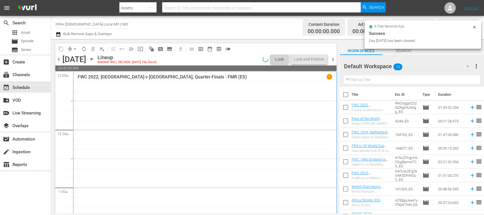
click at [346, 96] on input "checkbox" at bounding box center [346, 96] width 12 height 12
checkbox input "true"
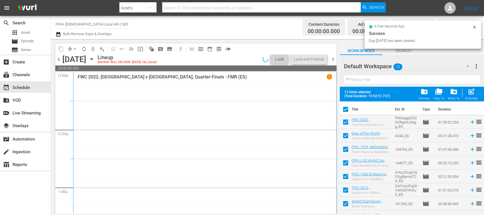
checkbox input "true"
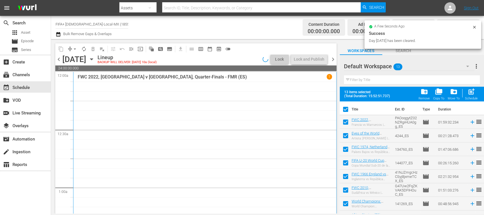
checkbox input "true"
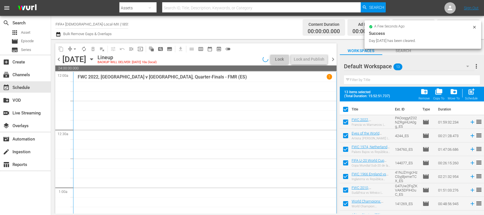
checkbox input "true"
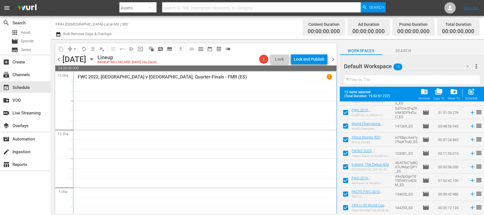
scroll to position [101, 0]
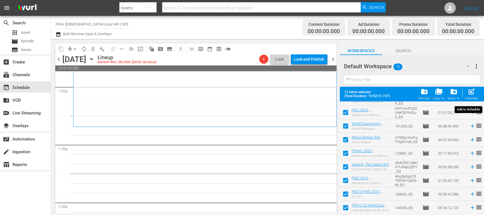
click at [473, 94] on span "post_add" at bounding box center [472, 92] width 8 height 8
checkbox input "false"
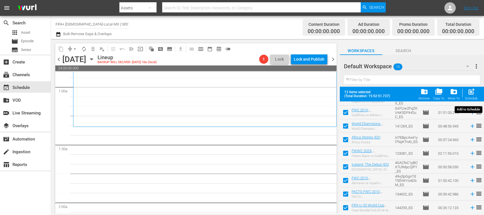
checkbox input "false"
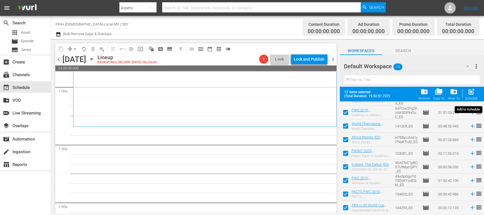
checkbox input "false"
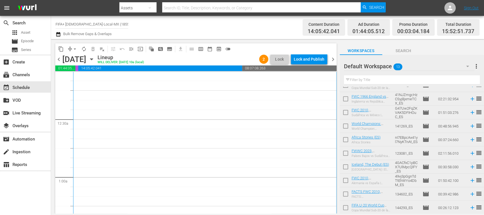
scroll to position [31, 0]
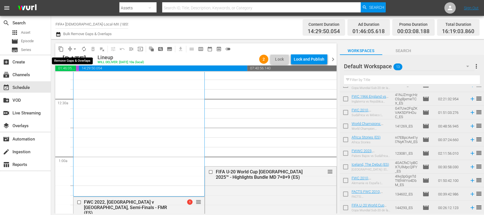
click at [75, 49] on span "arrow_drop_down" at bounding box center [75, 49] width 6 height 6
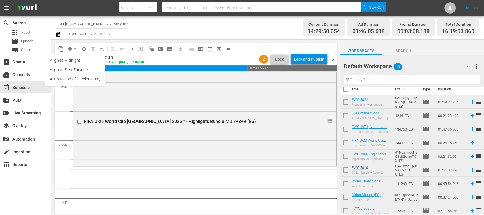
scroll to position [0, 0]
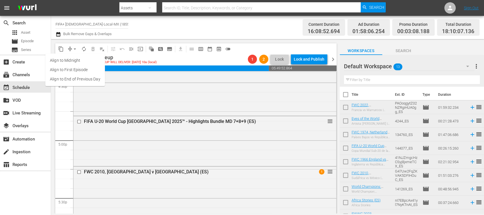
click at [346, 95] on input "checkbox" at bounding box center [346, 96] width 12 height 12
checkbox input "true"
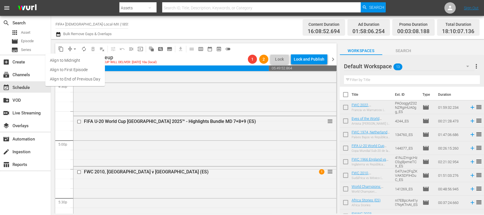
checkbox input "true"
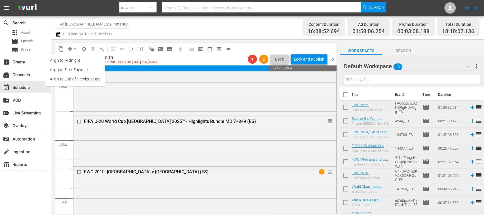
checkbox input "true"
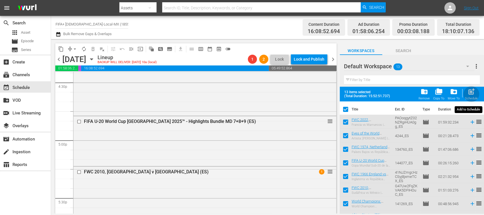
click at [471, 95] on span "post_add" at bounding box center [472, 92] width 8 height 8
checkbox input "false"
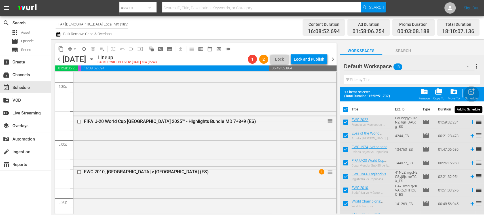
checkbox input "false"
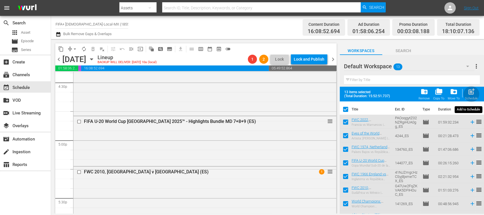
checkbox input "false"
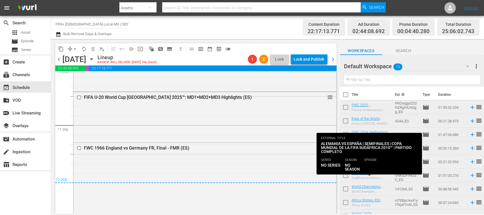
scroll to position [63, 0]
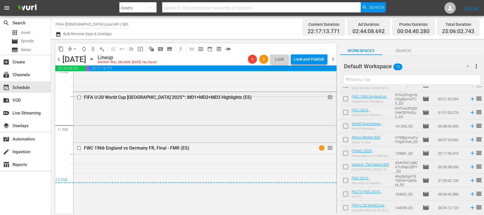
click at [80, 96] on input "checkbox" at bounding box center [80, 97] width 6 height 5
click at [92, 49] on span "delete_forever_outlined" at bounding box center [93, 49] width 6 height 6
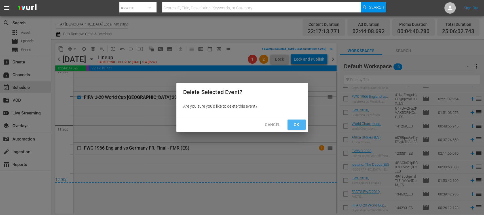
click at [297, 124] on span "Ok" at bounding box center [296, 124] width 9 height 7
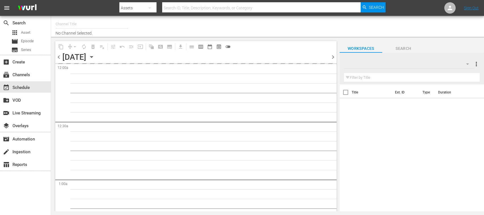
type input "FIFA+ [DEMOGRAPHIC_DATA]-Local-MX (1855)"
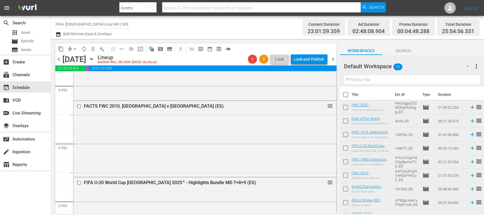
scroll to position [569, 0]
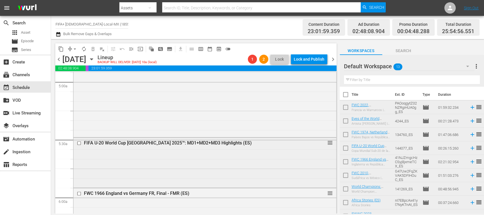
click at [80, 141] on input "checkbox" at bounding box center [80, 143] width 6 height 5
click at [92, 48] on span "delete_forever_outlined" at bounding box center [93, 49] width 6 height 6
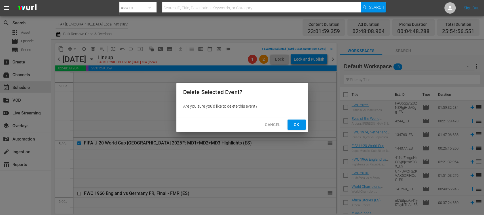
click at [295, 122] on span "Ok" at bounding box center [296, 124] width 9 height 7
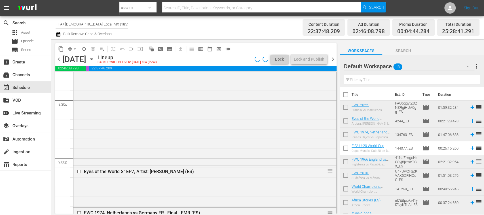
scroll to position [2700, 0]
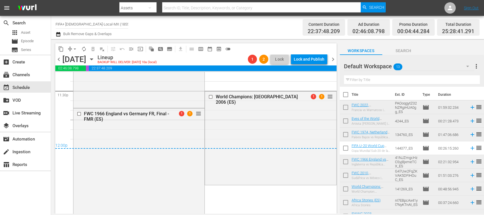
click at [79, 115] on input "checkbox" at bounding box center [80, 114] width 6 height 5
click at [94, 50] on span "delete_forever_outlined" at bounding box center [93, 49] width 6 height 6
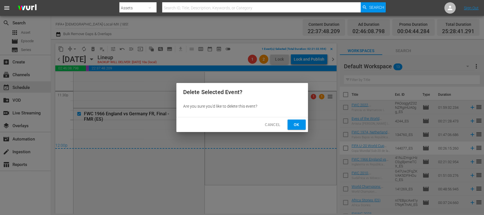
click at [293, 124] on span "Ok" at bounding box center [296, 124] width 9 height 7
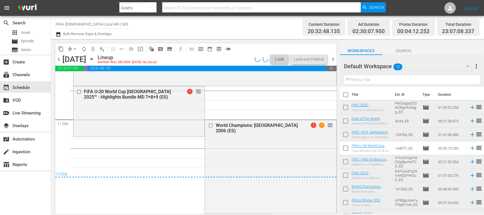
scroll to position [2671, 0]
click at [210, 125] on input "checkbox" at bounding box center [211, 125] width 6 height 5
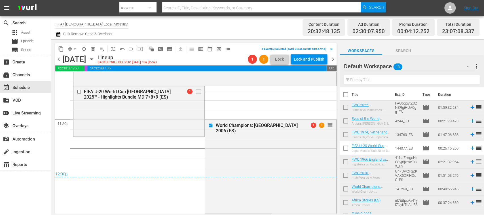
click at [92, 51] on span "delete_forever_outlined" at bounding box center [93, 49] width 6 height 6
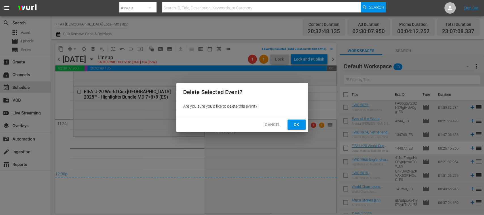
click at [297, 127] on span "Ok" at bounding box center [296, 124] width 9 height 7
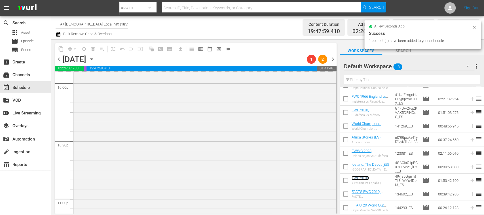
scroll to position [2332, 0]
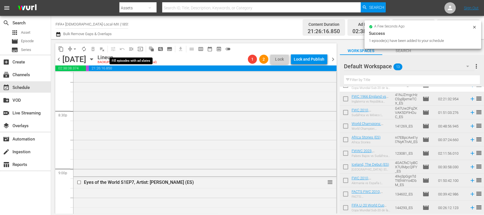
click at [132, 49] on span "menu_open" at bounding box center [131, 49] width 6 height 6
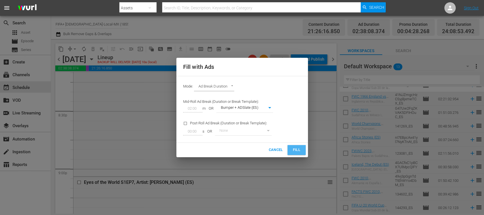
click at [295, 148] on span "Fill" at bounding box center [296, 150] width 9 height 7
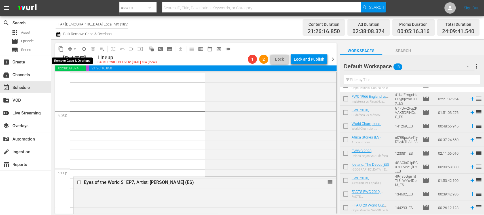
click at [75, 48] on span "arrow_drop_down" at bounding box center [75, 49] width 6 height 6
click at [84, 77] on li "Align to End of Previous Day" at bounding box center [75, 79] width 60 height 9
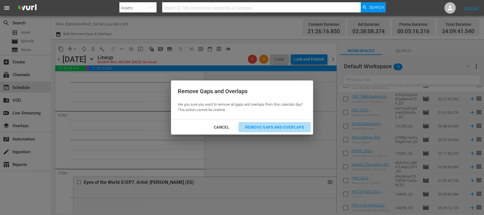
click at [269, 127] on div "Remove Gaps and Overlaps" at bounding box center [275, 127] width 68 height 7
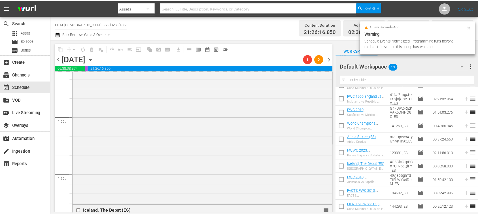
scroll to position [0, 0]
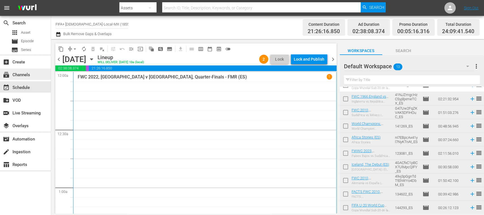
click at [28, 75] on div "subscriptions Channels" at bounding box center [16, 73] width 32 height 5
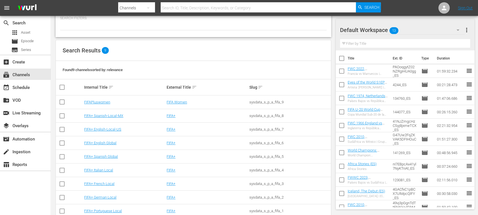
scroll to position [46, 0]
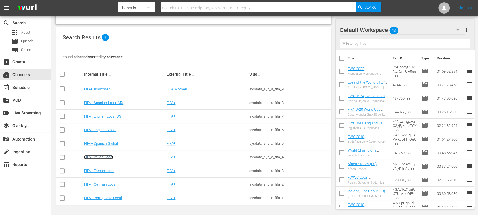
click at [109, 156] on link "FIFA+ Italian Local" at bounding box center [98, 157] width 29 height 4
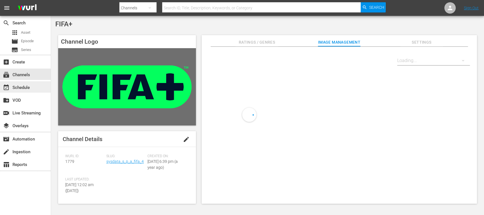
click at [30, 86] on div "event_available Schedule" at bounding box center [16, 86] width 32 height 5
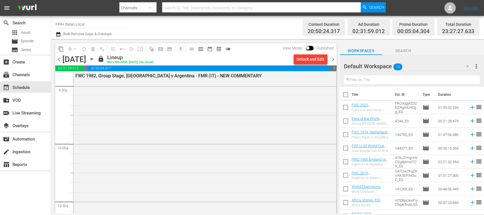
scroll to position [1188, 0]
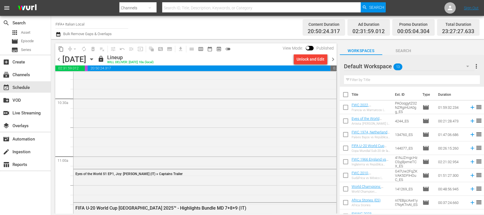
click at [59, 60] on span "chevron_left" at bounding box center [58, 59] width 7 height 7
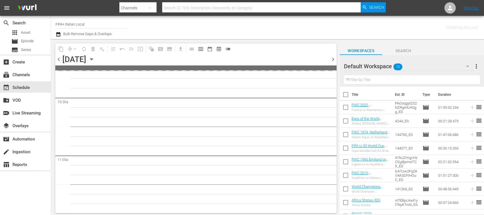
scroll to position [1236, 0]
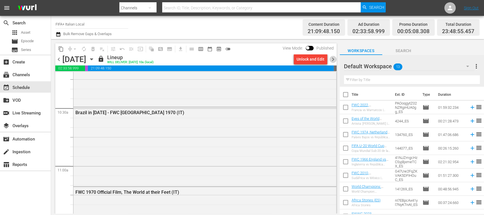
click at [333, 58] on span "chevron_right" at bounding box center [332, 59] width 7 height 7
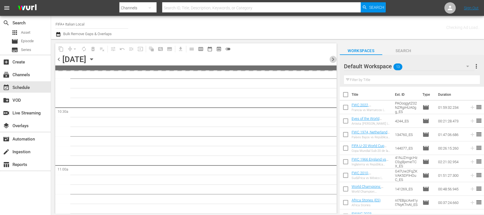
scroll to position [1236, 0]
click at [333, 58] on span "chevron_right" at bounding box center [332, 59] width 7 height 7
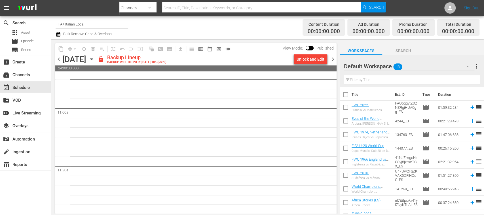
click at [58, 58] on span "chevron_left" at bounding box center [58, 59] width 7 height 7
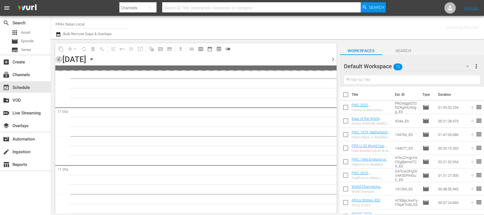
click at [58, 58] on span "chevron_left" at bounding box center [58, 59] width 7 height 7
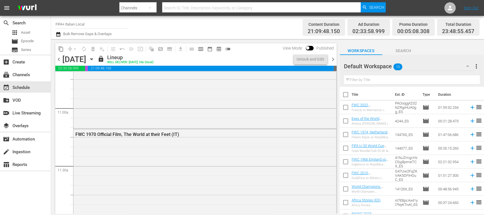
click at [58, 58] on span "chevron_left" at bounding box center [58, 59] width 7 height 7
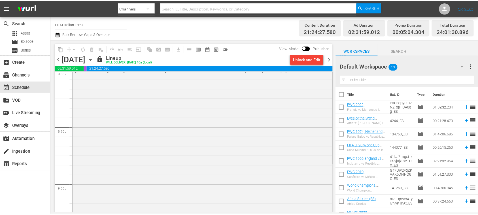
scroll to position [808, 0]
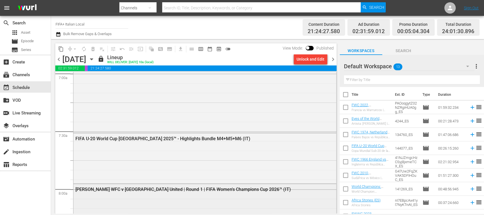
click at [258, 187] on div "Wuhan Jiangda WFC v Auckland United | Round 1 | FIFA Women's Champions Cup 2026…" at bounding box center [189, 189] width 228 height 5
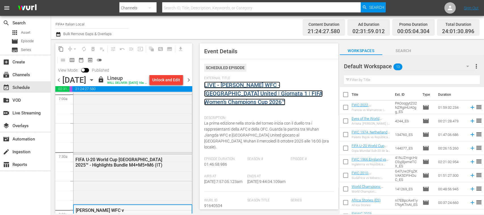
click at [250, 94] on link "LIVE - Wuhan Jiangda WFC - Auckland United | Giornata 1 | FIFA Women’s Champion…" at bounding box center [263, 94] width 119 height 24
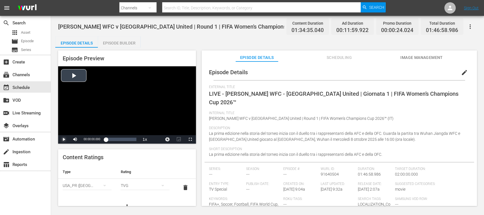
click at [64, 140] on span "Video Player" at bounding box center [64, 140] width 0 height 0
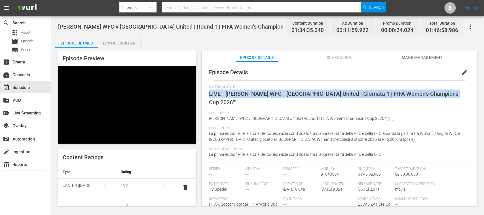
drag, startPoint x: 209, startPoint y: 92, endPoint x: 475, endPoint y: 95, distance: 265.4
click at [475, 95] on div "Episode Details edit External Title LIVE - Wuhan Jiangda WFC - Auckland United …" at bounding box center [339, 137] width 275 height 150
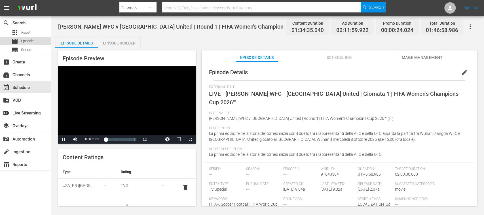
click at [30, 40] on span "Episode" at bounding box center [27, 41] width 13 height 6
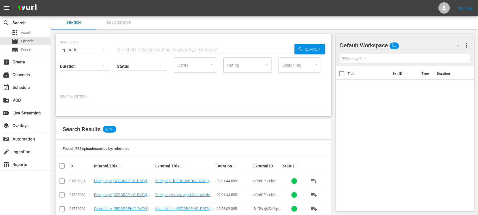
click at [128, 48] on input "text" at bounding box center [205, 50] width 179 height 14
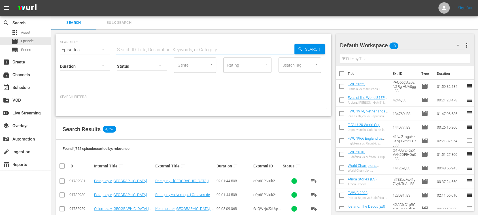
paste input "LIVE - Wuhan Jiangda WFC - Auckland United | Giornata 1 | FIFA Women’s Champion…"
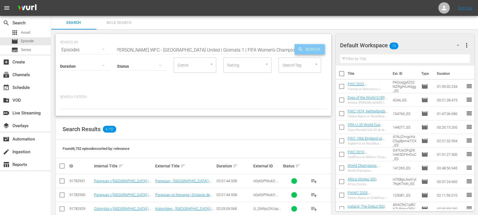
click at [307, 49] on span "Search" at bounding box center [314, 49] width 22 height 10
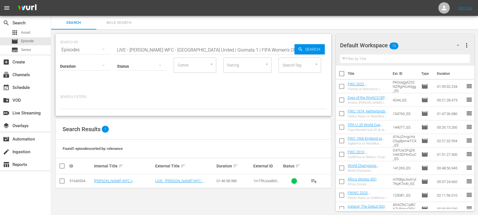
click at [468, 45] on span "more_vert" at bounding box center [466, 45] width 7 height 7
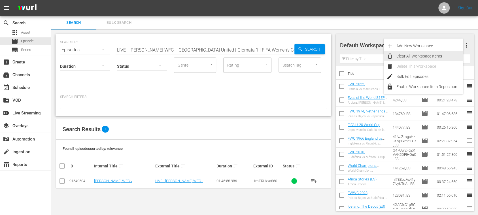
click at [435, 56] on div "Clear All Workspace Items" at bounding box center [430, 56] width 67 height 10
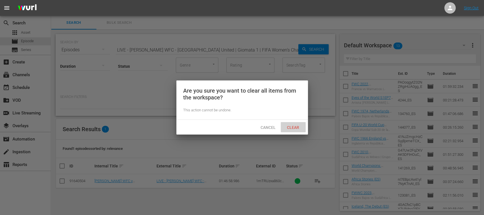
click at [298, 126] on span "Clear" at bounding box center [292, 127] width 21 height 5
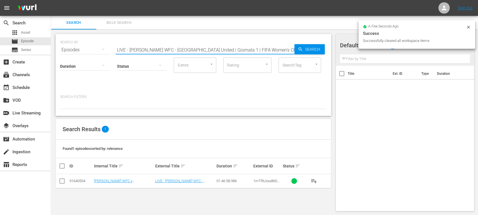
scroll to position [0, 14]
drag, startPoint x: 206, startPoint y: 51, endPoint x: 381, endPoint y: 60, distance: 174.6
click at [381, 60] on div "Search Bulk Search SEARCH BY Search By Episodes Search ID, Title, Description, …" at bounding box center [264, 116] width 427 height 200
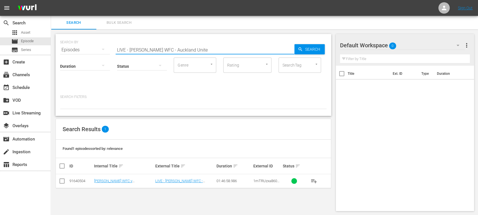
scroll to position [0, 0]
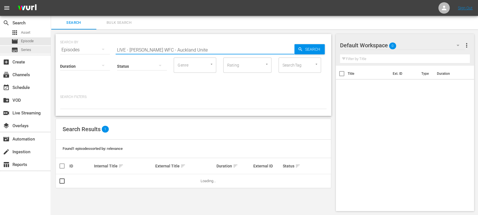
drag, startPoint x: 130, startPoint y: 50, endPoint x: 50, endPoint y: 50, distance: 79.4
click at [53, 49] on div "SEARCH BY Search By Episodes Search ID, Title, Description, Keywords, or Catego…" at bounding box center [193, 122] width 285 height 186
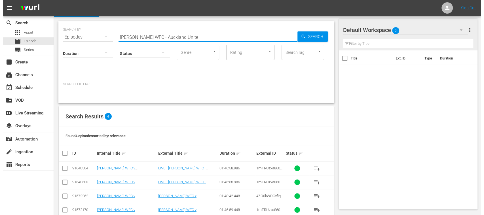
scroll to position [24, 0]
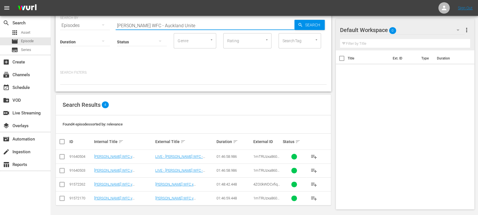
type input "Wuhan Jiangda WFC - Auckland Unite"
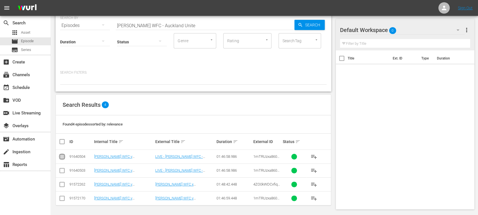
click at [64, 156] on input "checkbox" at bounding box center [62, 158] width 7 height 7
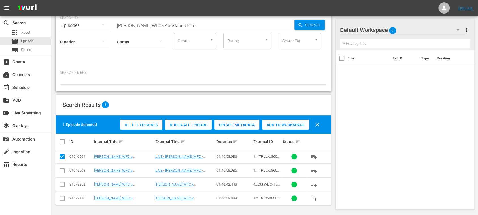
click at [191, 128] on div "Duplicate Episode" at bounding box center [188, 125] width 47 height 11
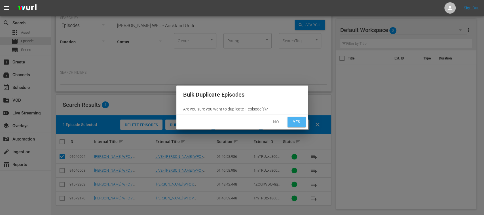
click at [297, 124] on span "Yes" at bounding box center [296, 122] width 9 height 7
checkbox input "false"
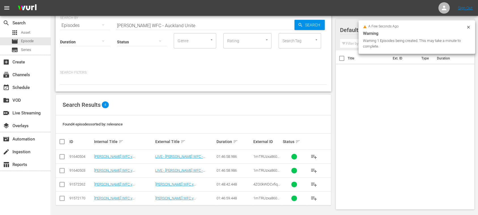
click at [469, 28] on span "more_vert" at bounding box center [467, 30] width 7 height 7
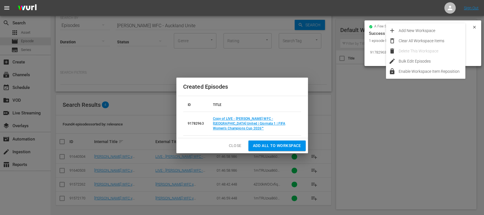
click at [252, 123] on td "Copy of LIVE - Wuhan Jiangda WFC - Auckland United | Giornata 1 | FIFA Women’s …" at bounding box center [254, 124] width 93 height 24
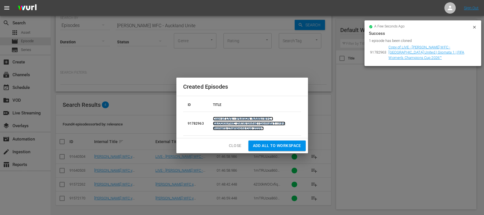
click at [257, 125] on link "Copy of LIVE - Wuhan Jiangda WFC - Auckland United | Giornata 1 | FIFA Women’s …" at bounding box center [249, 124] width 73 height 14
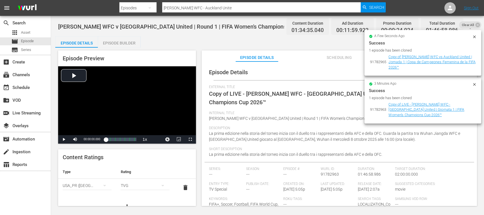
click at [474, 38] on icon at bounding box center [474, 37] width 5 height 5
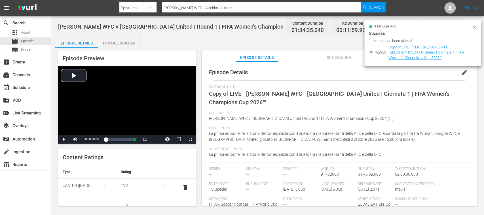
click at [475, 28] on icon at bounding box center [474, 27] width 5 height 5
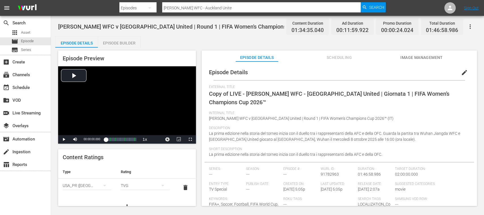
click at [461, 74] on span "edit" at bounding box center [464, 72] width 7 height 7
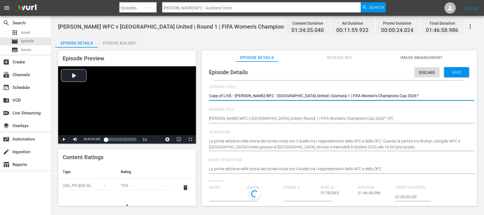
type input "No Series"
click at [423, 74] on span "Discard" at bounding box center [426, 72] width 25 height 5
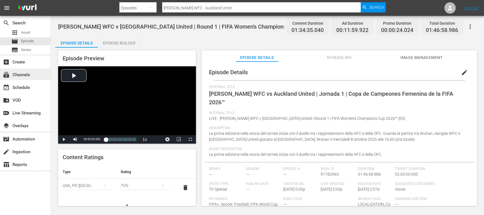
click at [31, 73] on div "subscriptions Channels" at bounding box center [16, 73] width 32 height 5
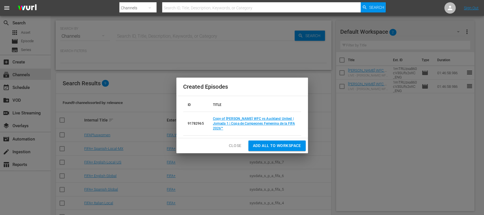
click at [234, 146] on span "Close" at bounding box center [235, 145] width 13 height 7
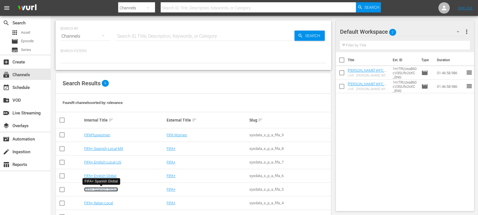
click at [116, 189] on link "FIFA+ Spanish Global" at bounding box center [101, 189] width 34 height 4
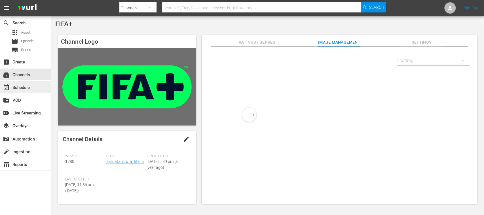
click at [30, 88] on div "event_available Schedule" at bounding box center [16, 86] width 32 height 5
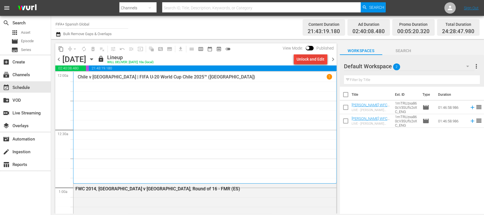
click at [320, 59] on div "Unlock and Edit" at bounding box center [311, 59] width 28 height 10
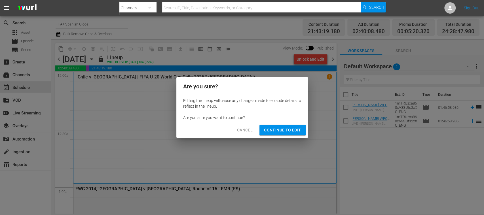
click at [290, 129] on span "Continue to Edit" at bounding box center [282, 130] width 37 height 7
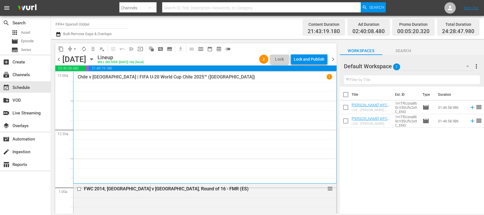
click at [102, 51] on span "playlist_remove_outlined" at bounding box center [102, 49] width 6 height 6
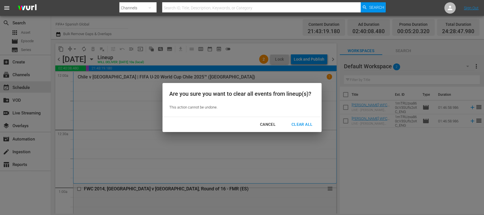
click at [307, 124] on div "Clear All" at bounding box center [302, 124] width 30 height 7
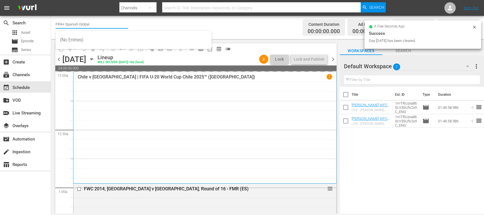
drag, startPoint x: 67, startPoint y: 22, endPoint x: 120, endPoint y: 24, distance: 53.6
click at [120, 24] on input "FIFA+ Spanish Global" at bounding box center [92, 24] width 73 height 14
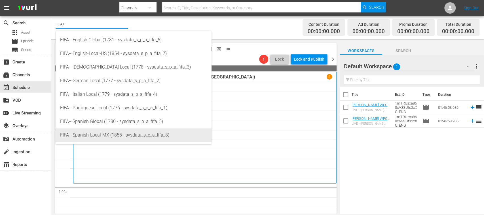
click at [111, 133] on div "FIFA+ Spanish-Local-MX (1855 - sysdata_s_p_a_fifa_8)" at bounding box center [133, 135] width 147 height 14
type input "FIFA+ Spanish-Local-MX (1855 - sysdata_s_p_a_fifa_8)"
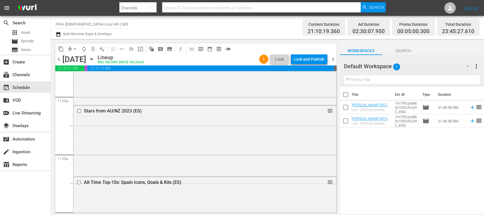
scroll to position [1173, 0]
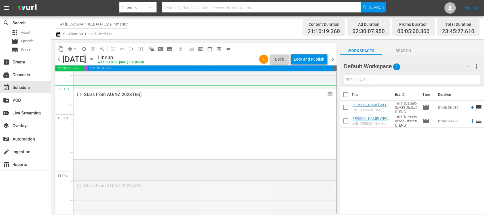
drag, startPoint x: 324, startPoint y: 186, endPoint x: 307, endPoint y: 94, distance: 93.7
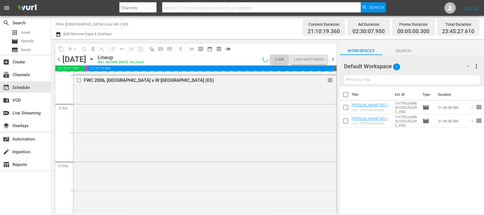
scroll to position [1049, 0]
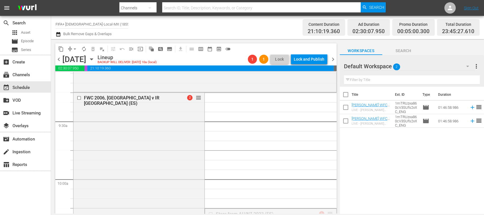
drag, startPoint x: 325, startPoint y: 212, endPoint x: 302, endPoint y: 73, distance: 140.2
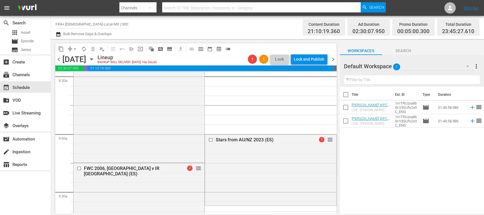
scroll to position [992, 0]
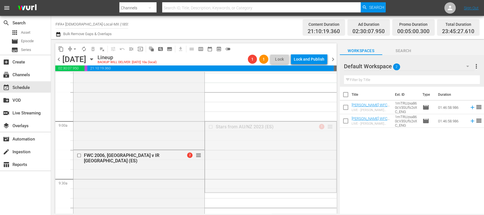
drag, startPoint x: 325, startPoint y: 127, endPoint x: 304, endPoint y: 84, distance: 47.9
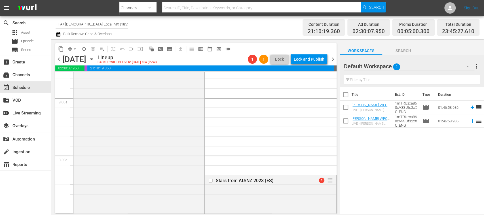
scroll to position [913, 0]
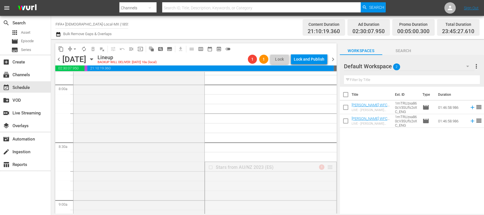
drag, startPoint x: 312, startPoint y: 114, endPoint x: 306, endPoint y: 82, distance: 32.3
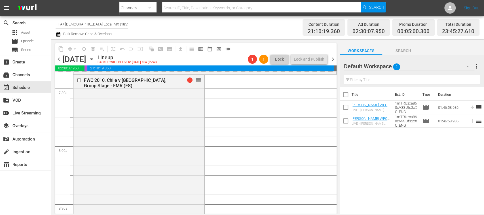
scroll to position [829, 0]
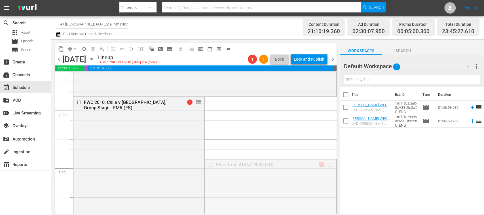
drag, startPoint x: 302, startPoint y: 110, endPoint x: 297, endPoint y: 83, distance: 27.5
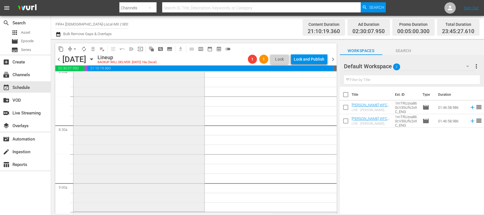
scroll to position [1030, 0]
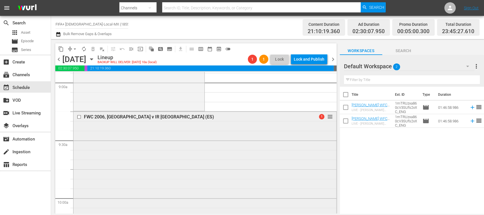
click at [79, 117] on input "checkbox" at bounding box center [80, 117] width 6 height 5
click at [92, 50] on span "delete_forever_outlined" at bounding box center [93, 49] width 6 height 6
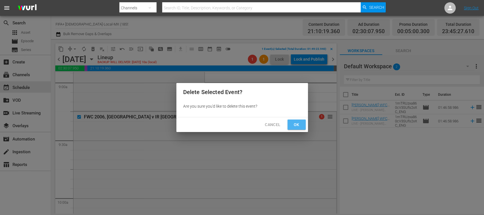
click at [298, 127] on span "Ok" at bounding box center [296, 124] width 9 height 7
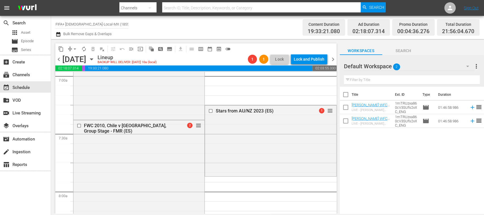
scroll to position [797, 0]
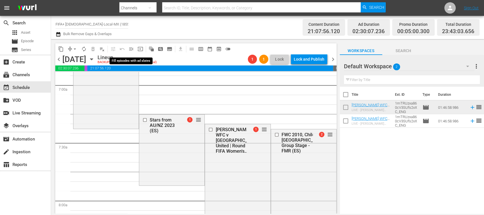
click at [132, 51] on span "menu_open" at bounding box center [131, 49] width 6 height 6
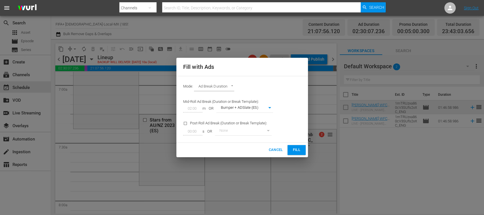
click at [295, 148] on span "Fill" at bounding box center [296, 150] width 9 height 7
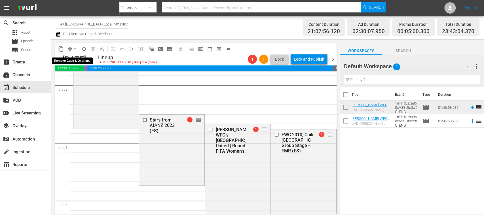
click at [76, 45] on button "arrow_drop_down" at bounding box center [74, 49] width 9 height 9
click at [97, 80] on li "Align to End of Previous Day" at bounding box center [75, 79] width 60 height 9
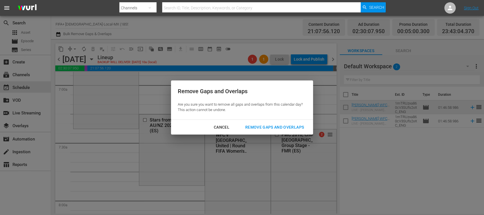
click at [292, 129] on div "Remove Gaps and Overlaps" at bounding box center [275, 127] width 68 height 7
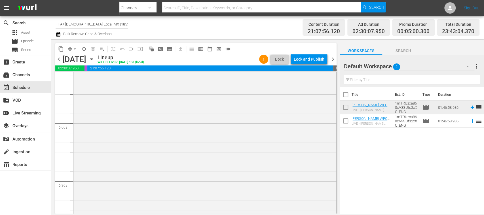
scroll to position [0, 0]
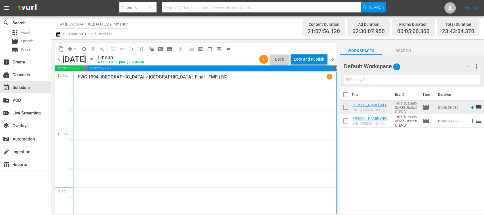
click at [318, 60] on div "Lock and Publish" at bounding box center [309, 59] width 31 height 10
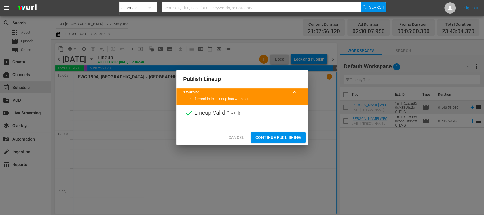
click at [284, 137] on span "Continue Publishing" at bounding box center [278, 137] width 46 height 7
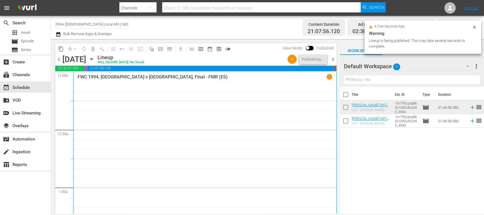
click at [335, 58] on span "chevron_right" at bounding box center [332, 59] width 7 height 7
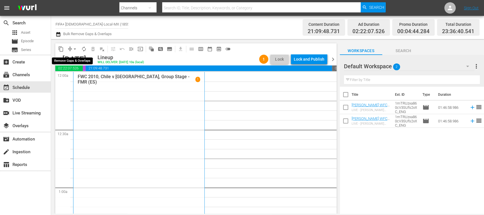
click at [76, 49] on span "arrow_drop_down" at bounding box center [75, 49] width 6 height 6
click at [91, 77] on li "Align to End of Previous Day" at bounding box center [75, 79] width 60 height 9
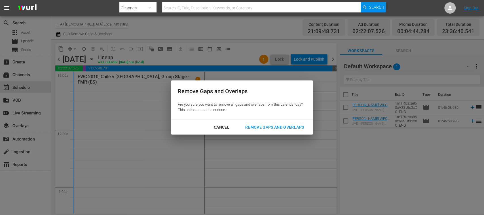
click at [263, 126] on div "Remove Gaps and Overlaps" at bounding box center [275, 127] width 68 height 7
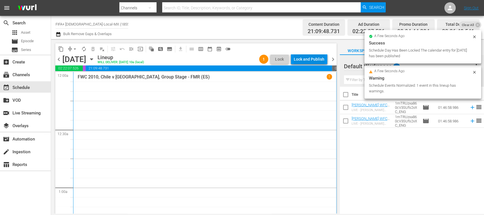
click at [313, 60] on div "Lock and Publish" at bounding box center [309, 59] width 31 height 10
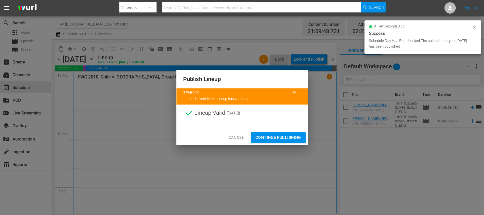
click at [284, 135] on span "Continue Publishing" at bounding box center [278, 137] width 46 height 7
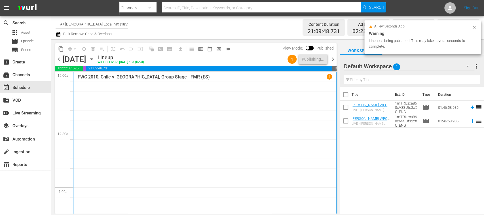
click at [332, 58] on span "chevron_right" at bounding box center [332, 59] width 7 height 7
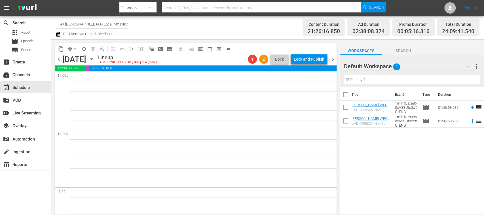
click at [58, 58] on span "chevron_left" at bounding box center [58, 59] width 7 height 7
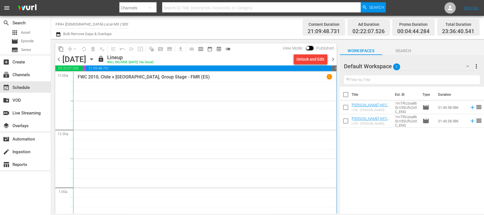
click at [331, 59] on span "chevron_right" at bounding box center [332, 59] width 7 height 7
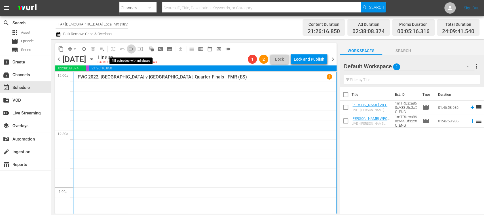
click at [131, 51] on span "menu_open" at bounding box center [131, 49] width 6 height 6
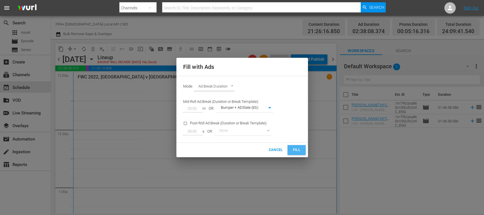
click at [297, 148] on span "Fill" at bounding box center [296, 150] width 9 height 7
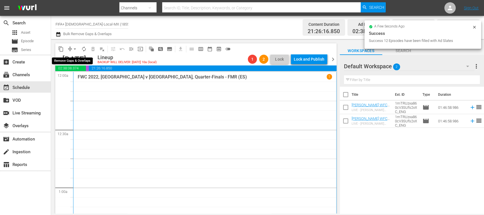
click at [75, 48] on span "arrow_drop_down" at bounding box center [75, 49] width 6 height 6
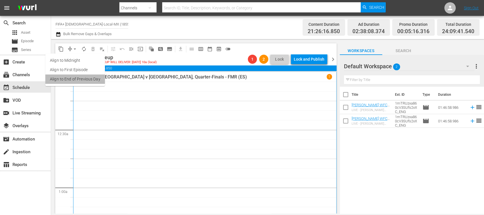
click at [91, 83] on li "Align to End of Previous Day" at bounding box center [75, 79] width 60 height 9
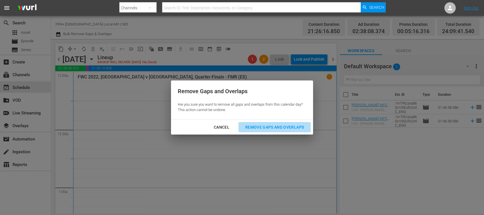
click at [282, 125] on div "Remove Gaps and Overlaps" at bounding box center [275, 127] width 68 height 7
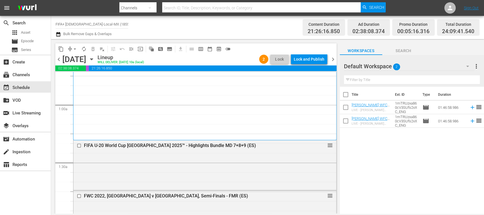
scroll to position [26, 0]
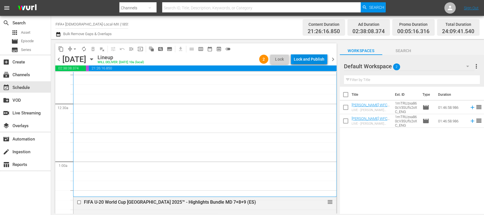
click at [318, 58] on div "Lock and Publish" at bounding box center [309, 59] width 31 height 10
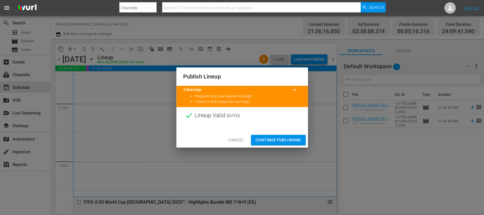
click at [289, 137] on span "Continue Publishing" at bounding box center [278, 140] width 46 height 7
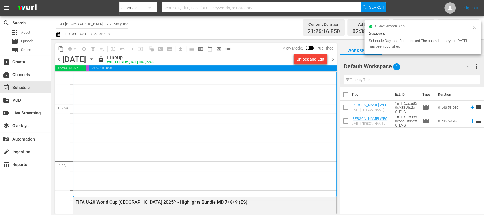
click at [334, 61] on span "chevron_right" at bounding box center [332, 59] width 7 height 7
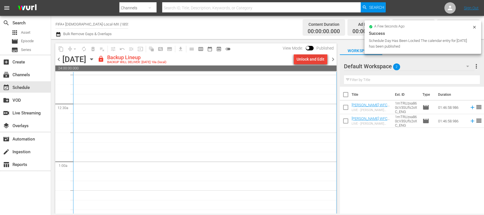
click at [325, 59] on button "Unlock and Edit" at bounding box center [310, 59] width 33 height 10
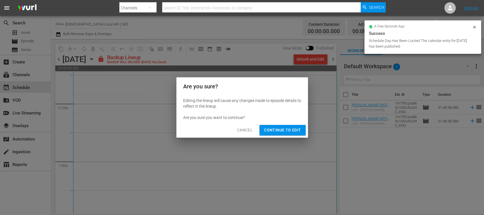
click at [282, 129] on span "Continue to Edit" at bounding box center [282, 130] width 37 height 7
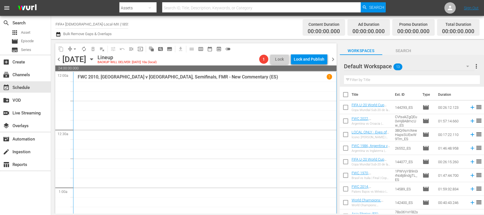
click at [346, 93] on input "checkbox" at bounding box center [346, 96] width 12 height 12
checkbox input "true"
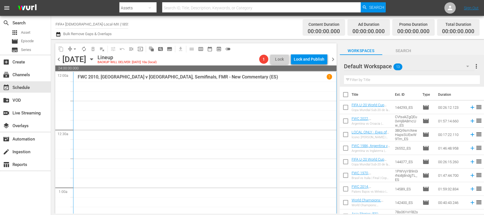
checkbox input "true"
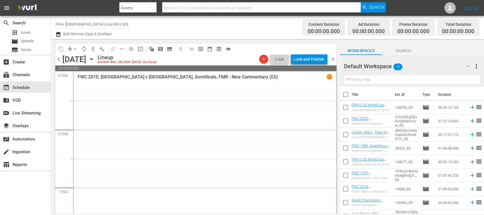
checkbox input "true"
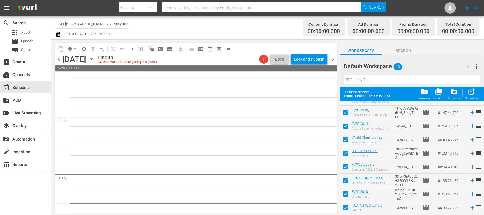
scroll to position [202, 0]
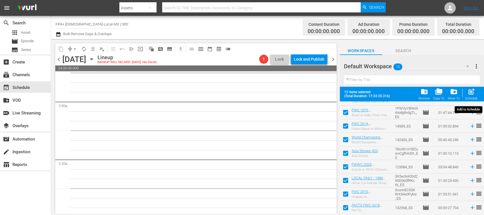
click at [475, 96] on div "post_add Schedule" at bounding box center [471, 94] width 13 height 12
checkbox input "false"
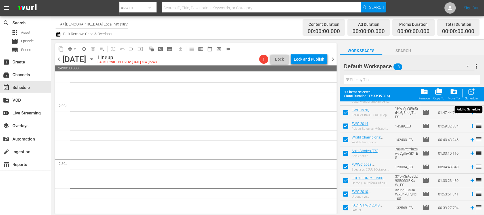
checkbox input "false"
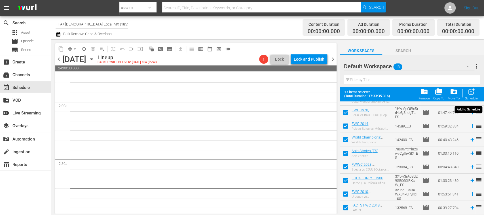
checkbox input "false"
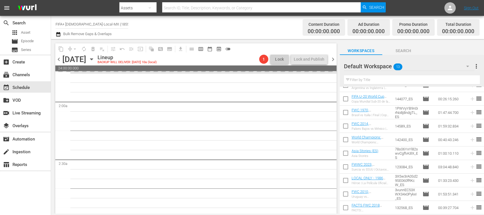
scroll to position [0, 0]
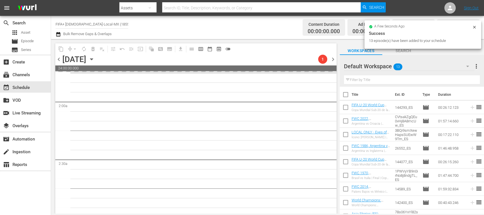
click at [346, 95] on input "checkbox" at bounding box center [346, 96] width 12 height 12
checkbox input "true"
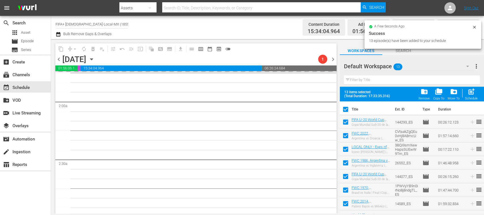
checkbox input "true"
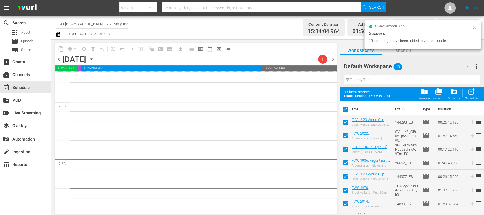
checkbox input "true"
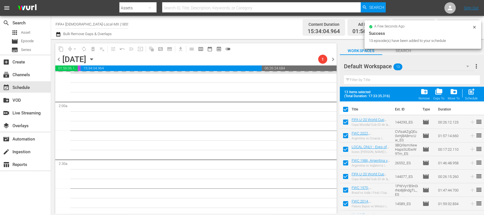
checkbox input "true"
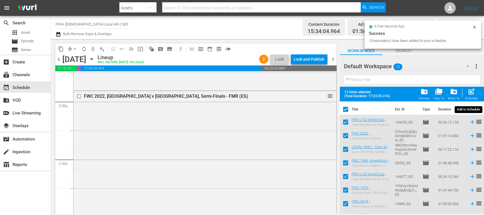
click at [472, 94] on span "post_add" at bounding box center [472, 92] width 8 height 8
checkbox input "false"
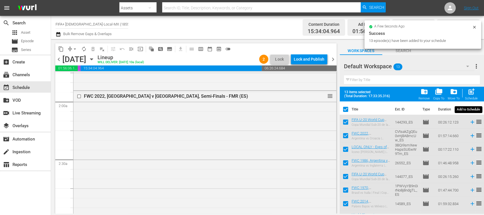
checkbox input "false"
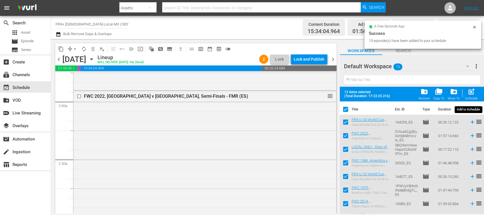
checkbox input "false"
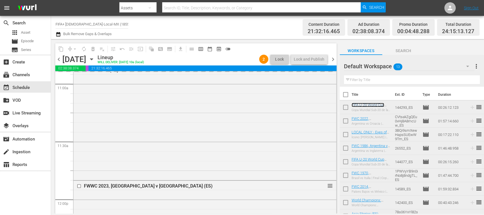
scroll to position [1263, 0]
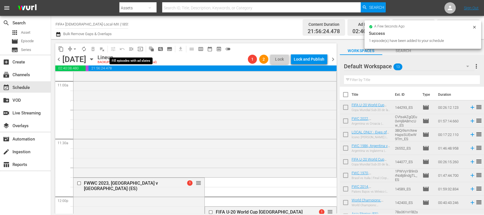
click at [134, 49] on span "menu_open" at bounding box center [131, 49] width 6 height 6
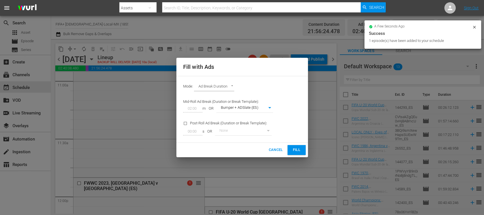
click at [297, 152] on span "Fill" at bounding box center [296, 150] width 9 height 7
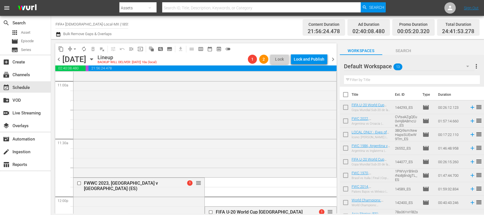
click at [74, 49] on span "arrow_drop_down" at bounding box center [75, 49] width 6 height 6
click at [85, 79] on li "Align to End of Previous Day" at bounding box center [75, 79] width 60 height 9
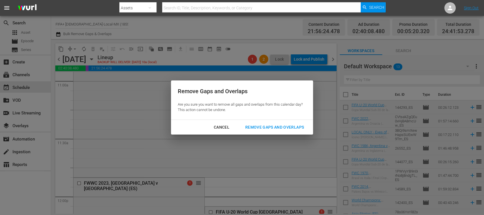
click at [274, 126] on div "Remove Gaps and Overlaps" at bounding box center [275, 127] width 68 height 7
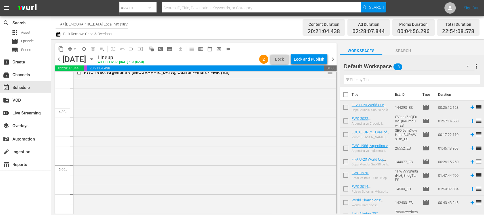
scroll to position [0, 0]
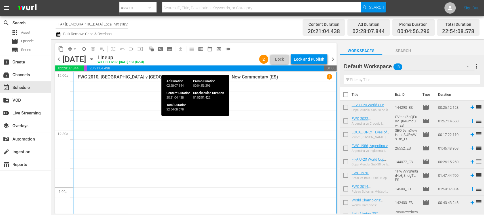
click at [317, 60] on div "Lock and Publish" at bounding box center [309, 59] width 31 height 10
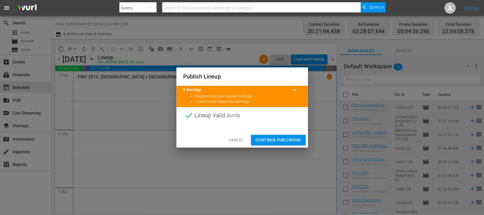
click at [292, 138] on span "Continue Publishing" at bounding box center [278, 140] width 46 height 7
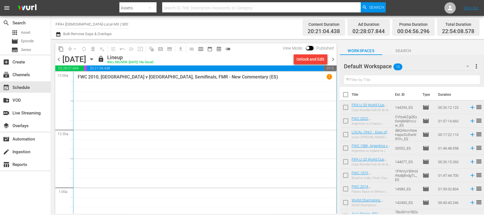
click at [334, 61] on span "chevron_right" at bounding box center [332, 59] width 7 height 7
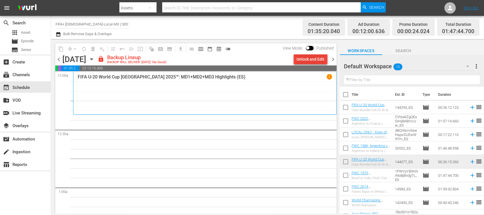
click at [319, 60] on div "Unlock and Edit" at bounding box center [311, 59] width 28 height 10
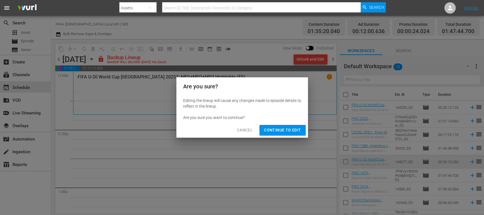
click at [294, 132] on span "Continue to Edit" at bounding box center [282, 130] width 37 height 7
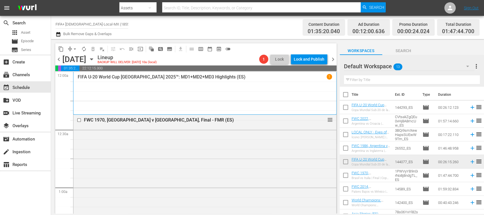
click at [58, 59] on span "chevron_left" at bounding box center [58, 59] width 7 height 7
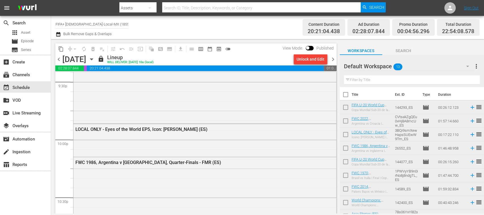
scroll to position [2677, 0]
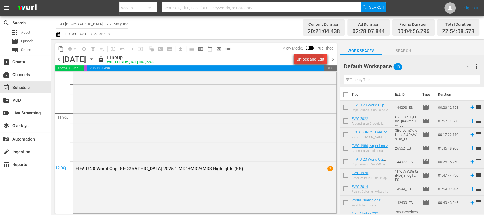
click at [303, 56] on div "Unlock and Edit" at bounding box center [311, 59] width 28 height 10
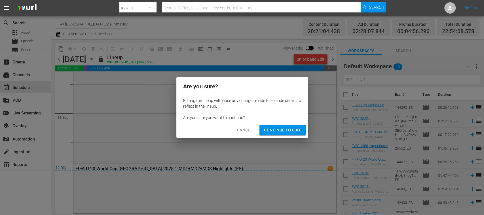
click at [294, 129] on span "Continue to Edit" at bounding box center [282, 130] width 37 height 7
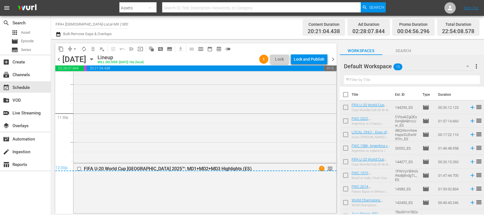
click at [78, 168] on div "12:00p" at bounding box center [195, 169] width 281 height 6
click at [80, 170] on div "12:00p" at bounding box center [195, 169] width 281 height 6
click at [79, 169] on div "12:00p" at bounding box center [195, 169] width 281 height 6
click at [129, 174] on div "FIFA U-20 World Cup Chile 2025™: MD1+MD2+MD3 Highlights (ES) 1 reorder" at bounding box center [204, 169] width 263 height 11
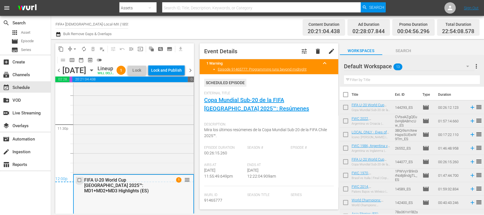
click at [79, 183] on input "checkbox" at bounding box center [80, 180] width 6 height 5
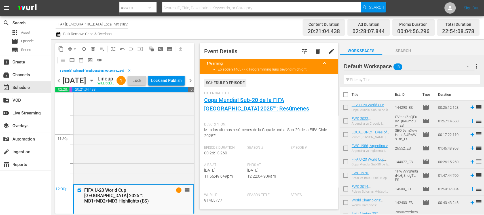
click at [92, 47] on span "delete_forever_outlined" at bounding box center [93, 49] width 6 height 6
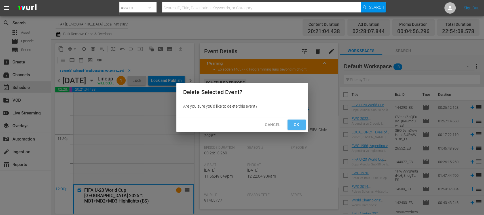
click at [293, 125] on span "Ok" at bounding box center [296, 124] width 9 height 7
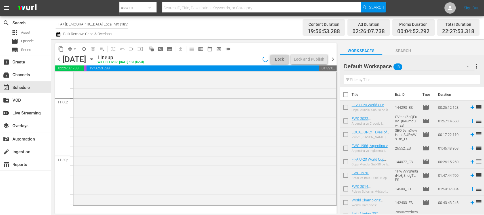
scroll to position [0, 0]
click at [469, 107] on icon at bounding box center [472, 107] width 6 height 6
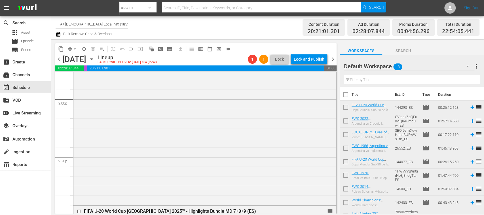
scroll to position [1736, 0]
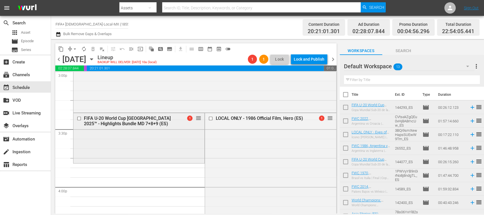
click at [79, 117] on input "checkbox" at bounding box center [80, 118] width 6 height 5
click at [93, 50] on span "delete_forever_outlined" at bounding box center [93, 49] width 6 height 6
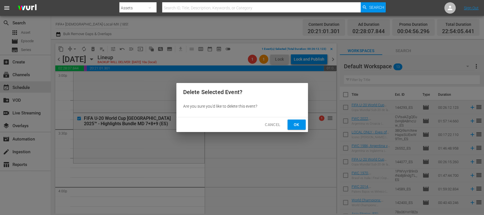
click at [294, 123] on span "Ok" at bounding box center [296, 124] width 9 height 7
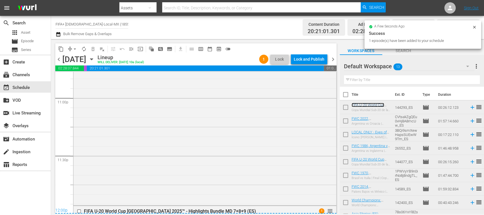
scroll to position [2644, 0]
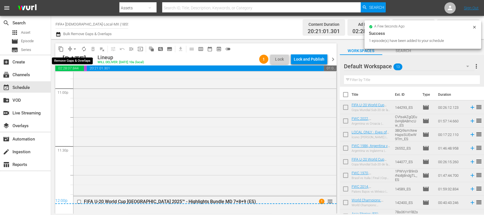
click at [76, 50] on span "arrow_drop_down" at bounding box center [75, 49] width 6 height 6
click at [90, 80] on li "Align to End of Previous Day" at bounding box center [75, 79] width 60 height 9
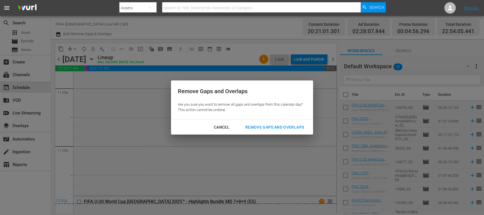
click at [273, 127] on div "Remove Gaps and Overlaps" at bounding box center [275, 127] width 68 height 7
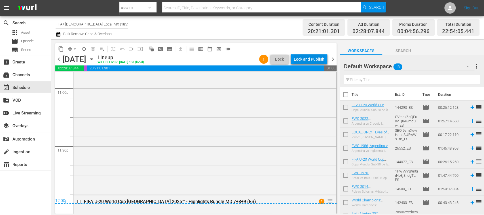
click at [311, 60] on div "Lock and Publish" at bounding box center [309, 59] width 31 height 10
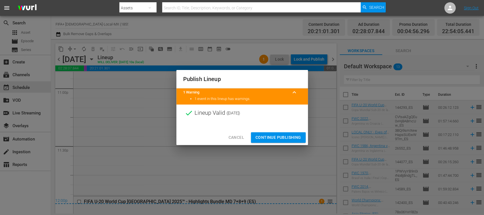
click at [290, 133] on button "Continue Publishing" at bounding box center [278, 137] width 55 height 10
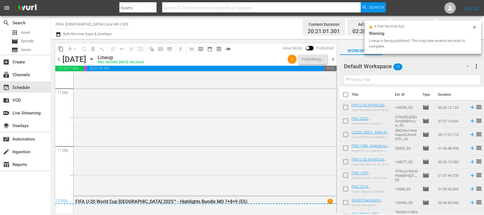
click at [332, 58] on span "chevron_right" at bounding box center [332, 59] width 7 height 7
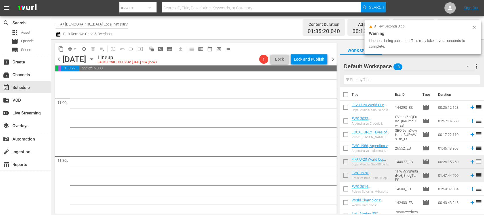
scroll to position [2635, 0]
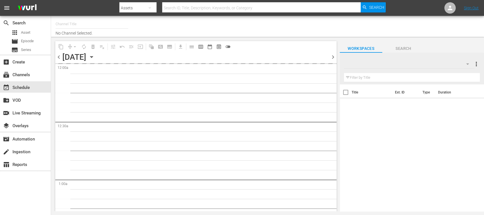
type input "FIFA+ [DEMOGRAPHIC_DATA]-Local-MX (1855)"
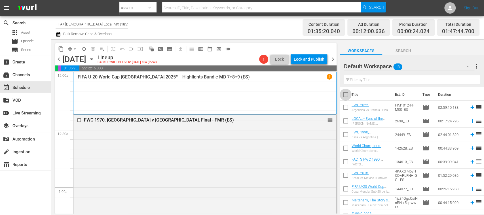
click at [345, 95] on input "checkbox" at bounding box center [346, 96] width 12 height 12
checkbox input "true"
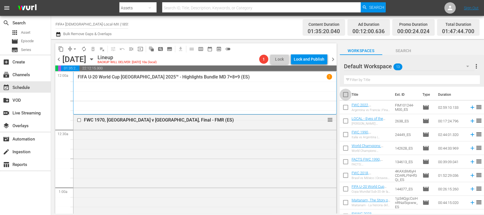
checkbox input "true"
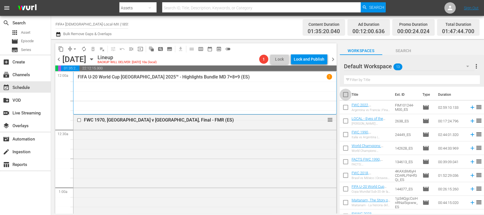
checkbox input "true"
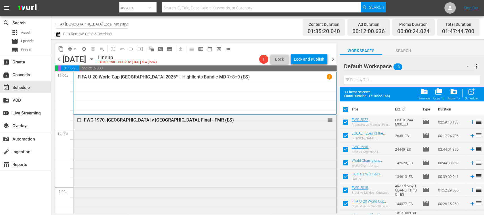
click at [79, 120] on input "checkbox" at bounding box center [80, 120] width 6 height 5
click at [92, 49] on span "delete_forever_outlined" at bounding box center [93, 49] width 6 height 6
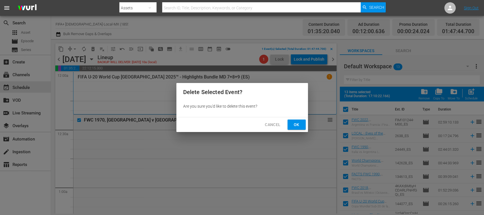
click at [298, 128] on span "Ok" at bounding box center [296, 124] width 9 height 7
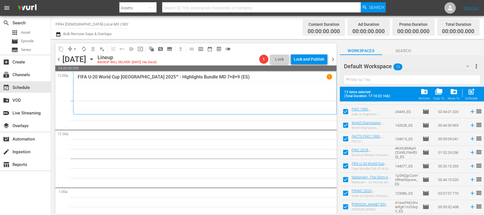
scroll to position [44, 0]
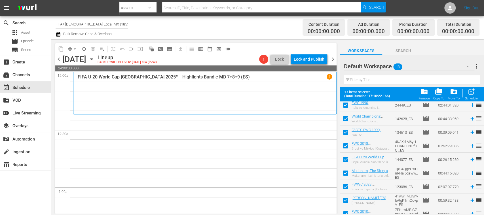
click at [345, 159] on input "checkbox" at bounding box center [346, 161] width 12 height 12
checkbox input "false"
click at [474, 90] on span "post_add" at bounding box center [472, 92] width 8 height 8
checkbox input "false"
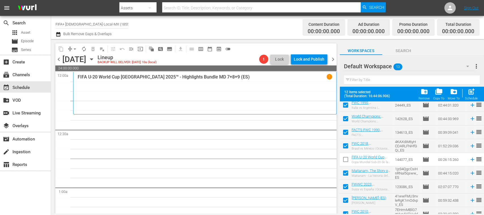
checkbox input "false"
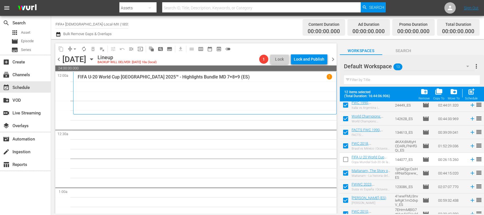
checkbox input "false"
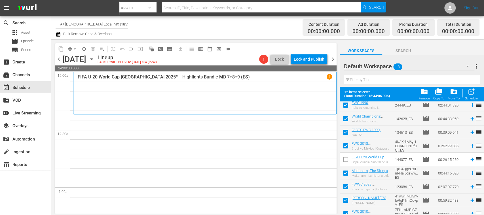
checkbox input "false"
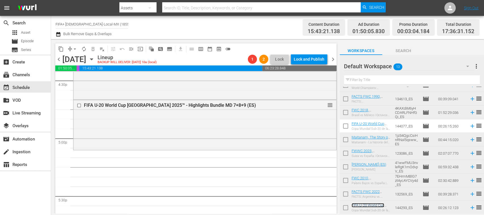
scroll to position [0, 0]
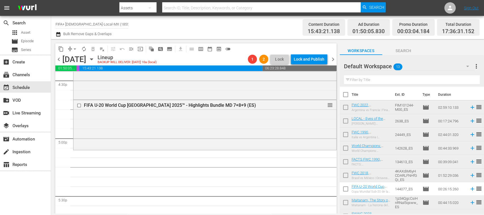
click at [346, 108] on input "checkbox" at bounding box center [346, 109] width 12 height 12
checkbox input "true"
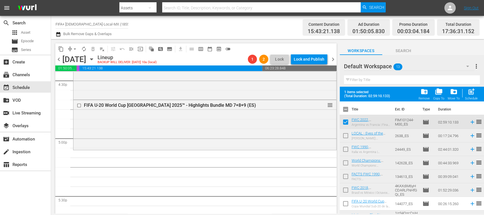
drag, startPoint x: 346, startPoint y: 133, endPoint x: 345, endPoint y: 147, distance: 14.2
click at [346, 133] on input "checkbox" at bounding box center [346, 137] width 12 height 12
checkbox input "true"
click at [346, 149] on input "checkbox" at bounding box center [346, 151] width 12 height 12
checkbox input "true"
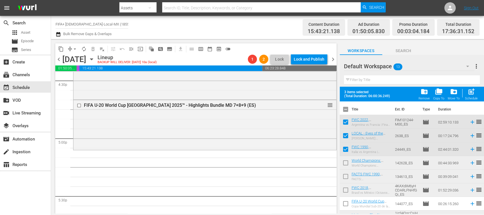
click at [346, 165] on input "checkbox" at bounding box center [346, 164] width 12 height 12
checkbox input "true"
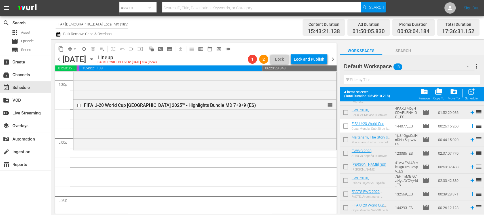
click at [347, 180] on input "checkbox" at bounding box center [346, 182] width 12 height 12
checkbox input "true"
click at [346, 193] on input "checkbox" at bounding box center [346, 195] width 12 height 12
checkbox input "true"
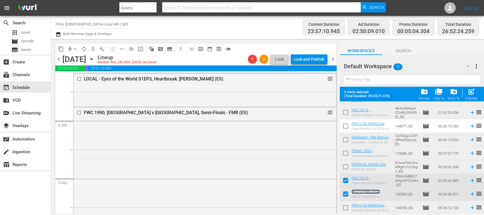
scroll to position [2121, 0]
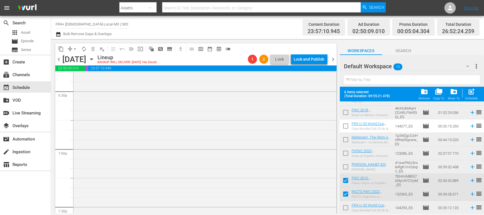
click at [132, 48] on span "menu_open" at bounding box center [131, 49] width 6 height 6
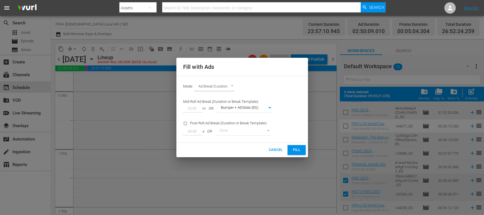
click at [292, 149] on span "Fill" at bounding box center [296, 150] width 9 height 7
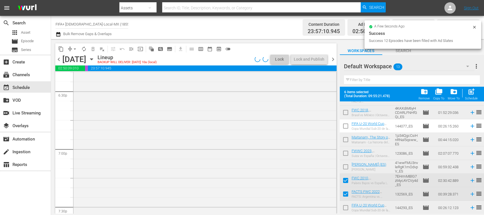
scroll to position [2131, 0]
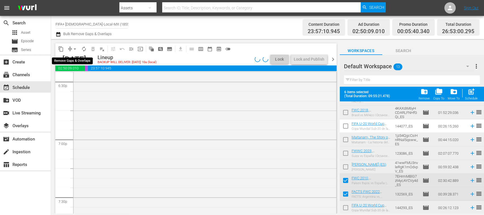
click at [74, 48] on span "arrow_drop_down" at bounding box center [75, 49] width 6 height 6
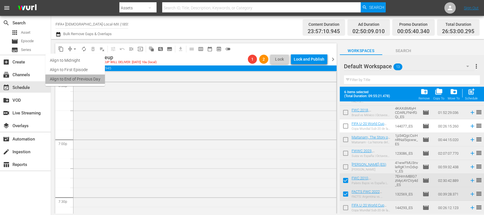
click at [86, 78] on li "Align to End of Previous Day" at bounding box center [75, 79] width 60 height 9
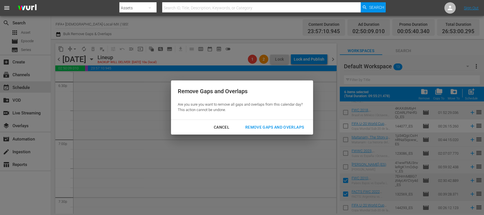
click at [278, 127] on div "Remove Gaps and Overlaps" at bounding box center [275, 127] width 68 height 7
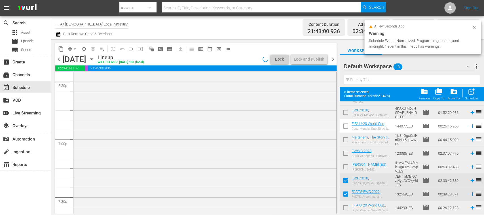
scroll to position [2111, 0]
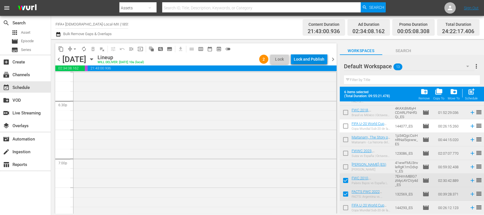
click at [316, 60] on div "Lock and Publish" at bounding box center [309, 59] width 31 height 10
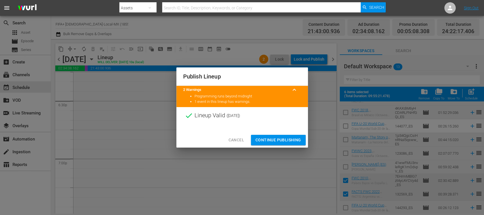
click at [291, 138] on span "Continue Publishing" at bounding box center [278, 140] width 46 height 7
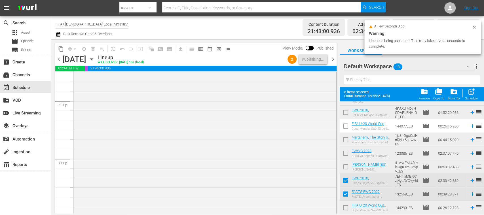
click at [58, 58] on span "chevron_left" at bounding box center [58, 59] width 7 height 7
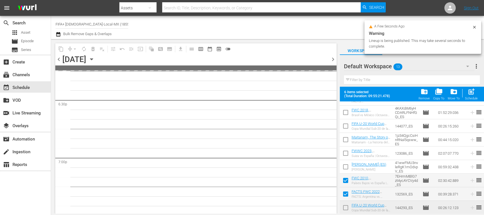
scroll to position [2227, 0]
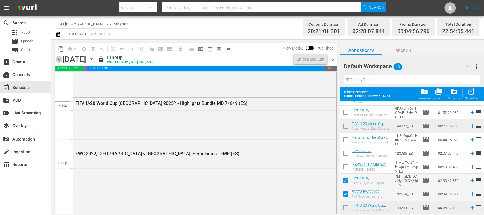
click at [58, 58] on span "chevron_left" at bounding box center [58, 59] width 7 height 7
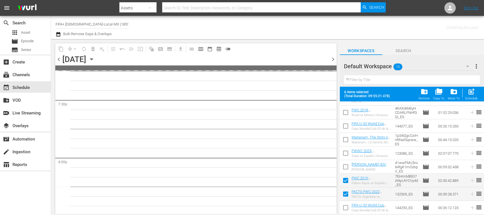
scroll to position [2285, 0]
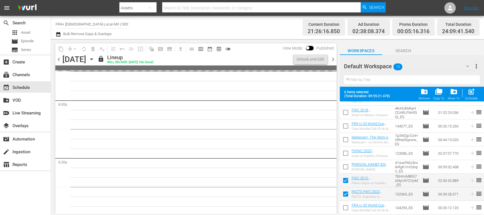
click at [58, 58] on span "chevron_left" at bounding box center [58, 59] width 7 height 7
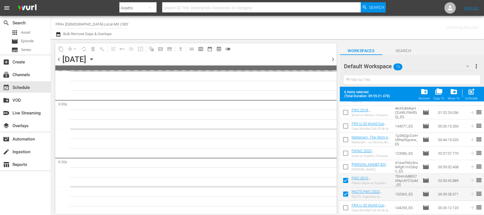
scroll to position [2285, 0]
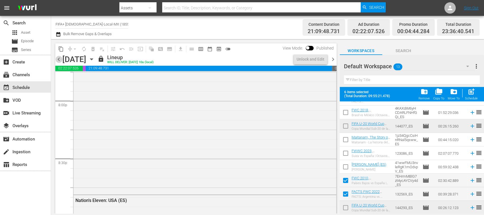
click at [58, 58] on span "chevron_left" at bounding box center [58, 59] width 7 height 7
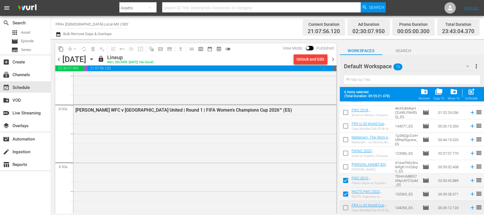
scroll to position [792, 0]
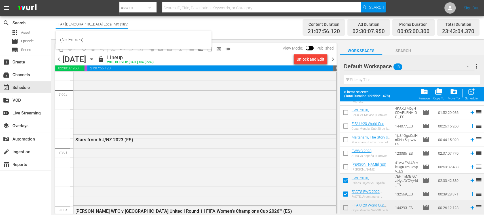
drag, startPoint x: 76, startPoint y: 23, endPoint x: 134, endPoint y: 22, distance: 58.1
click at [134, 22] on div "Channel Title FIFA+ Spanish-Local-MX (1855) Bulk Remove Gaps & Overlaps" at bounding box center [171, 27] width 231 height 20
type input "FIFA"
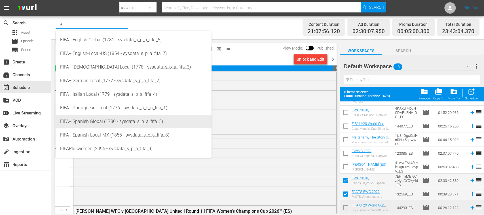
click at [123, 121] on div "FIFA+ Spanish Global (1780 - sysdata_s_p_a_fifa_5)" at bounding box center [133, 122] width 147 height 14
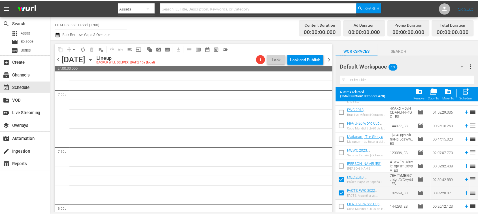
scroll to position [811, 0]
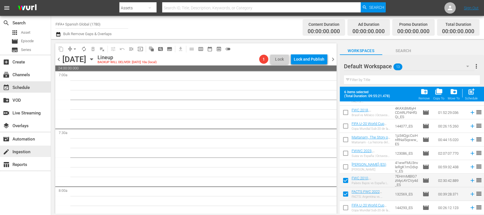
click at [29, 152] on div "create Ingestion" at bounding box center [16, 151] width 32 height 5
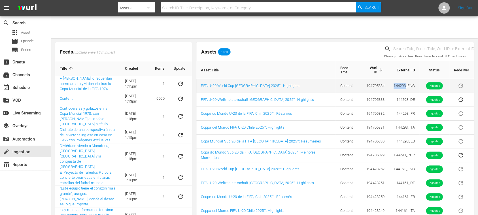
drag, startPoint x: 390, startPoint y: 87, endPoint x: 400, endPoint y: 87, distance: 10.2
click at [400, 87] on td "144293_ENG" at bounding box center [404, 86] width 30 height 14
copy td "144293"
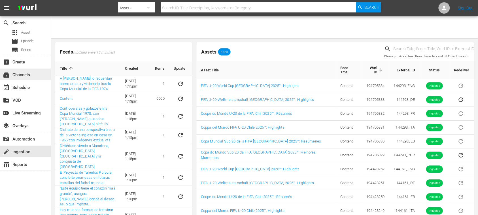
click at [31, 75] on div "subscriptions Channels" at bounding box center [16, 73] width 32 height 5
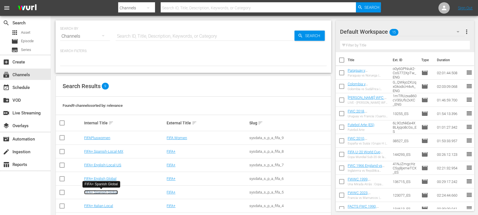
click at [109, 192] on link "FIFA+ Spanish Global" at bounding box center [101, 192] width 34 height 4
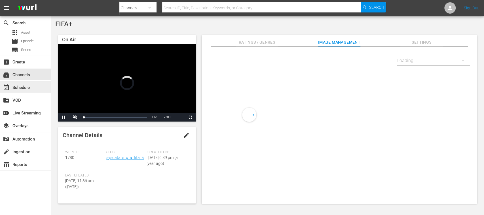
click at [33, 89] on div "event_available Schedule" at bounding box center [25, 86] width 51 height 11
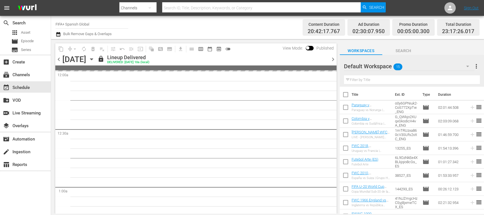
click at [332, 58] on span "chevron_right" at bounding box center [332, 59] width 7 height 7
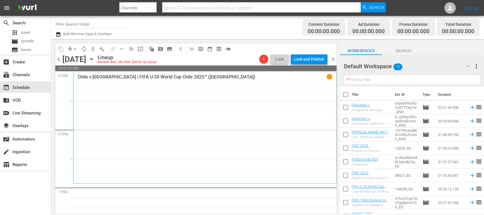
click at [345, 94] on input "checkbox" at bounding box center [346, 96] width 12 height 12
checkbox input "true"
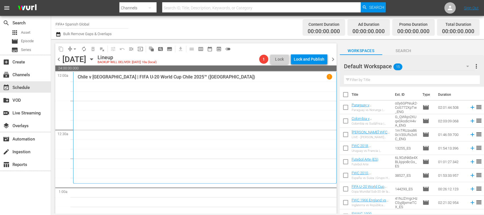
checkbox input "true"
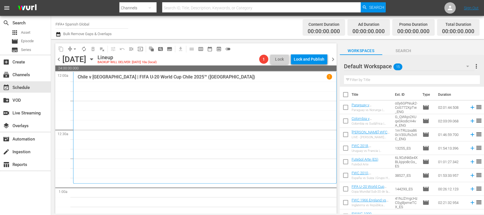
checkbox input "true"
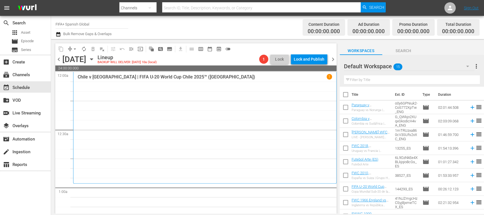
checkbox input "true"
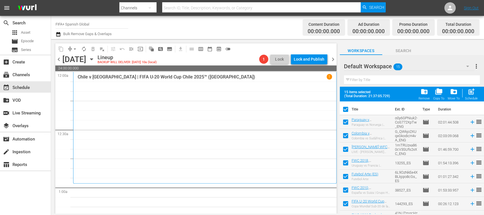
click at [347, 122] on input "checkbox" at bounding box center [346, 123] width 12 height 12
checkbox input "false"
click at [345, 134] on input "checkbox" at bounding box center [346, 137] width 12 height 12
checkbox input "false"
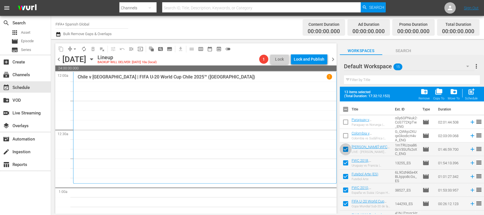
click at [347, 149] on input "checkbox" at bounding box center [346, 151] width 12 height 12
checkbox input "false"
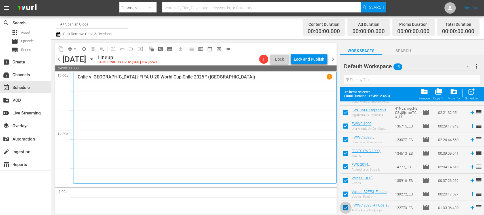
click at [345, 209] on input "checkbox" at bounding box center [346, 209] width 12 height 12
checkbox input "false"
click at [344, 192] on input "checkbox" at bounding box center [346, 195] width 12 height 12
checkbox input "false"
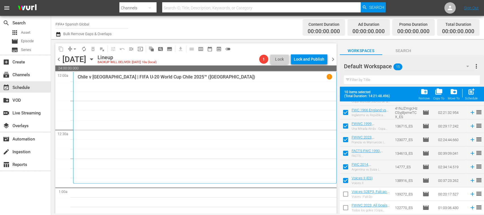
click at [346, 180] on input "checkbox" at bounding box center [346, 182] width 12 height 12
checkbox input "false"
click at [345, 166] on input "checkbox" at bounding box center [346, 168] width 12 height 12
checkbox input "false"
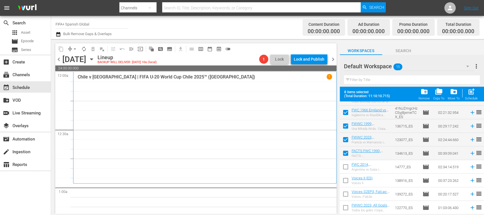
click at [346, 154] on input "checkbox" at bounding box center [346, 155] width 12 height 12
checkbox input "false"
click at [346, 142] on input "checkbox" at bounding box center [346, 141] width 12 height 12
checkbox input "false"
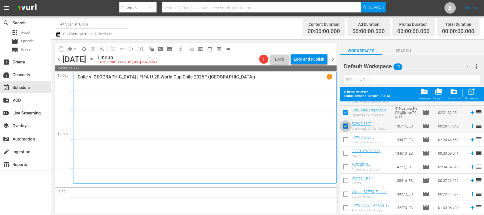
click at [347, 128] on input "checkbox" at bounding box center [346, 127] width 12 height 12
checkbox input "false"
click at [346, 113] on input "checkbox" at bounding box center [346, 114] width 12 height 12
checkbox input "false"
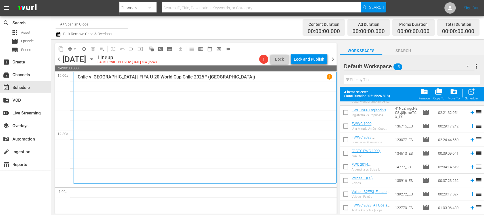
click at [344, 208] on input "checkbox" at bounding box center [346, 209] width 12 height 12
checkbox input "true"
click at [347, 180] on input "checkbox" at bounding box center [346, 182] width 12 height 12
checkbox input "true"
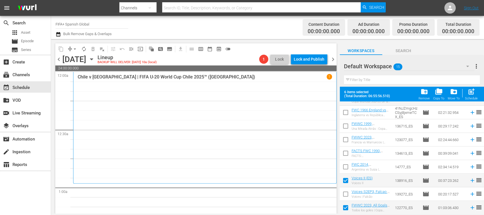
click at [346, 151] on input "checkbox" at bounding box center [346, 155] width 12 height 12
checkbox input "true"
click at [345, 177] on input "checkbox" at bounding box center [346, 182] width 12 height 12
checkbox input "false"
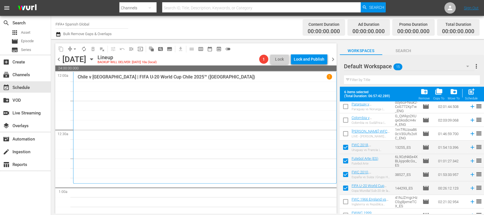
scroll to position [13, 0]
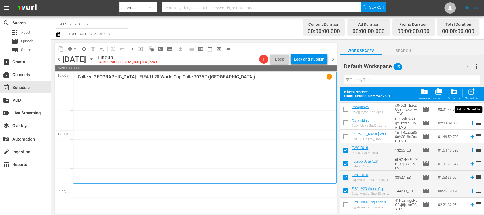
click at [473, 94] on span "post_add" at bounding box center [472, 92] width 8 height 8
checkbox input "false"
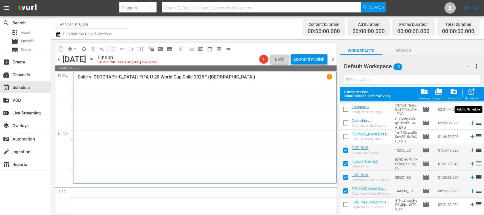
checkbox input "false"
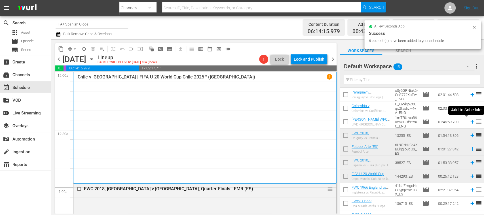
click at [470, 122] on icon at bounding box center [472, 122] width 4 height 4
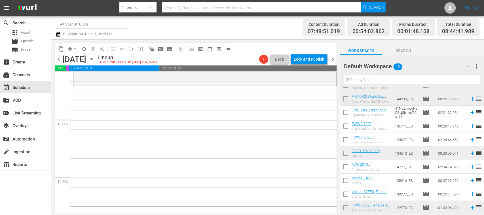
scroll to position [0, 0]
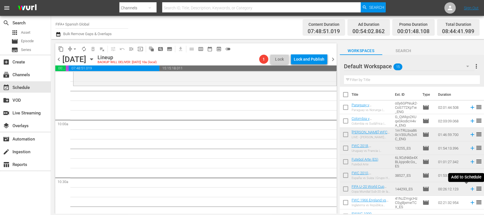
click at [469, 190] on icon at bounding box center [472, 189] width 6 height 6
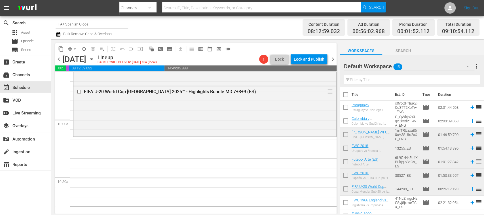
scroll to position [90, 0]
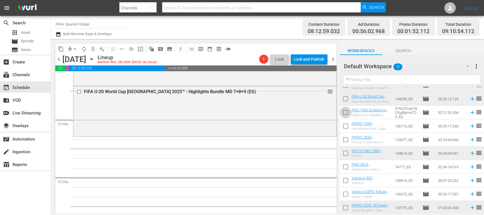
click at [346, 113] on input "checkbox" at bounding box center [346, 114] width 12 height 12
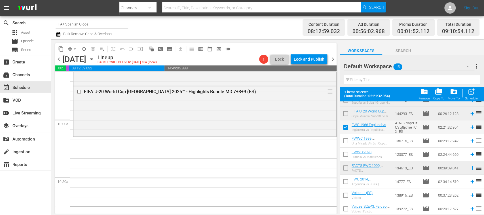
click at [345, 128] on input "checkbox" at bounding box center [346, 128] width 12 height 12
checkbox input "false"
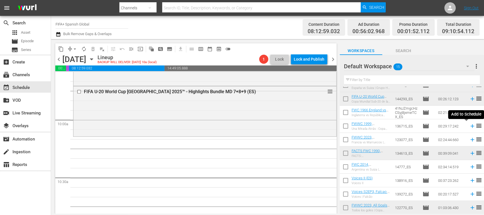
click at [470, 126] on icon at bounding box center [472, 126] width 4 height 4
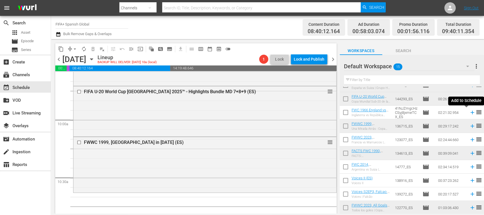
click at [469, 113] on icon at bounding box center [472, 112] width 6 height 6
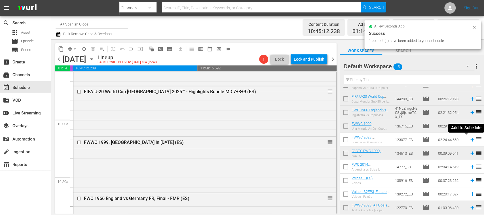
click at [470, 140] on icon at bounding box center [472, 140] width 4 height 4
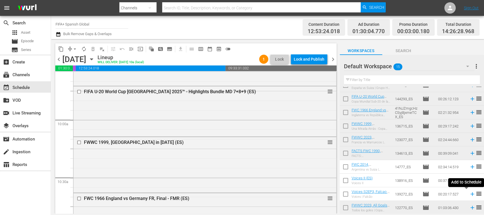
click at [469, 196] on icon at bounding box center [472, 194] width 6 height 6
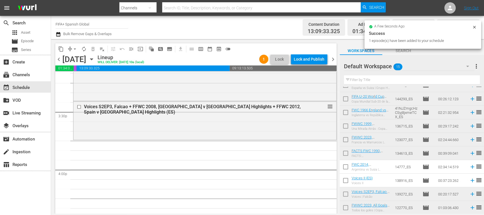
scroll to position [1737, 0]
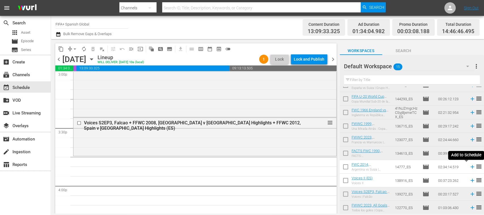
click at [470, 167] on icon at bounding box center [472, 167] width 4 height 4
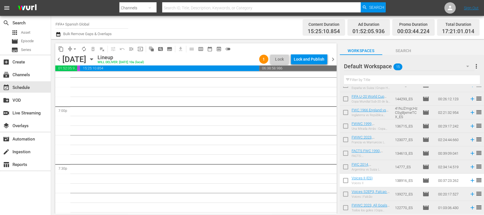
scroll to position [2065, 0]
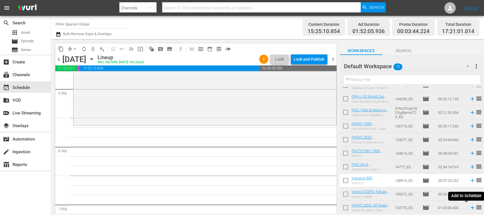
click at [470, 209] on icon at bounding box center [472, 208] width 4 height 4
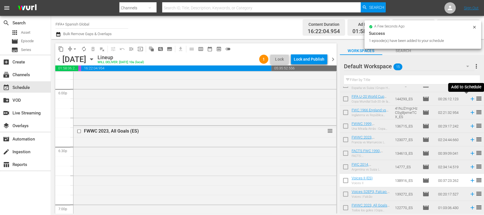
click at [470, 99] on icon at bounding box center [472, 99] width 4 height 4
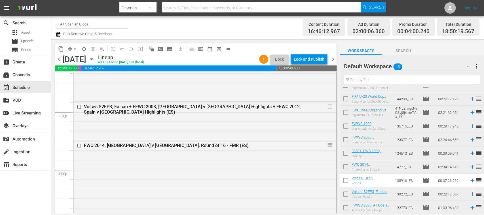
scroll to position [1708, 0]
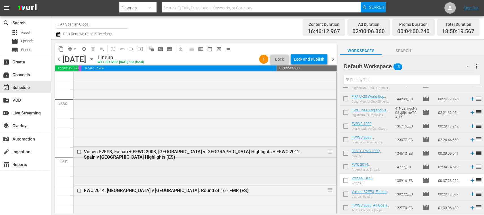
click at [80, 150] on input "checkbox" at bounding box center [80, 152] width 6 height 5
click at [95, 48] on span "delete_forever_outlined" at bounding box center [93, 49] width 6 height 6
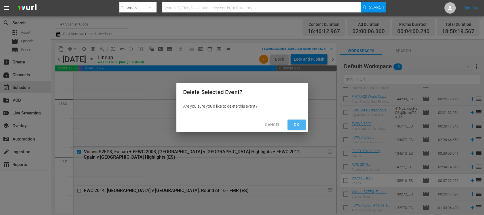
click at [294, 128] on span "Ok" at bounding box center [296, 124] width 9 height 7
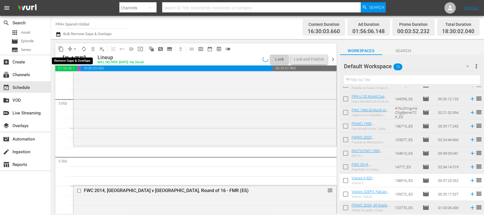
click at [77, 48] on span "arrow_drop_down" at bounding box center [75, 49] width 6 height 6
click at [99, 78] on li "Align to End of Previous Day" at bounding box center [75, 79] width 60 height 9
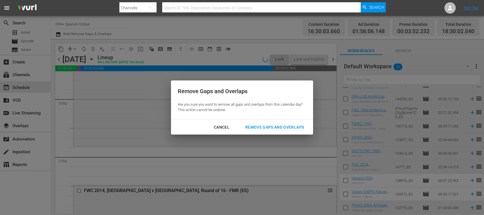
click at [255, 126] on div "Remove Gaps and Overlaps" at bounding box center [275, 127] width 68 height 7
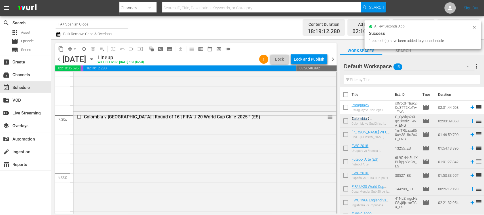
scroll to position [90, 0]
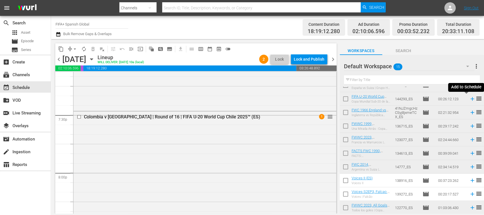
click at [469, 99] on icon at bounding box center [472, 99] width 6 height 6
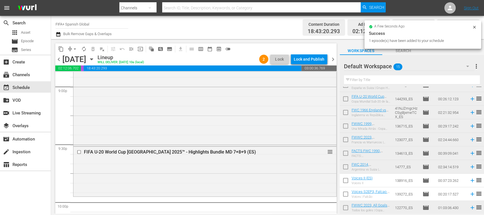
scroll to position [2515, 0]
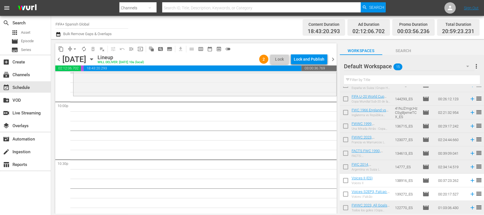
click at [469, 210] on icon at bounding box center [472, 208] width 6 height 6
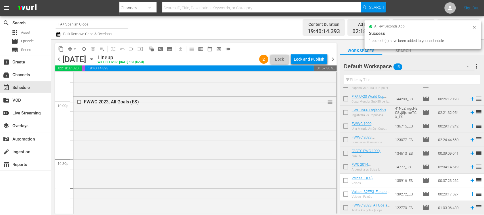
scroll to position [0, 0]
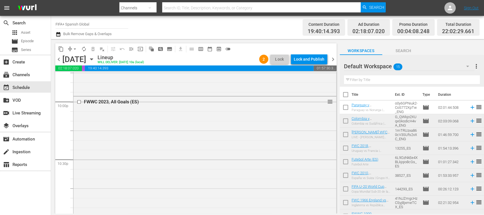
click at [469, 107] on icon at bounding box center [472, 107] width 6 height 6
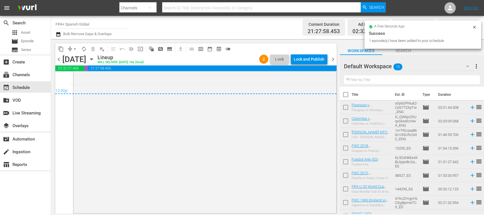
scroll to position [2553, 0]
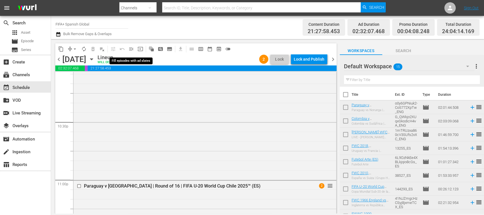
click at [132, 48] on span "menu_open" at bounding box center [131, 49] width 6 height 6
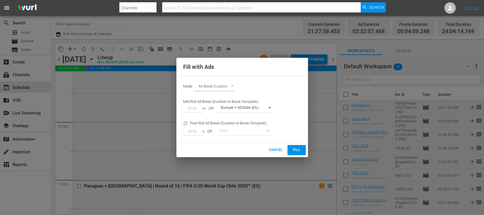
click at [295, 147] on span "Fill" at bounding box center [296, 150] width 9 height 7
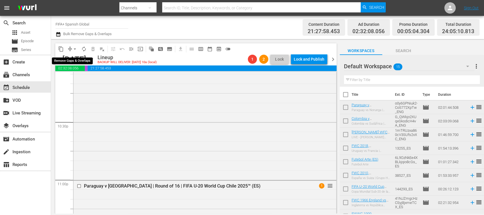
click at [75, 49] on span "arrow_drop_down" at bounding box center [75, 49] width 6 height 6
click at [90, 79] on li "Align to End of Previous Day" at bounding box center [75, 79] width 60 height 9
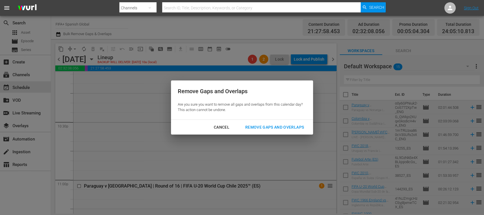
click at [275, 130] on div "Remove Gaps and Overlaps" at bounding box center [275, 127] width 68 height 7
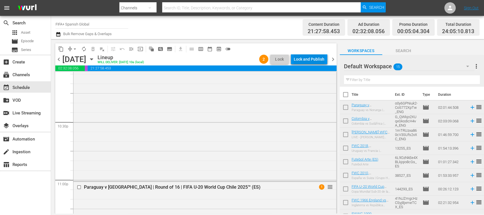
click at [318, 60] on div "Lock and Publish" at bounding box center [309, 59] width 31 height 10
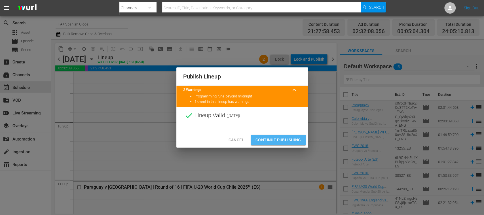
click at [284, 139] on span "Continue Publishing" at bounding box center [278, 140] width 46 height 7
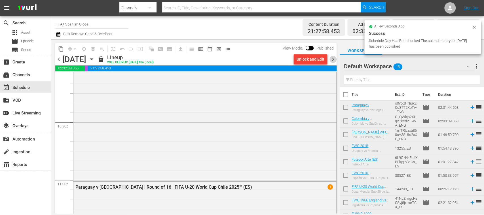
click at [334, 60] on span "chevron_right" at bounding box center [332, 59] width 7 height 7
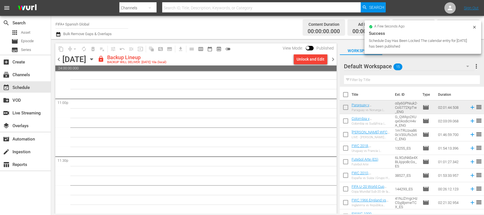
scroll to position [2635, 0]
click at [345, 93] on input "checkbox" at bounding box center [346, 96] width 12 height 12
checkbox input "true"
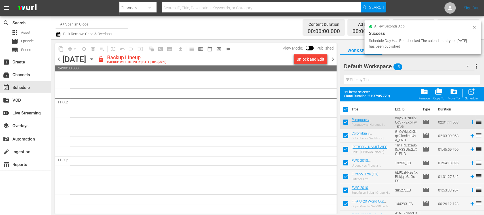
checkbox input "true"
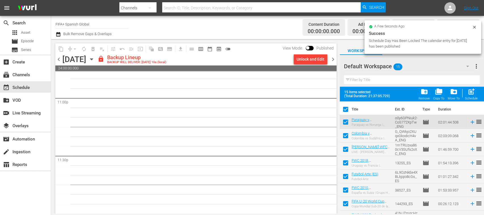
checkbox input "true"
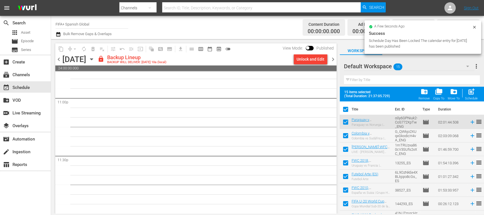
checkbox input "true"
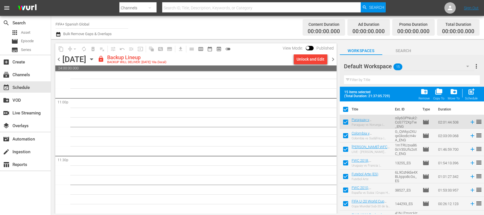
click at [345, 123] on input "checkbox" at bounding box center [346, 123] width 12 height 12
checkbox input "false"
click at [347, 136] on input "checkbox" at bounding box center [346, 137] width 12 height 12
checkbox input "false"
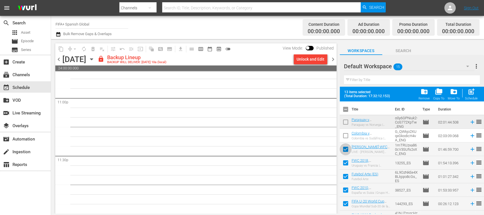
click at [346, 146] on input "checkbox" at bounding box center [346, 151] width 12 height 12
checkbox input "false"
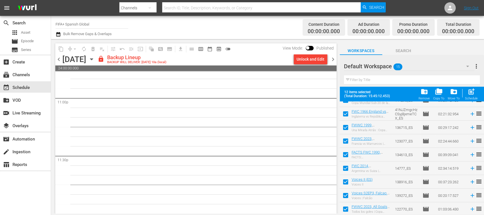
scroll to position [105, 0]
click at [310, 61] on div "Unlock and Edit" at bounding box center [311, 59] width 28 height 10
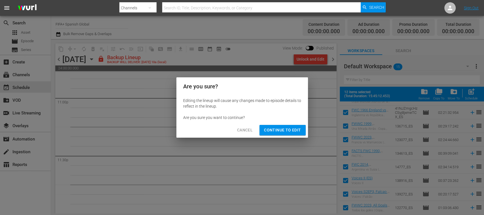
click at [293, 130] on span "Continue to Edit" at bounding box center [282, 130] width 37 height 7
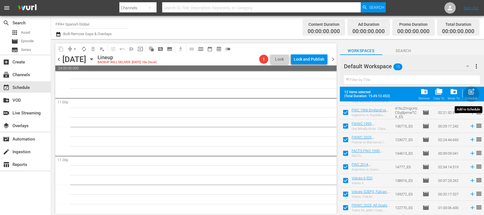
click at [474, 94] on span "post_add" at bounding box center [472, 92] width 8 height 8
checkbox input "false"
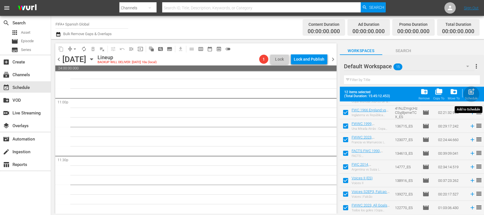
checkbox input "false"
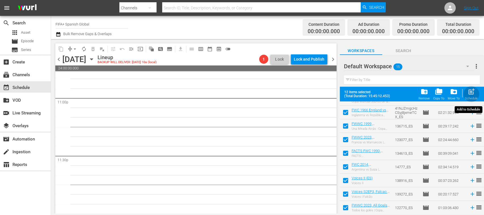
checkbox input "false"
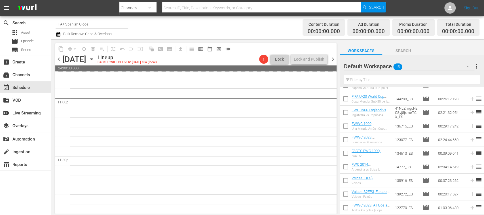
scroll to position [0, 0]
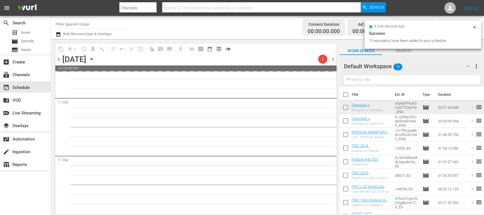
click at [346, 95] on input "checkbox" at bounding box center [346, 96] width 12 height 12
checkbox input "true"
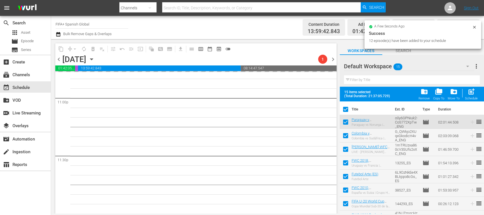
checkbox input "true"
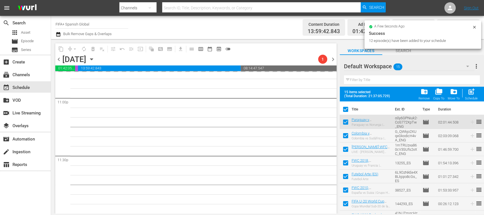
checkbox input "true"
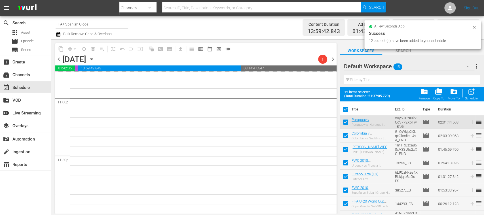
checkbox input "true"
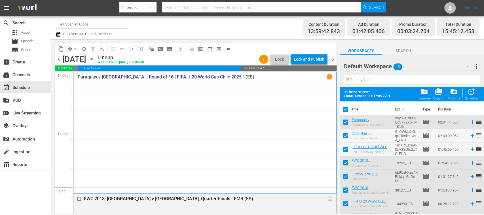
click at [345, 121] on input "checkbox" at bounding box center [346, 123] width 12 height 12
checkbox input "false"
drag, startPoint x: 346, startPoint y: 134, endPoint x: 346, endPoint y: 144, distance: 9.7
click at [347, 134] on input "checkbox" at bounding box center [346, 137] width 12 height 12
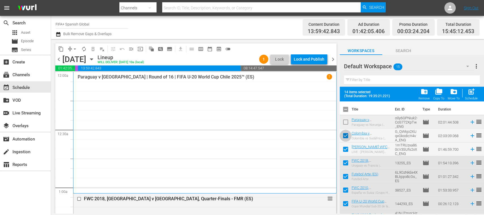
checkbox input "false"
click at [346, 148] on input "checkbox" at bounding box center [346, 151] width 12 height 12
checkbox input "false"
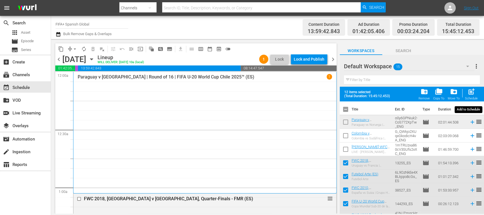
click at [472, 94] on span "post_add" at bounding box center [472, 92] width 8 height 8
checkbox input "false"
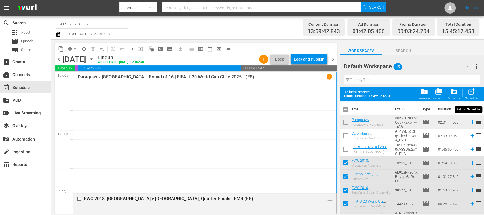
checkbox input "false"
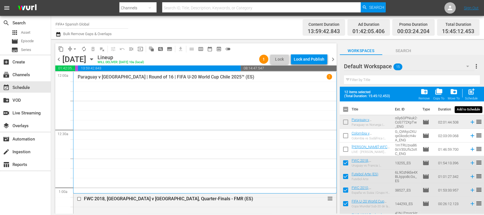
checkbox input "false"
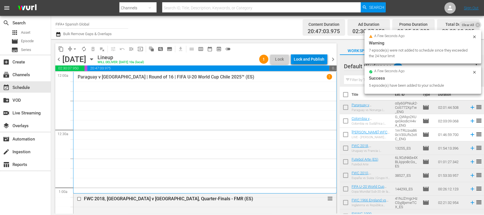
click at [318, 60] on div "Lock and Publish" at bounding box center [309, 59] width 31 height 10
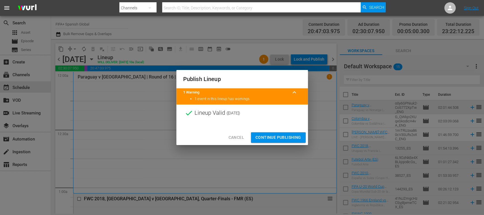
click at [292, 136] on span "Continue Publishing" at bounding box center [278, 137] width 46 height 7
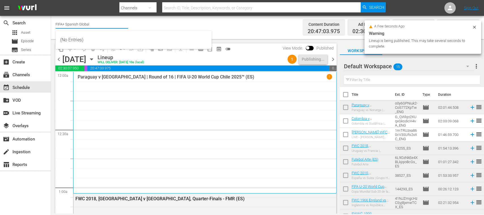
drag, startPoint x: 69, startPoint y: 26, endPoint x: 97, endPoint y: 25, distance: 28.7
click at [97, 25] on input "FIFA+ Spanish Global" at bounding box center [92, 24] width 73 height 14
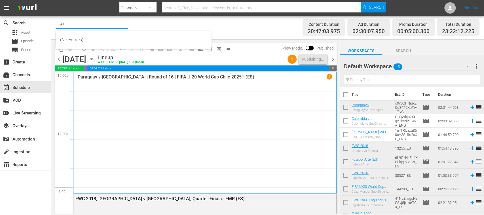
type input "FIFA+"
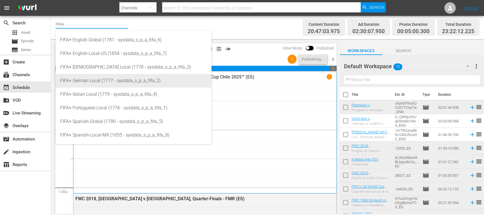
click at [95, 80] on div "FIFA+ German Local (1777 - sysdata_s_p_a_fifa_2)" at bounding box center [133, 81] width 147 height 14
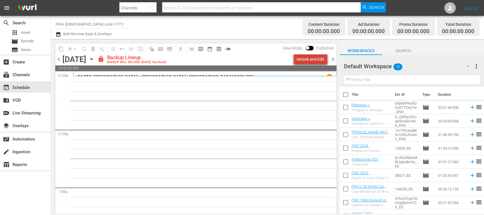
click at [317, 60] on div "Unlock and Edit" at bounding box center [311, 59] width 28 height 10
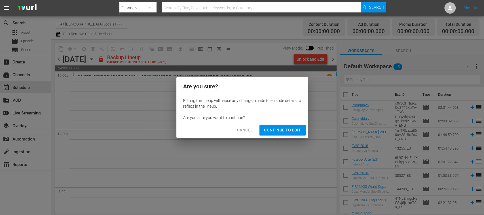
click at [293, 129] on span "Continue to Edit" at bounding box center [282, 130] width 37 height 7
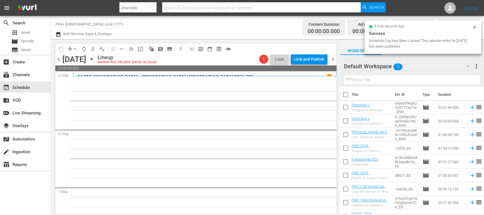
click at [59, 61] on span "chevron_left" at bounding box center [58, 59] width 7 height 7
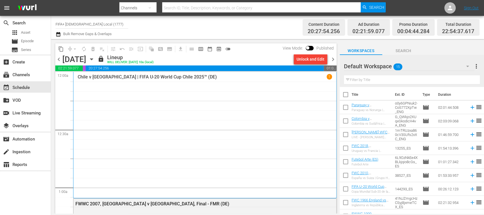
click at [59, 59] on span "chevron_left" at bounding box center [58, 59] width 7 height 7
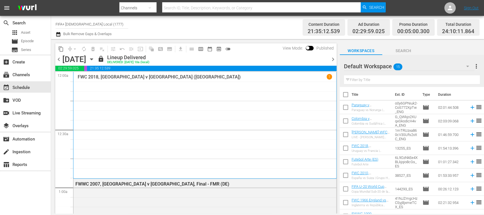
click at [332, 60] on span "chevron_right" at bounding box center [332, 59] width 7 height 7
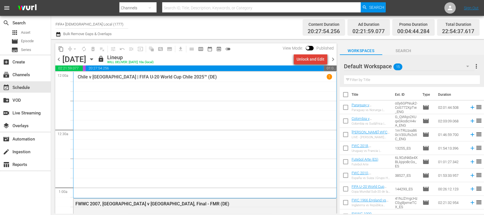
click at [315, 60] on div "Unlock and Edit" at bounding box center [311, 59] width 28 height 10
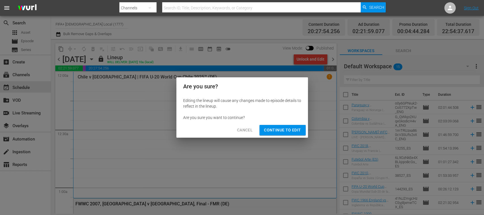
click at [282, 129] on span "Continue to Edit" at bounding box center [282, 130] width 37 height 7
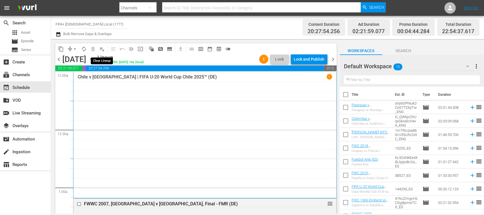
click at [103, 49] on span "playlist_remove_outlined" at bounding box center [102, 49] width 6 height 6
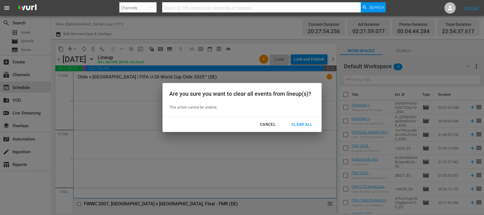
click at [309, 124] on div "Clear All" at bounding box center [302, 124] width 30 height 7
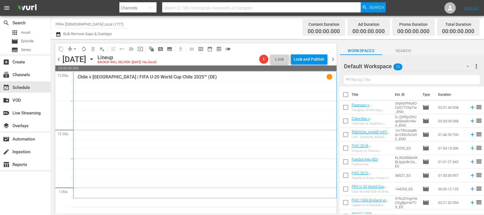
click at [476, 64] on span "more_vert" at bounding box center [476, 66] width 7 height 7
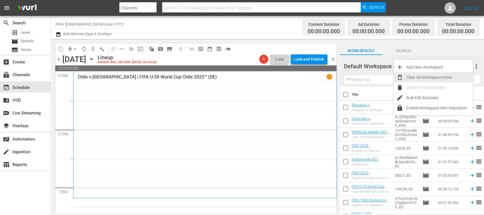
click at [428, 75] on div "Clear All Workspace Items" at bounding box center [439, 77] width 67 height 10
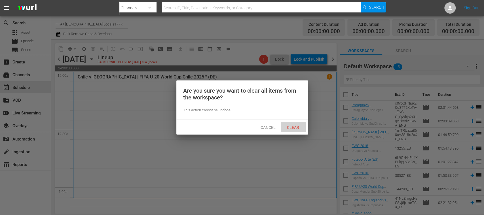
click at [297, 127] on span "Clear" at bounding box center [292, 127] width 21 height 5
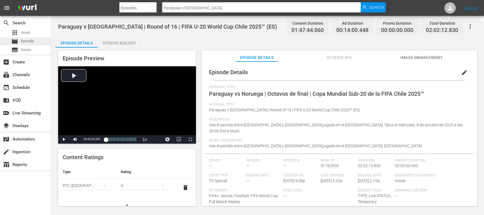
click at [24, 38] on div "movie Episode" at bounding box center [22, 41] width 22 height 8
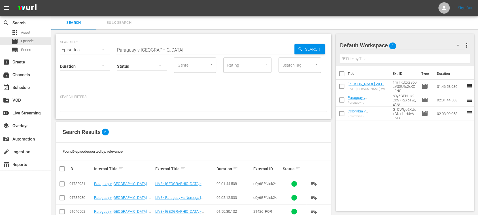
click at [127, 23] on span "Bulk Search" at bounding box center [119, 23] width 39 height 7
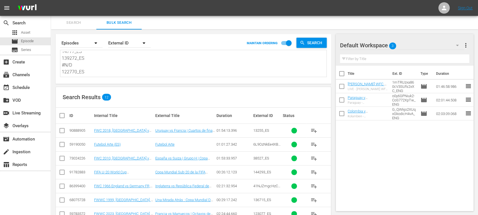
scroll to position [83, 0]
drag, startPoint x: 63, startPoint y: 55, endPoint x: 218, endPoint y: 105, distance: 162.9
click at [218, 105] on div "Search By Episodes Order By External ID MAINTAIN ORDERING Search 13255_ES 6L9Oz…" at bounding box center [193, 165] width 285 height 272
paste textarea "3N9LVM36tFG1iF7iEScIwB_DE #N/D #N/D 136928_DE 49vj3pGgnTdTtEhWYo4DbM_DE 133701_…"
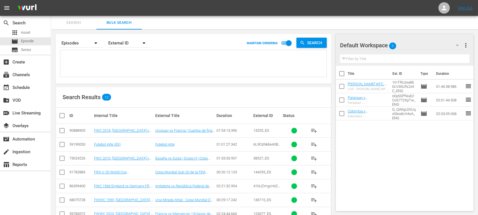
type textarea "3N9LVM36tFG1iF7iEScIwB_DE #N/D #N/D 136928_DE 49vj3pGgnTdTtEhWYo4DbM_DE 133701_…"
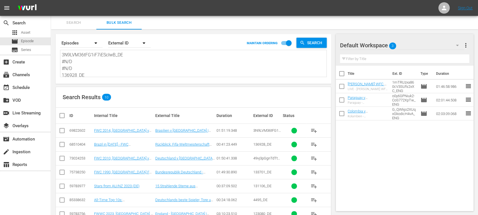
type textarea "3N9LVM36tFG1iF7iEScIwB_DE #N/D #N/D 136928_DE 49vj3pGgnTdTtEhWYo4DbM_DE 133701_…"
click at [62, 116] on input "checkbox" at bounding box center [64, 115] width 11 height 7
checkbox input "true"
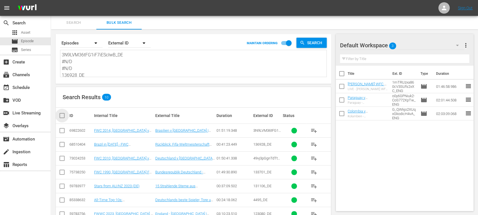
checkbox input "true"
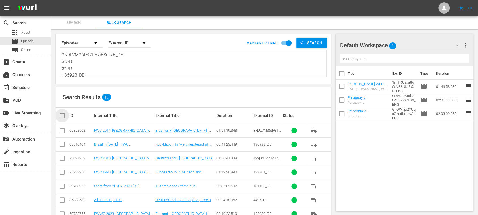
checkbox input "true"
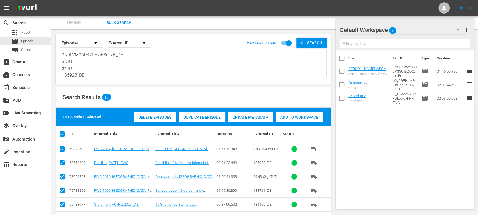
scroll to position [75, 0]
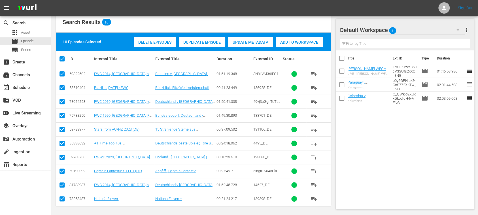
click at [297, 44] on span "Add to Workspace" at bounding box center [299, 42] width 47 height 5
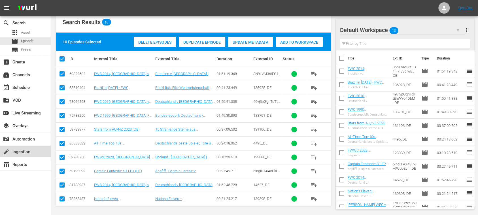
click at [24, 151] on div "create Ingestion" at bounding box center [16, 151] width 32 height 5
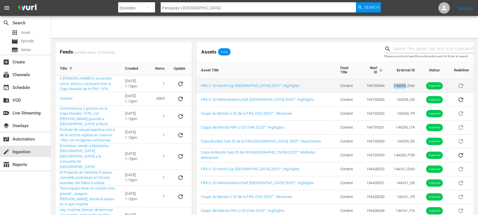
drag, startPoint x: 387, startPoint y: 83, endPoint x: 401, endPoint y: 83, distance: 13.9
click at [401, 83] on td "144293_ENG" at bounding box center [404, 86] width 30 height 14
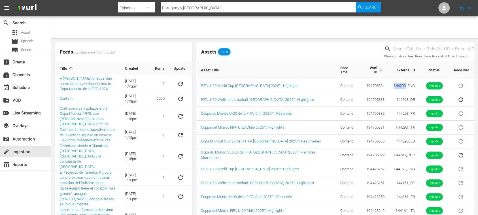
copy td "144293"
click at [36, 39] on div "movie Episode" at bounding box center [25, 41] width 51 height 8
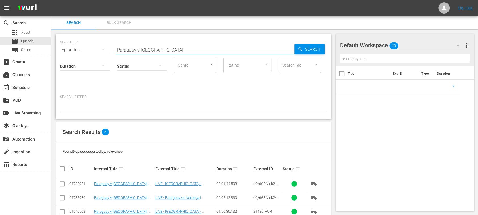
drag, startPoint x: 124, startPoint y: 47, endPoint x: 77, endPoint y: 50, distance: 47.2
click at [77, 50] on div "SEARCH BY Search By Episodes Search ID, Title, Description, Keywords, or Catego…" at bounding box center [193, 46] width 267 height 20
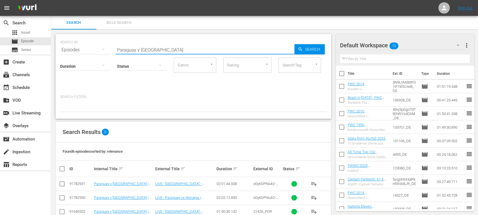
paste input "144293"
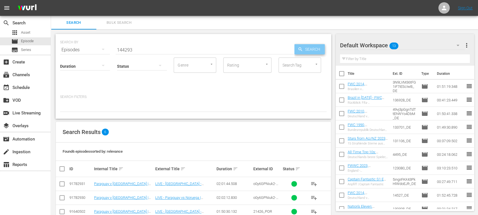
click at [313, 49] on span "Search" at bounding box center [314, 49] width 22 height 10
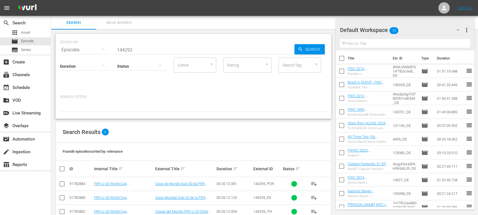
scroll to position [55, 0]
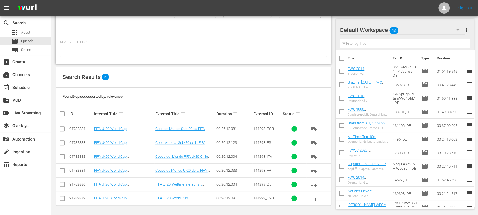
click at [315, 185] on span "playlist_add" at bounding box center [314, 184] width 7 height 7
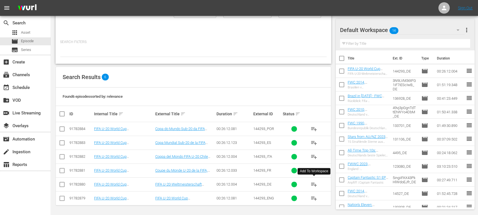
scroll to position [0, 0]
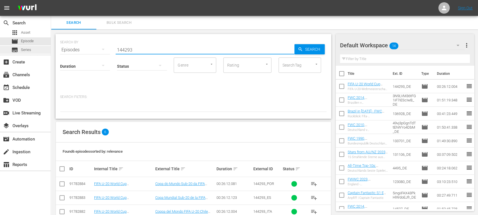
drag, startPoint x: 140, startPoint y: 52, endPoint x: 42, endPoint y: 49, distance: 98.4
click at [51, 0] on div "search Search apps Asset movie Episode subtitles Series add_box Create subscrip…" at bounding box center [264, 0] width 427 height 0
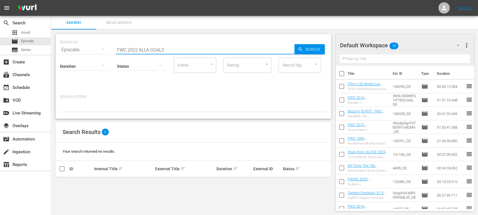
click at [149, 50] on input "FWC 2022 ALLA GOALS" at bounding box center [205, 50] width 179 height 14
type input "FWC 2022 ALL GOALS"
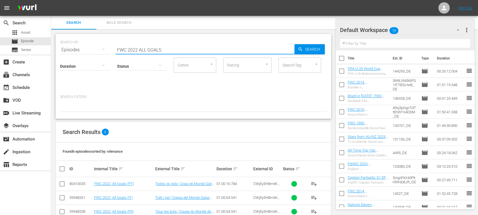
scroll to position [55, 0]
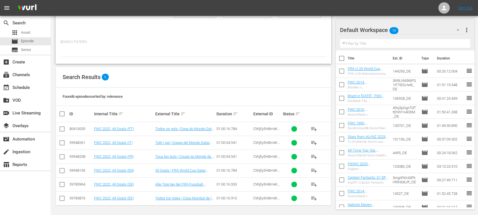
click at [314, 185] on span "playlist_add" at bounding box center [314, 184] width 7 height 7
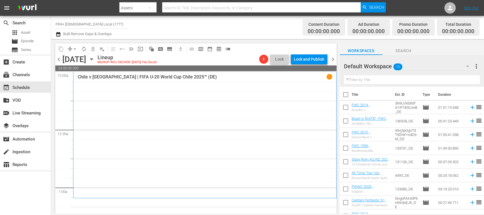
click at [59, 59] on span "chevron_left" at bounding box center [58, 59] width 7 height 7
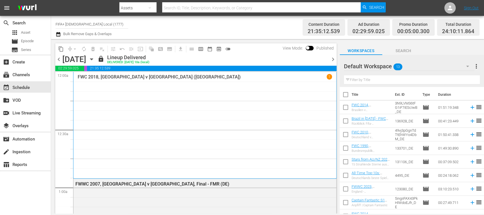
click at [335, 59] on span "chevron_right" at bounding box center [332, 59] width 7 height 7
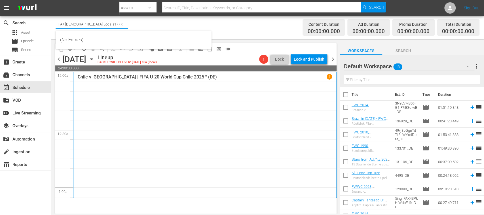
drag, startPoint x: 68, startPoint y: 25, endPoint x: 117, endPoint y: 21, distance: 49.2
click at [117, 21] on input "FIFA+ [DEMOGRAPHIC_DATA] Local (1777)" at bounding box center [92, 24] width 73 height 14
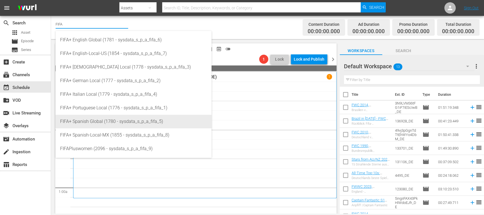
click at [111, 121] on div "FIFA+ Spanish Global (1780 - sysdata_s_p_a_fifa_5)" at bounding box center [133, 122] width 147 height 14
type input "FIFA+ Spanish Global (1780 - sysdata_s_p_a_fifa_5)"
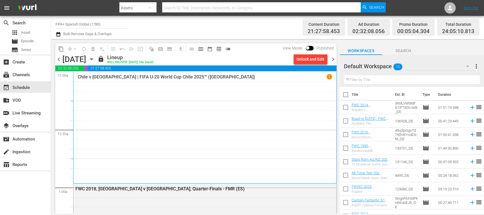
click at [316, 60] on div "Unlock and Edit" at bounding box center [311, 59] width 28 height 10
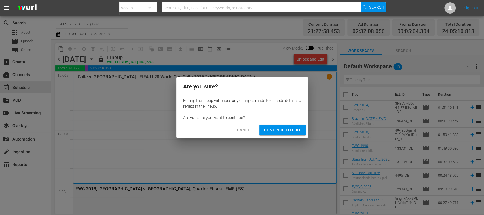
click at [290, 132] on span "Continue to Edit" at bounding box center [282, 130] width 37 height 7
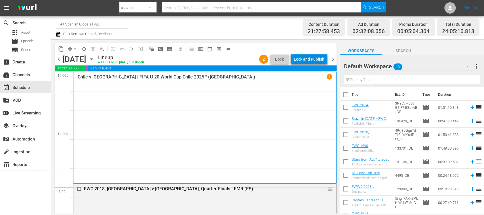
click at [317, 60] on div "Lock and Publish" at bounding box center [309, 59] width 31 height 10
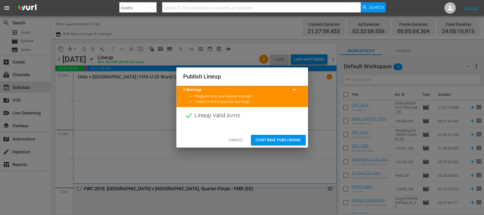
click at [290, 138] on span "Continue Publishing" at bounding box center [278, 140] width 46 height 7
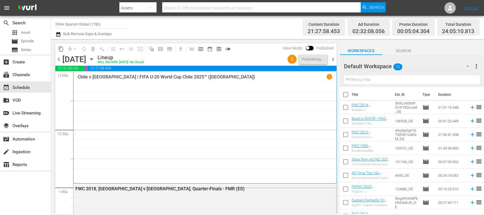
click at [334, 59] on span "chevron_right" at bounding box center [332, 59] width 7 height 7
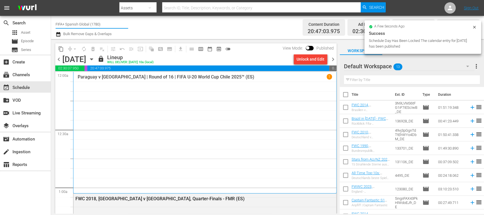
drag, startPoint x: 69, startPoint y: 23, endPoint x: 125, endPoint y: 24, distance: 56.1
click at [125, 24] on input "FIFA+ Spanish Global (1780)" at bounding box center [92, 24] width 73 height 14
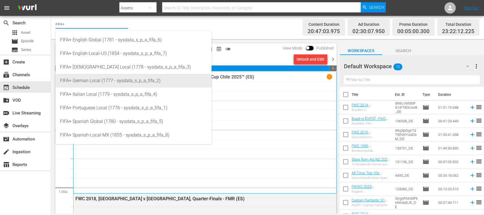
click at [112, 76] on div "FIFA+ German Local (1777 - sysdata_s_p_a_fifa_2)" at bounding box center [133, 81] width 147 height 14
type input "FIFA+ German Local (1777 - sysdata_s_p_a_fifa_2)"
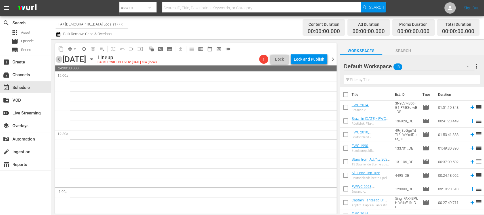
click at [59, 59] on span "chevron_left" at bounding box center [58, 59] width 7 height 7
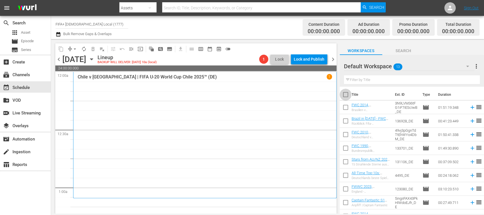
click at [346, 95] on input "checkbox" at bounding box center [346, 96] width 12 height 12
checkbox input "true"
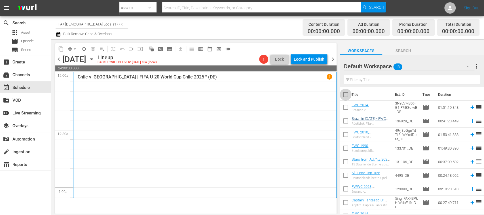
checkbox input "true"
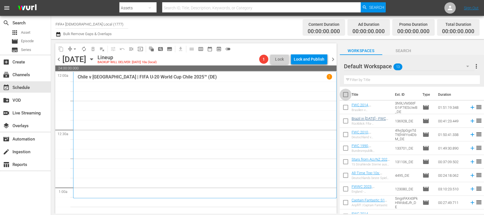
checkbox input "true"
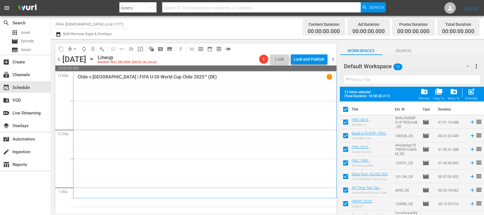
scroll to position [78, 0]
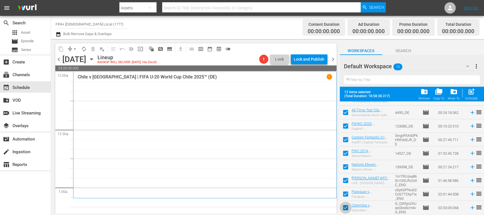
drag, startPoint x: 346, startPoint y: 208, endPoint x: 344, endPoint y: 198, distance: 9.7
click at [347, 208] on input "checkbox" at bounding box center [346, 209] width 12 height 12
checkbox input "false"
click at [345, 194] on input "checkbox" at bounding box center [346, 195] width 12 height 12
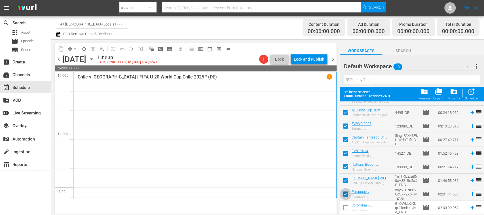
checkbox input "false"
click at [346, 180] on input "checkbox" at bounding box center [346, 182] width 12 height 12
checkbox input "false"
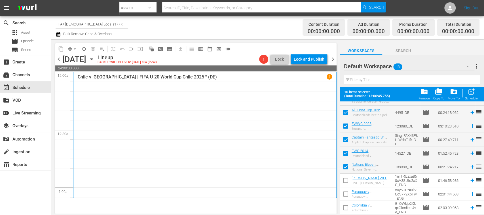
click at [346, 167] on input "checkbox" at bounding box center [346, 168] width 12 height 12
checkbox input "false"
click at [346, 152] on input "checkbox" at bounding box center [346, 155] width 12 height 12
checkbox input "false"
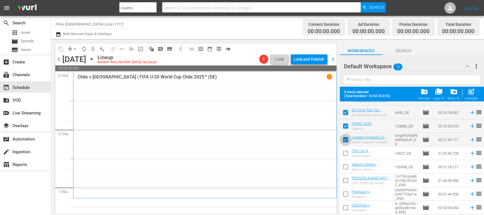
click at [345, 138] on input "checkbox" at bounding box center [346, 141] width 12 height 12
checkbox input "false"
click at [345, 127] on input "checkbox" at bounding box center [346, 127] width 12 height 12
checkbox input "false"
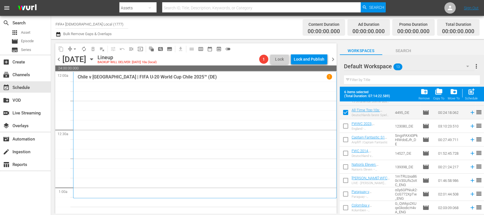
click at [346, 113] on input "checkbox" at bounding box center [346, 114] width 12 height 12
checkbox input "false"
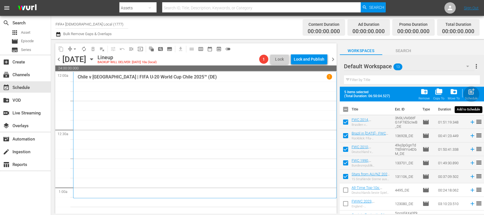
click at [472, 94] on span "post_add" at bounding box center [472, 92] width 8 height 8
checkbox input "false"
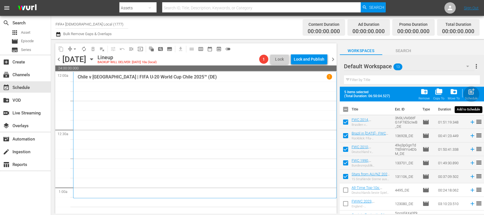
checkbox input "false"
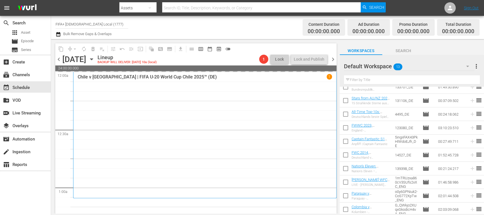
scroll to position [63, 0]
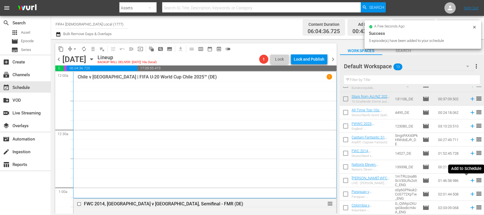
click at [469, 181] on icon at bounding box center [472, 180] width 6 height 6
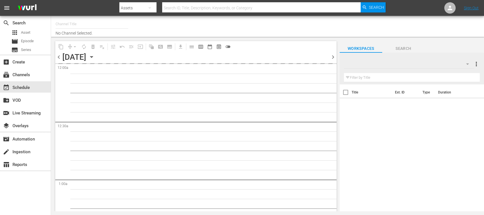
type input "FIFA+ [DEMOGRAPHIC_DATA] Local (1777)"
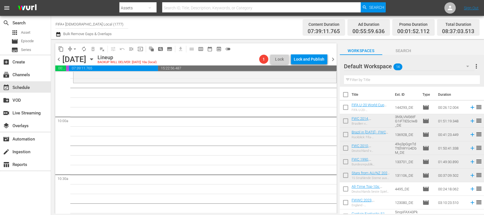
scroll to position [1100, 0]
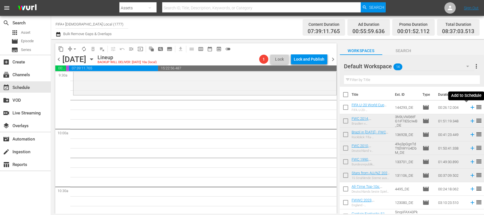
click at [470, 108] on icon at bounding box center [472, 108] width 4 height 4
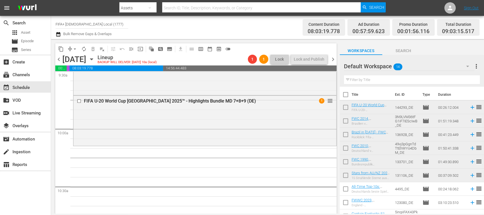
click at [345, 188] on input "checkbox" at bounding box center [346, 190] width 12 height 12
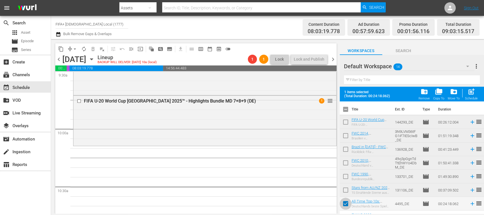
click at [346, 200] on input "checkbox" at bounding box center [346, 205] width 12 height 12
checkbox input "false"
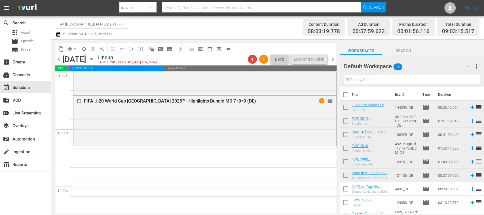
scroll to position [77, 0]
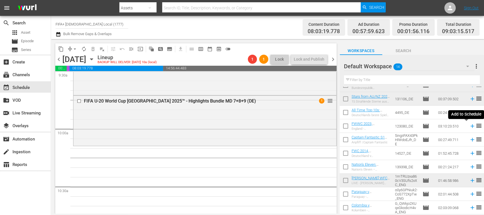
click at [470, 127] on icon at bounding box center [472, 126] width 4 height 4
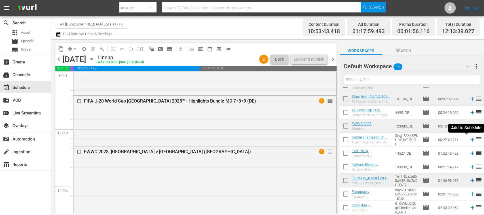
click at [470, 141] on icon at bounding box center [472, 140] width 4 height 4
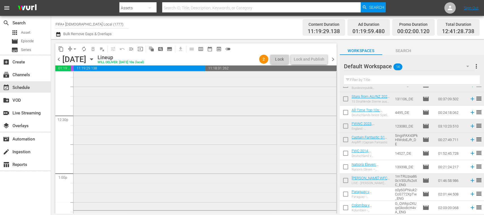
scroll to position [1503, 0]
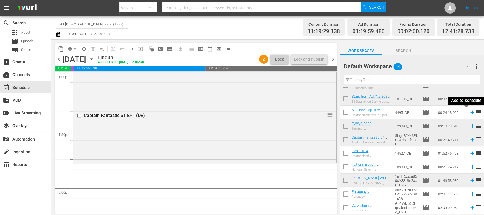
click at [470, 113] on icon at bounding box center [472, 113] width 4 height 4
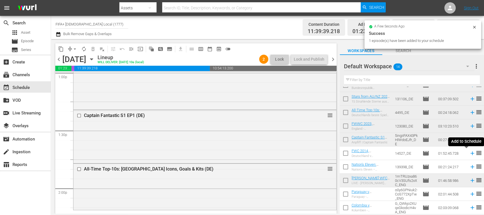
click at [470, 155] on icon at bounding box center [472, 154] width 4 height 4
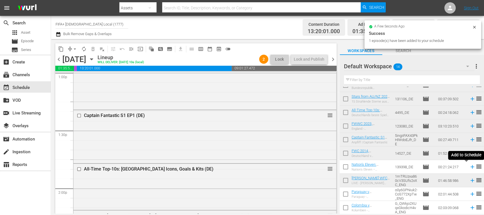
click at [469, 169] on icon at bounding box center [472, 167] width 6 height 6
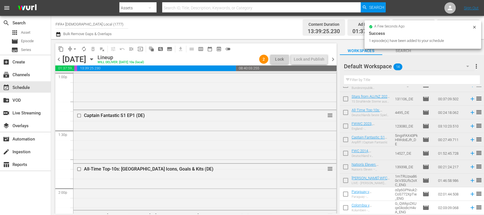
scroll to position [0, 0]
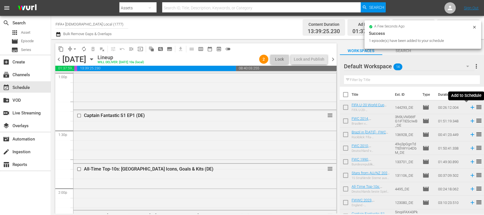
click at [470, 108] on icon at bounding box center [472, 108] width 4 height 4
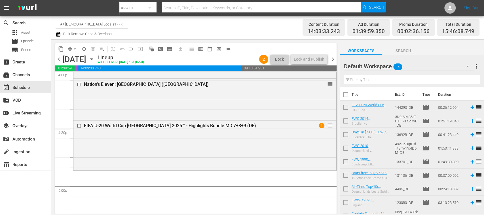
scroll to position [1836, 0]
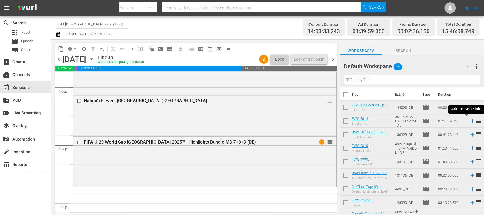
click at [469, 121] on icon at bounding box center [472, 121] width 6 height 6
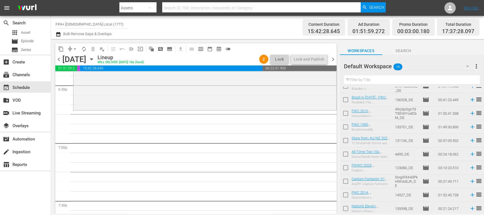
scroll to position [35, 0]
click at [470, 154] on icon at bounding box center [472, 155] width 4 height 4
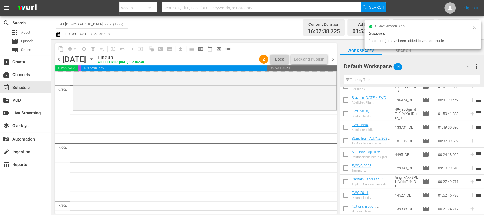
scroll to position [77, 0]
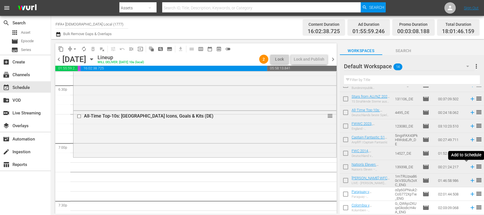
click at [470, 167] on icon at bounding box center [472, 167] width 4 height 4
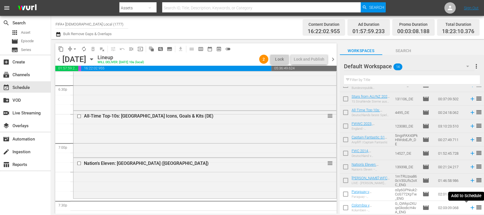
click at [469, 208] on icon at bounding box center [472, 208] width 6 height 6
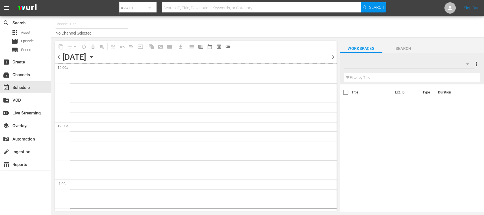
type input "FIFA+ [DEMOGRAPHIC_DATA] Local (1777)"
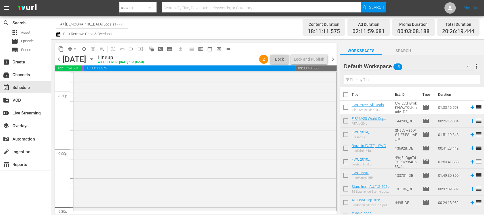
scroll to position [2450, 0]
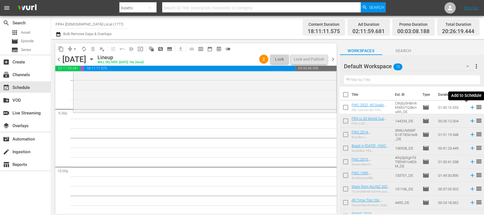
click at [470, 108] on icon at bounding box center [472, 108] width 4 height 4
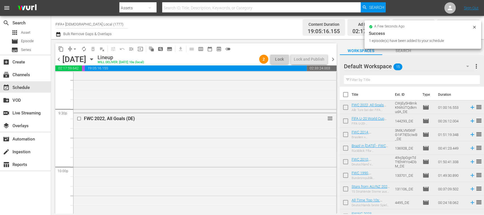
click at [469, 122] on icon at bounding box center [472, 121] width 6 height 6
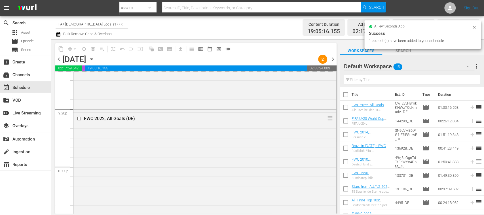
scroll to position [90, 0]
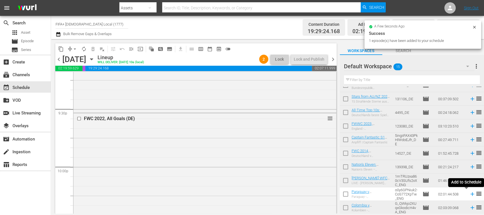
click at [469, 195] on icon at bounding box center [472, 194] width 6 height 6
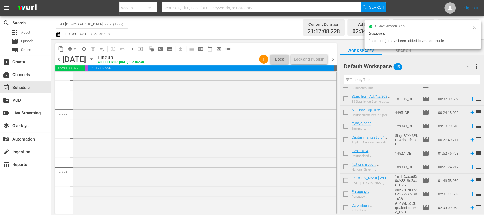
scroll to position [172, 0]
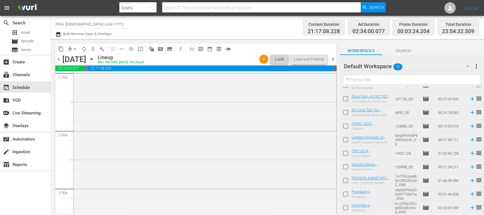
click at [131, 48] on span "menu_open" at bounding box center [131, 49] width 6 height 6
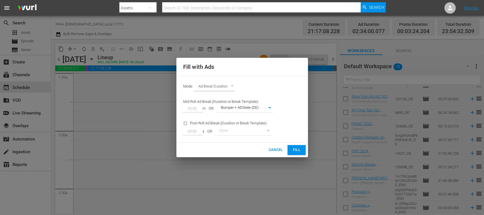
click at [293, 147] on span "Fill" at bounding box center [296, 150] width 9 height 7
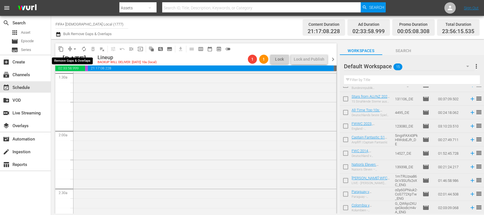
click at [76, 50] on span "arrow_drop_down" at bounding box center [75, 49] width 6 height 6
click at [101, 81] on li "Align to End of Previous Day" at bounding box center [75, 79] width 60 height 9
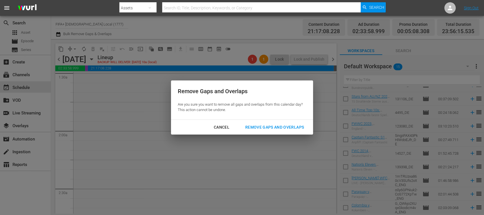
click at [272, 127] on div "Remove Gaps and Overlaps" at bounding box center [275, 127] width 68 height 7
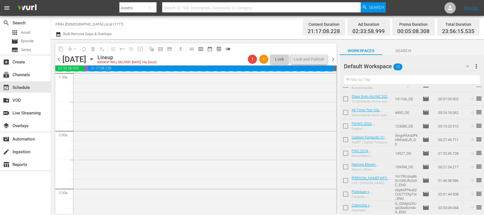
click at [333, 58] on span "chevron_right" at bounding box center [332, 59] width 7 height 7
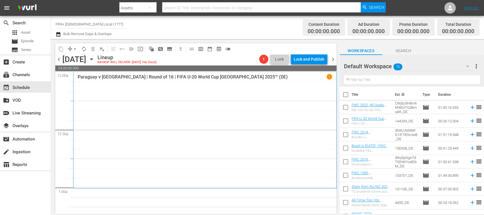
click at [348, 94] on input "checkbox" at bounding box center [346, 96] width 12 height 12
checkbox input "true"
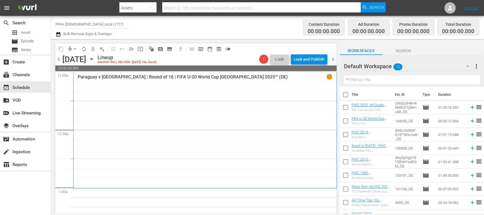
checkbox input "true"
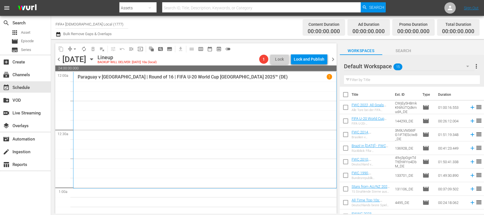
checkbox input "true"
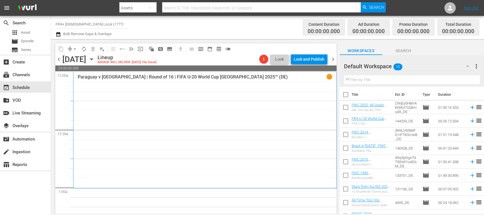
checkbox input "true"
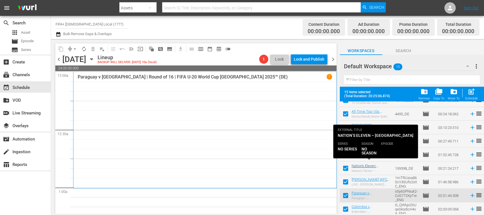
scroll to position [105, 0]
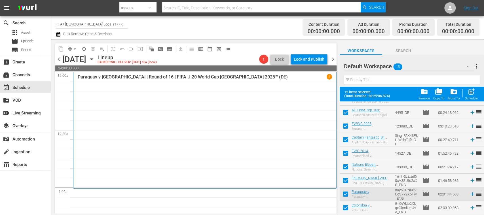
click at [346, 181] on input "checkbox" at bounding box center [346, 182] width 12 height 12
checkbox input "false"
click at [345, 191] on input "checkbox" at bounding box center [346, 195] width 12 height 12
checkbox input "false"
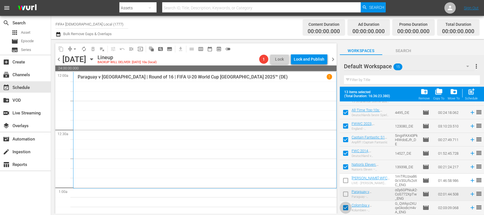
click at [347, 208] on input "checkbox" at bounding box center [346, 209] width 12 height 12
checkbox input "false"
click at [470, 91] on span "post_add" at bounding box center [472, 92] width 8 height 8
checkbox input "false"
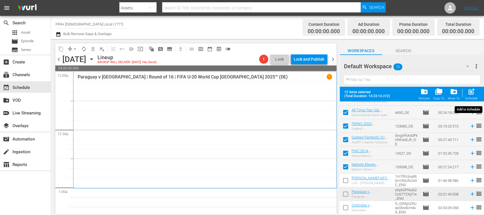
checkbox input "false"
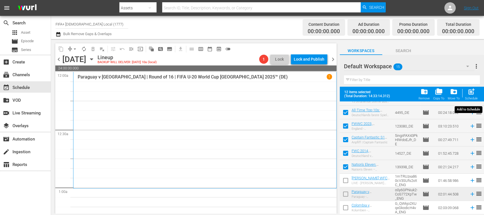
checkbox input "false"
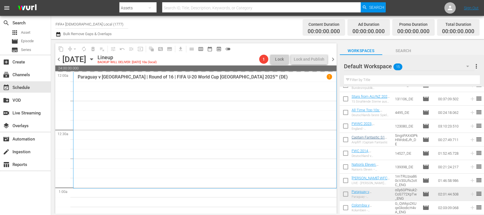
scroll to position [0, 0]
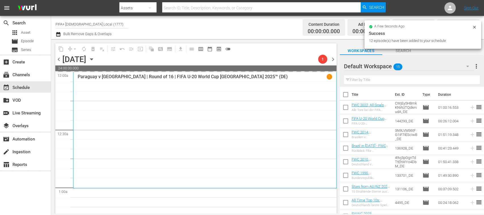
click at [348, 95] on input "checkbox" at bounding box center [346, 96] width 12 height 12
checkbox input "true"
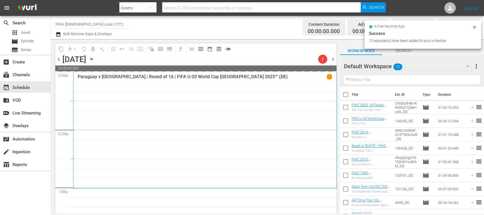
checkbox input "true"
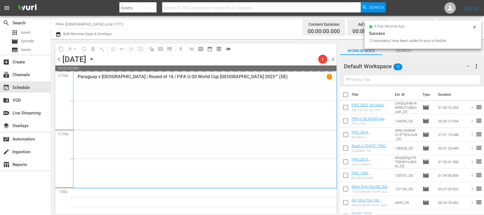
checkbox input "true"
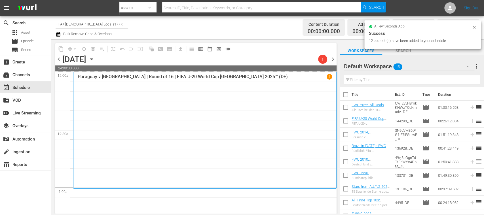
checkbox input "true"
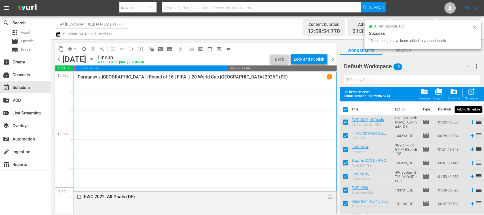
click at [474, 94] on span "post_add" at bounding box center [472, 92] width 8 height 8
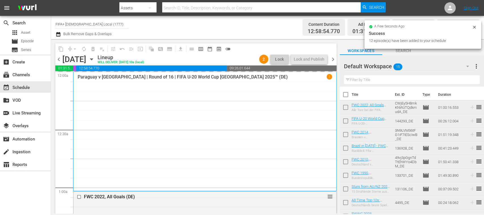
checkbox input "false"
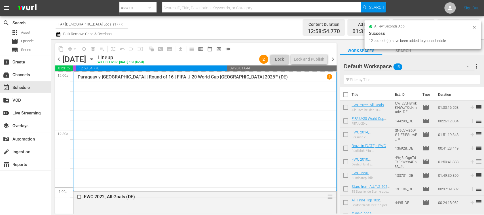
checkbox input "false"
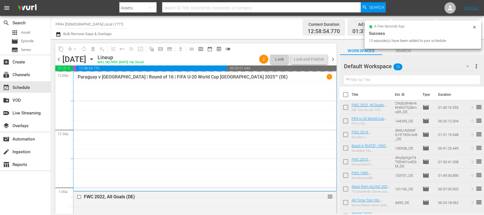
checkbox input "false"
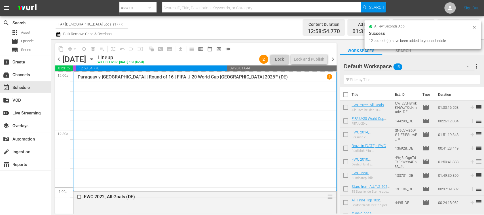
checkbox input "false"
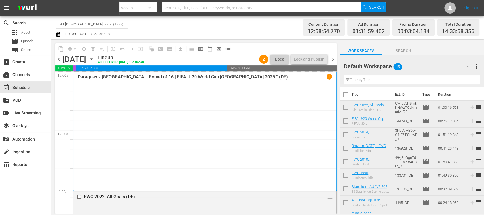
click at [60, 60] on span "chevron_left" at bounding box center [58, 59] width 7 height 7
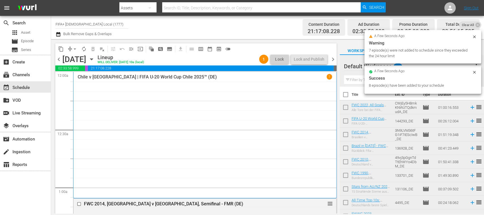
click at [475, 36] on div "Content Duration 21:17:08.228 Ad Duration 02:33:58.999 Promo Duration 00:05:08.…" at bounding box center [383, 27] width 193 height 20
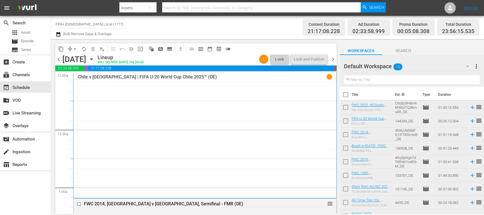
click at [333, 57] on span "chevron_right" at bounding box center [332, 59] width 7 height 7
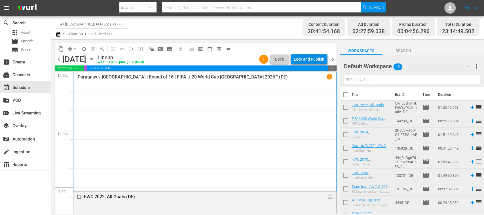
click at [307, 60] on div "Lock and Publish" at bounding box center [309, 59] width 31 height 10
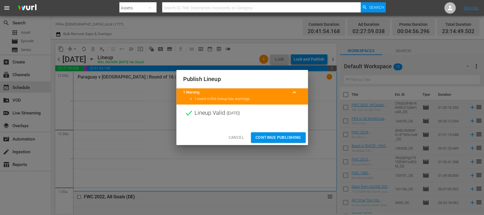
click at [285, 134] on span "Continue Publishing" at bounding box center [278, 137] width 46 height 7
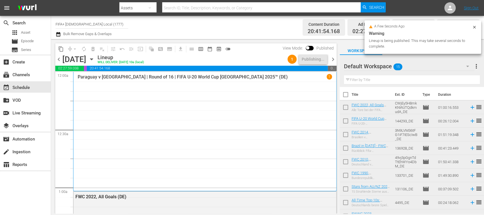
click at [57, 58] on span "chevron_left" at bounding box center [58, 59] width 7 height 7
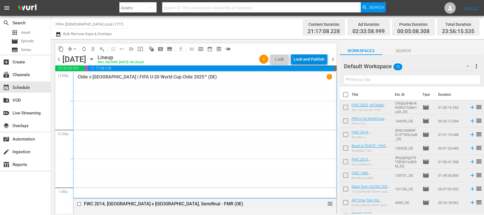
click at [311, 60] on div "Lock and Publish" at bounding box center [309, 59] width 31 height 10
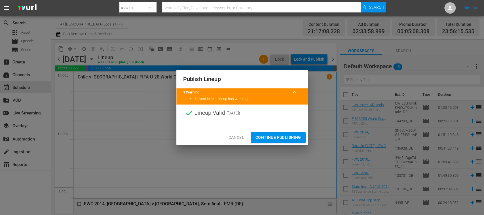
click at [291, 137] on span "Continue Publishing" at bounding box center [278, 137] width 46 height 7
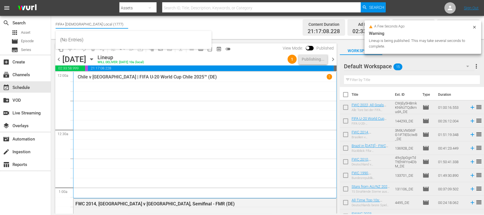
drag, startPoint x: 66, startPoint y: 24, endPoint x: 108, endPoint y: 24, distance: 42.0
click at [108, 24] on input "FIFA+ [DEMOGRAPHIC_DATA] Local (1777)" at bounding box center [92, 24] width 73 height 14
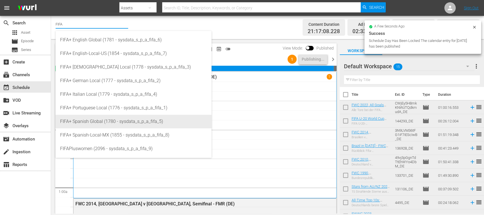
click at [109, 121] on div "FIFA+ Spanish Global (1780 - sysdata_s_p_a_fifa_5)" at bounding box center [133, 122] width 147 height 14
type input "FIFA+ Spanish Global (1780 - sysdata_s_p_a_fifa_5)"
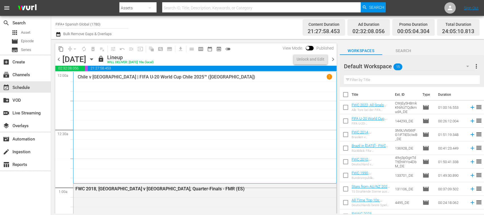
click at [332, 58] on span "chevron_right" at bounding box center [332, 59] width 7 height 7
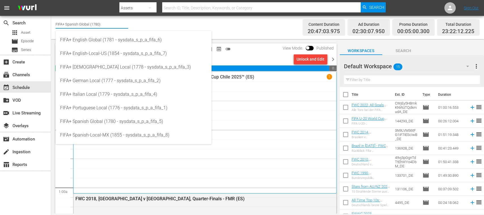
drag, startPoint x: 96, startPoint y: 24, endPoint x: 125, endPoint y: 23, distance: 29.5
click at [124, 23] on input "FIFA+ Spanish Global (1780)" at bounding box center [92, 24] width 73 height 14
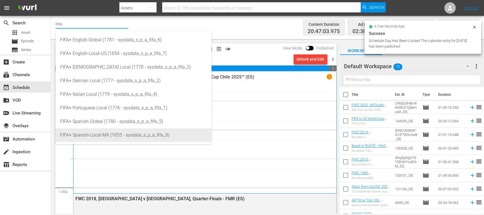
click at [110, 133] on div "FIFA+ Spanish-Local-MX (1855 - sysdata_s_p_a_fifa_8)" at bounding box center [133, 135] width 147 height 14
type input "FIFA+ Spanish-Local-MX (1855 - sysdata_s_p_a_fifa_8)"
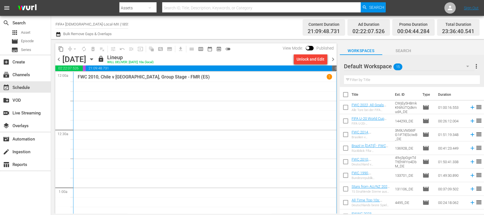
click at [58, 59] on span "chevron_left" at bounding box center [58, 59] width 7 height 7
